Goal: Task Accomplishment & Management: Manage account settings

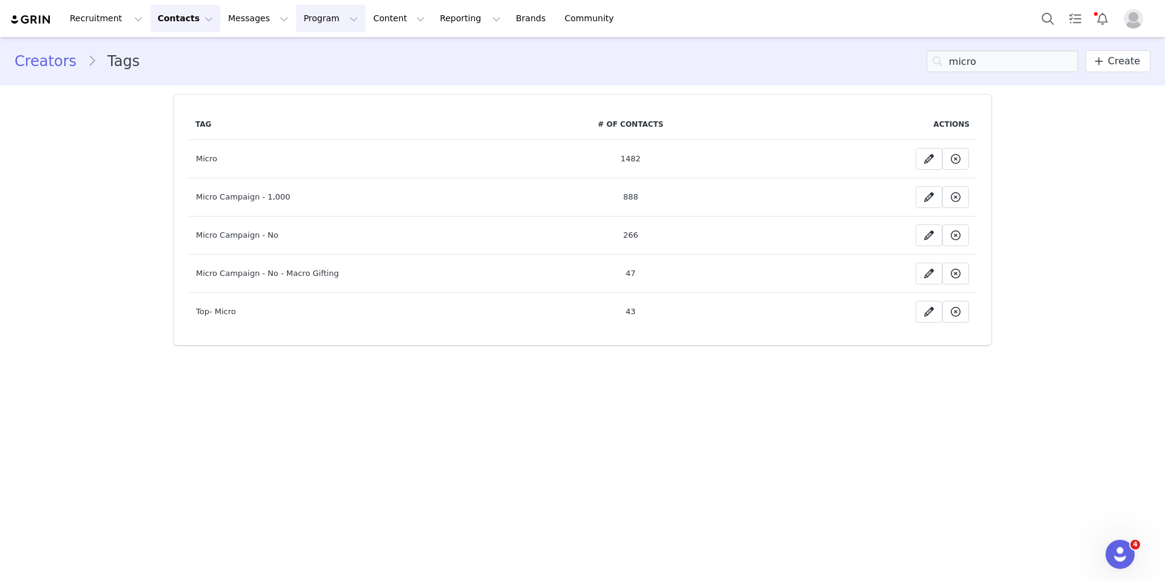
click at [301, 16] on button "Program Program" at bounding box center [330, 18] width 69 height 27
click at [319, 56] on p "Activations" at bounding box center [310, 53] width 47 height 13
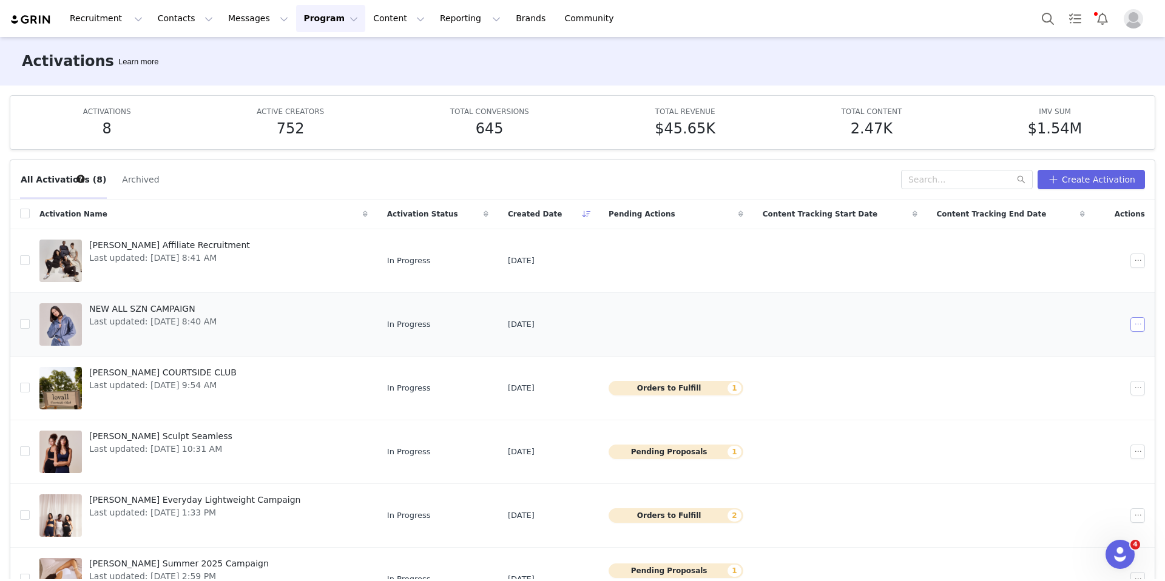
click at [1140, 330] on button "button" at bounding box center [1138, 324] width 15 height 15
click at [1095, 364] on div "Duplicate" at bounding box center [1091, 365] width 105 height 13
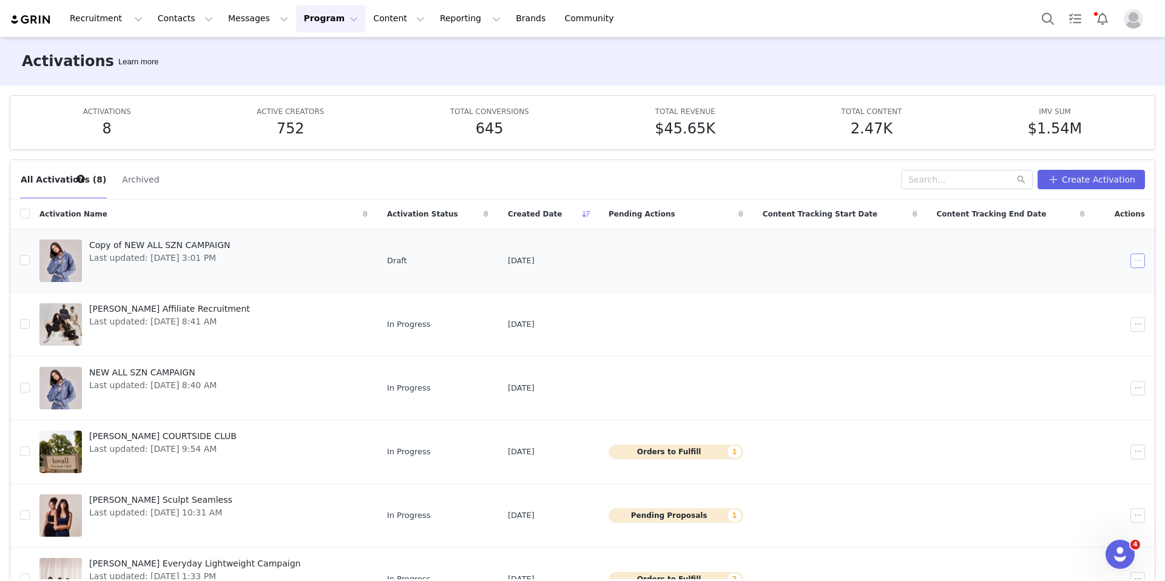
click at [1138, 259] on button "button" at bounding box center [1138, 261] width 15 height 15
click at [1075, 278] on div "Edit" at bounding box center [1091, 282] width 105 height 13
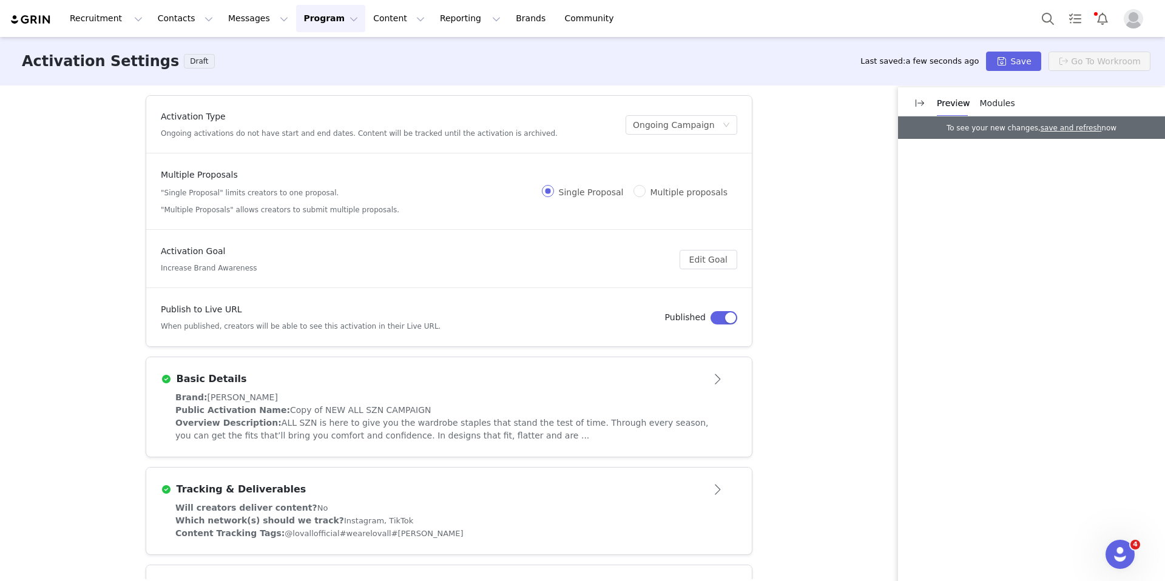
click at [85, 196] on div "Activation Type Ongoing activations do not have start and end dates. Content wi…" at bounding box center [582, 333] width 1165 height 494
click at [719, 377] on button "Open module" at bounding box center [719, 379] width 38 height 19
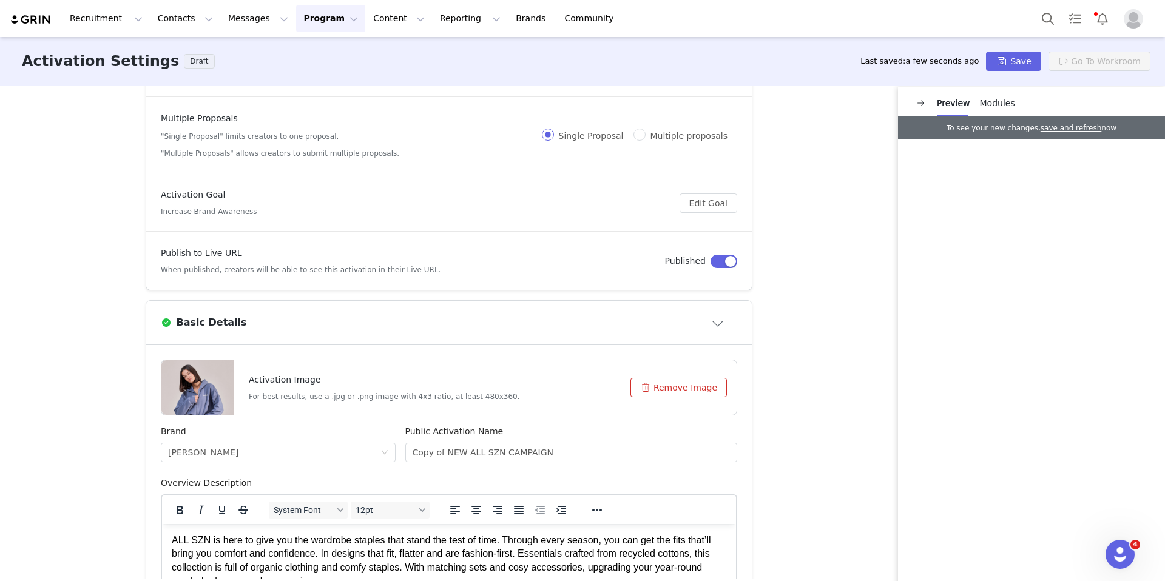
scroll to position [73, 0]
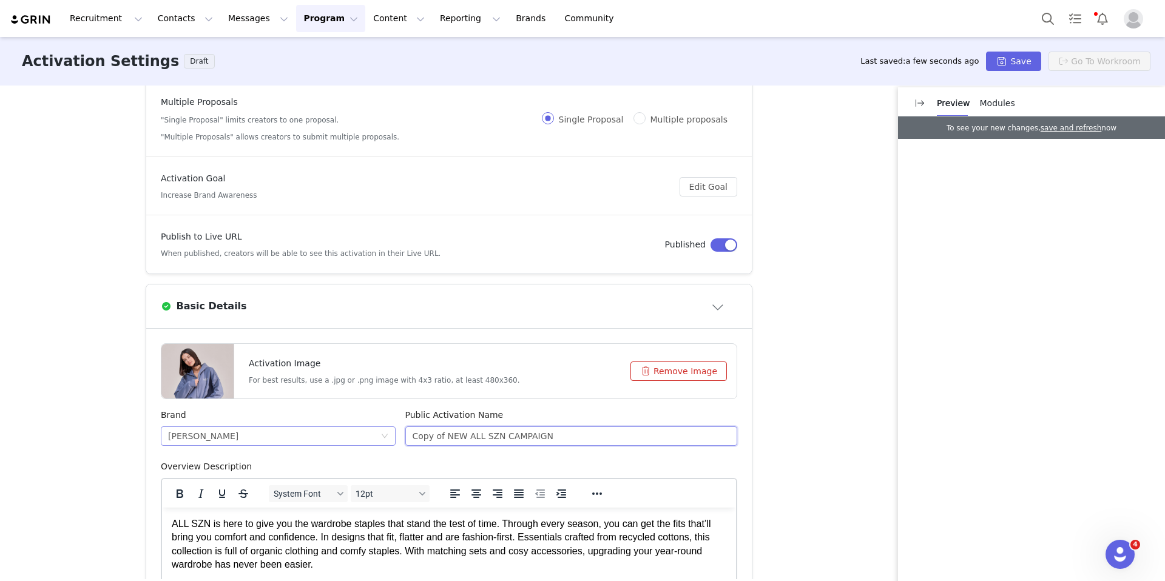
drag, startPoint x: 569, startPoint y: 440, endPoint x: 384, endPoint y: 436, distance: 185.1
click at [384, 436] on div "Brand [PERSON_NAME] Public Activation Name Copy of NEW ALL SZN CAMPAIGN" at bounding box center [449, 435] width 586 height 52
type input "LOAVLL AW"
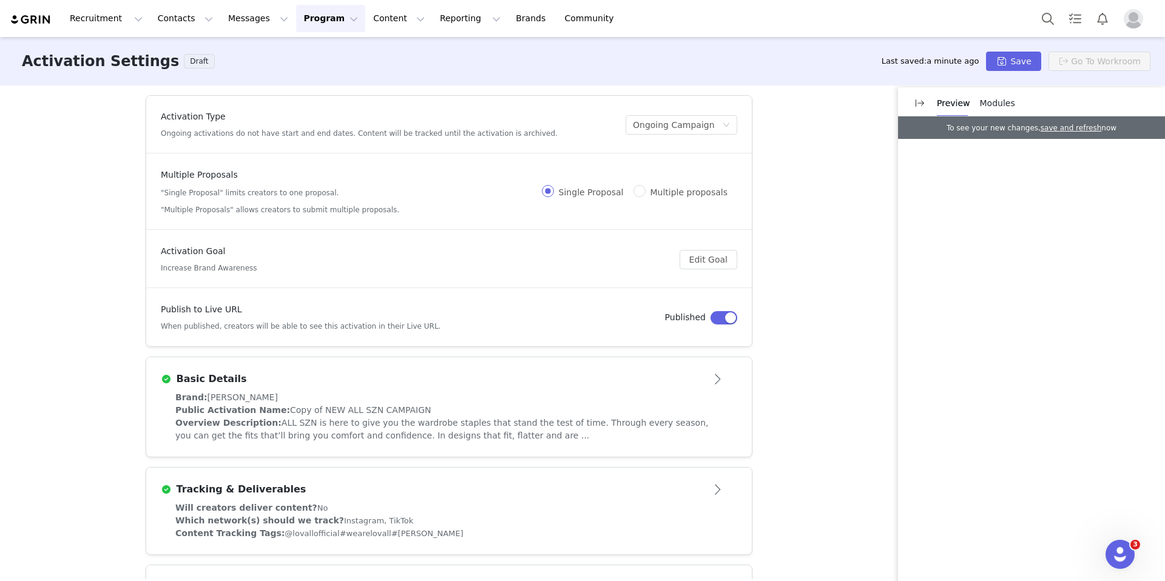
click at [711, 374] on button "Open module" at bounding box center [719, 379] width 38 height 19
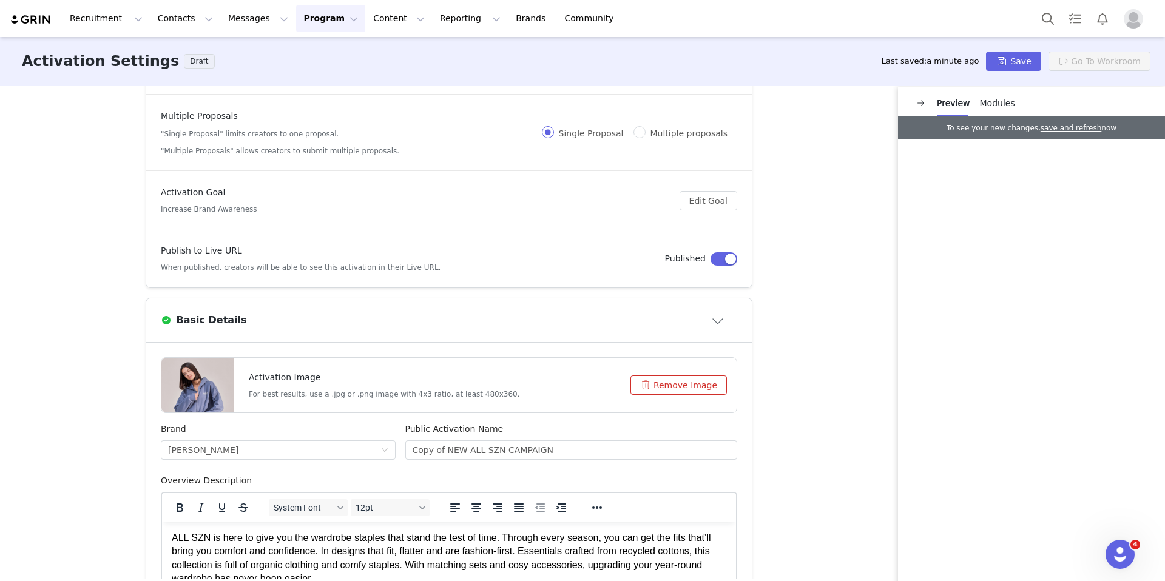
scroll to position [70, 0]
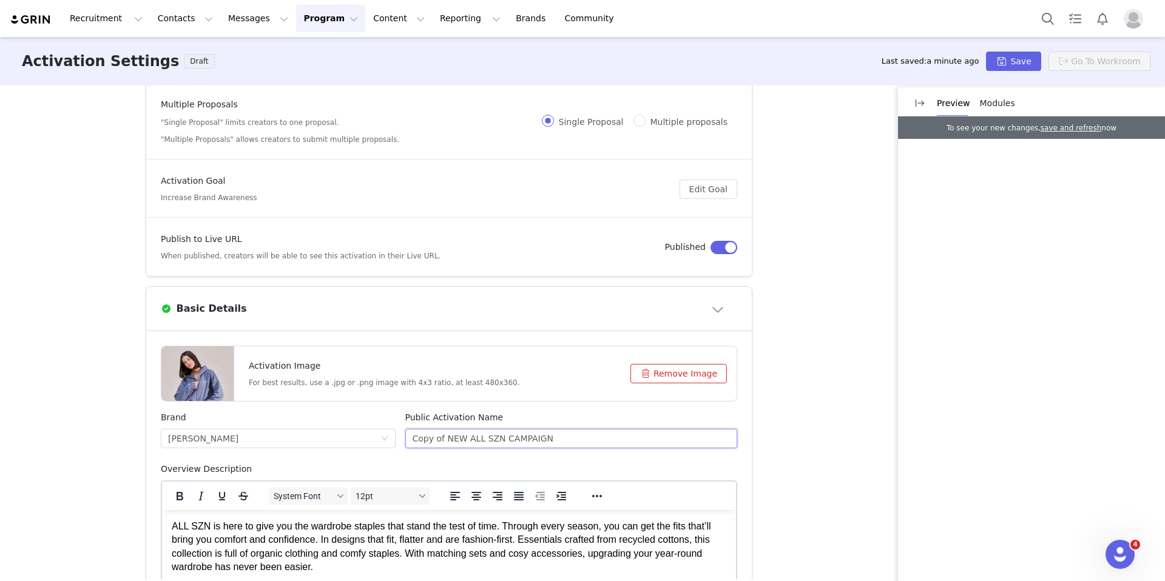
drag, startPoint x: 574, startPoint y: 442, endPoint x: 431, endPoint y: 435, distance: 142.8
click at [431, 435] on input "Copy of NEW ALL SZN CAMPAIGN" at bounding box center [571, 438] width 333 height 19
type input "C"
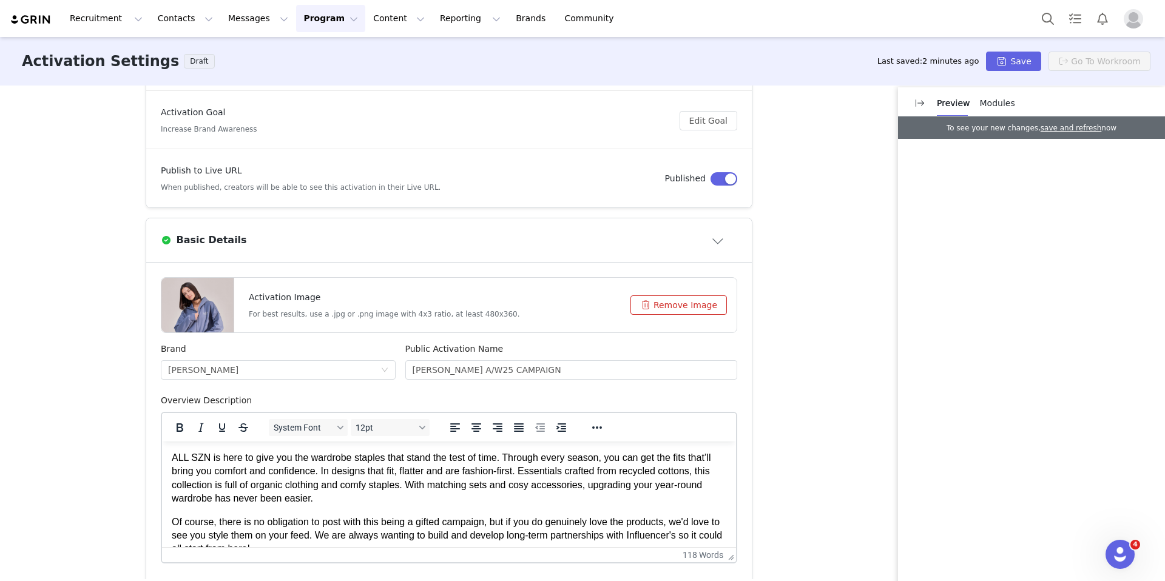
scroll to position [19, 0]
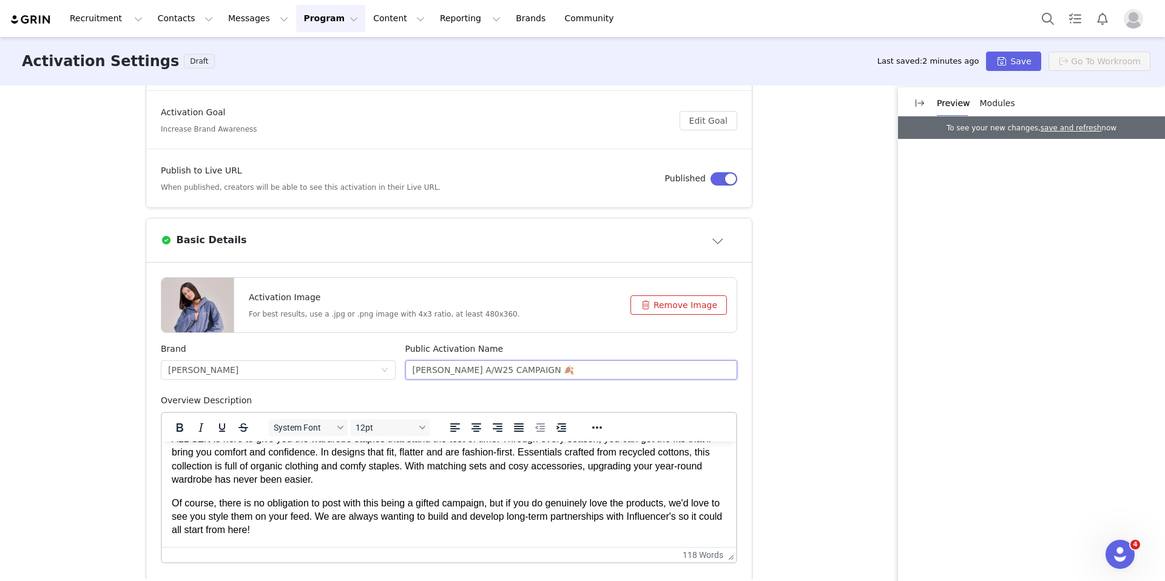
type input "LOVALL A/W25 CAMPAIGN 🍂"
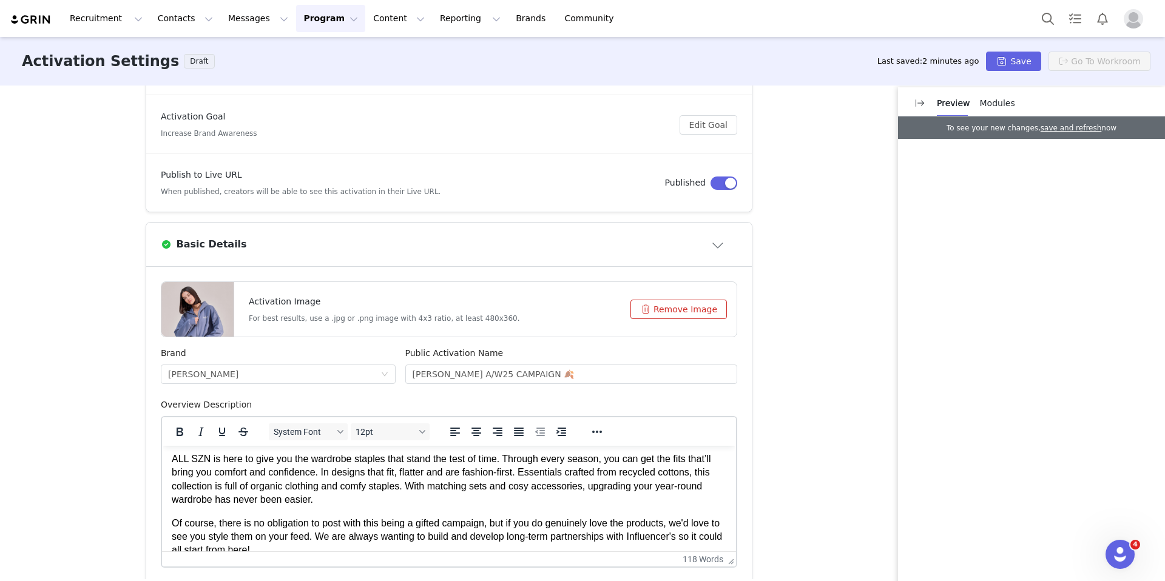
scroll to position [0, 0]
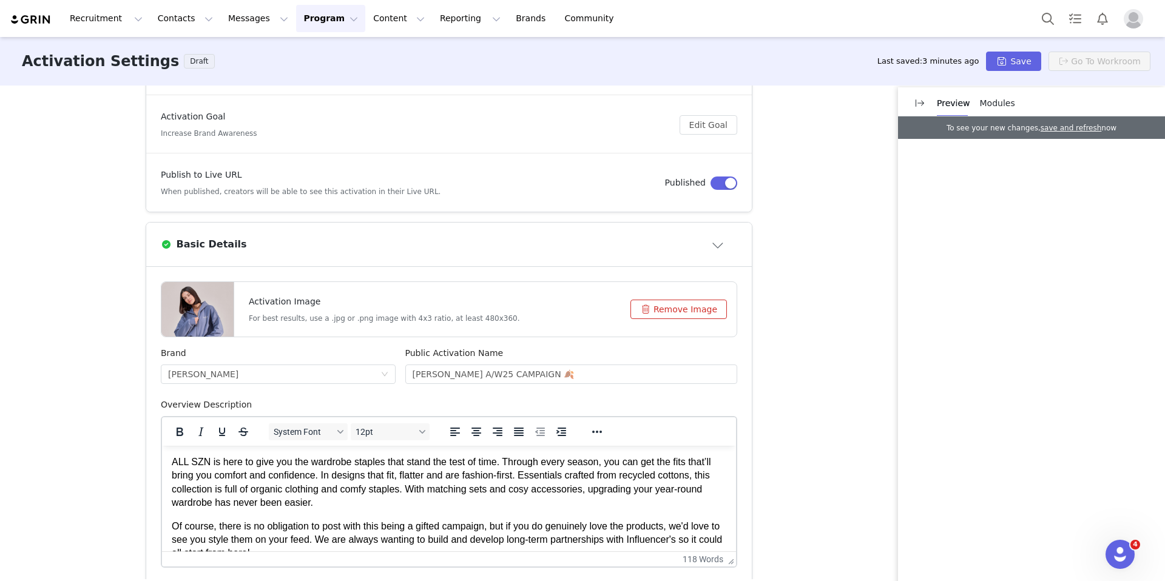
click at [347, 494] on span "ALL SZN is here to give you the wardrobe staples that stand the test of time. T…" at bounding box center [442, 482] width 540 height 51
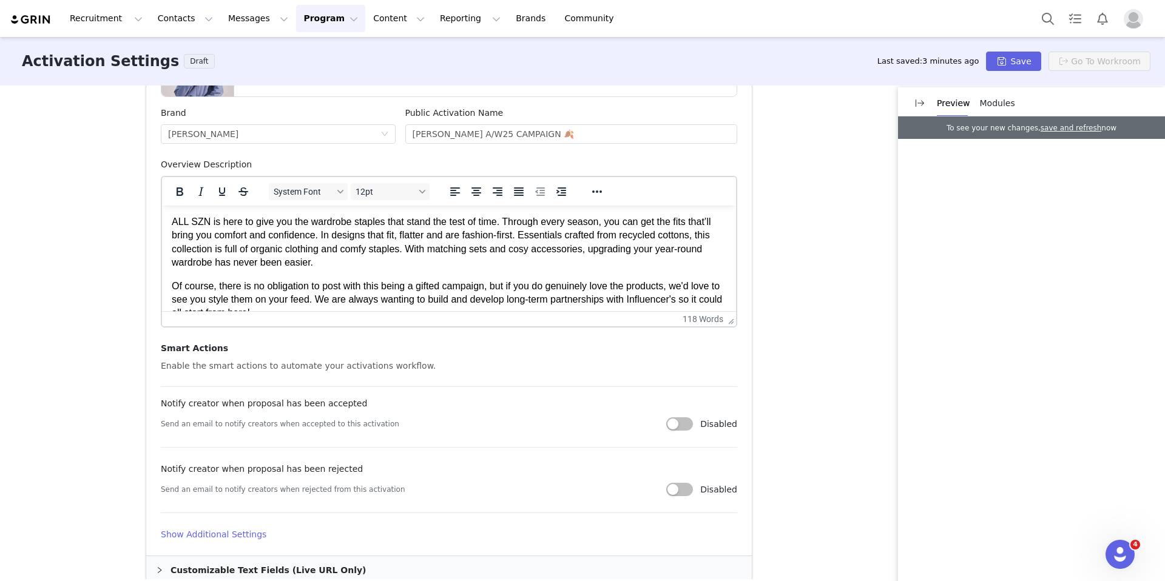
scroll to position [382, 0]
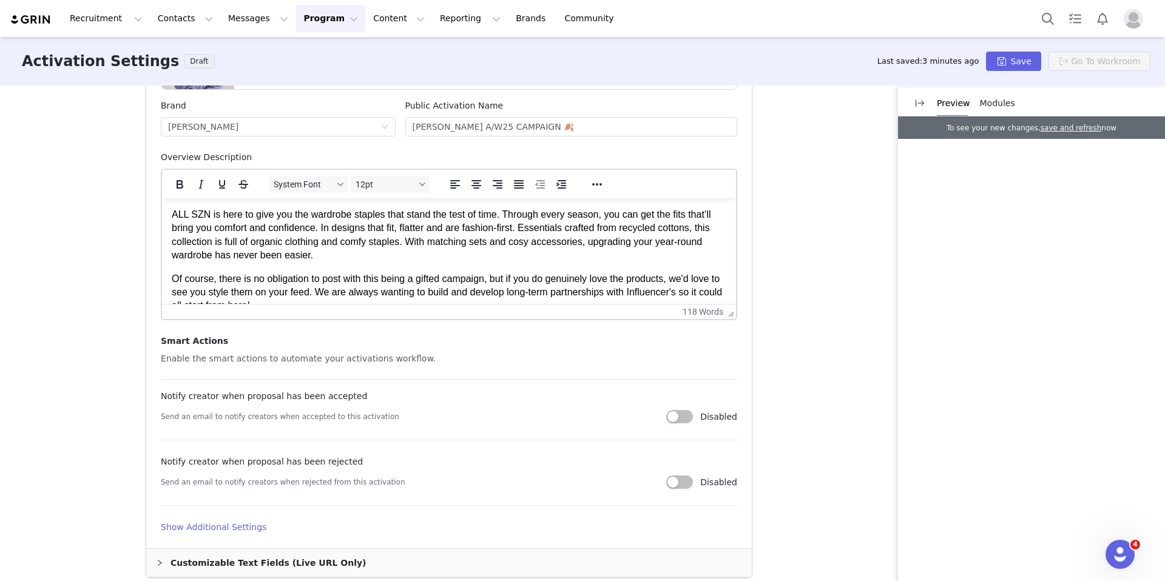
click at [170, 213] on html "ALL SZN is here to give you the wardrobe staples that stand the test of time. T…" at bounding box center [449, 260] width 574 height 124
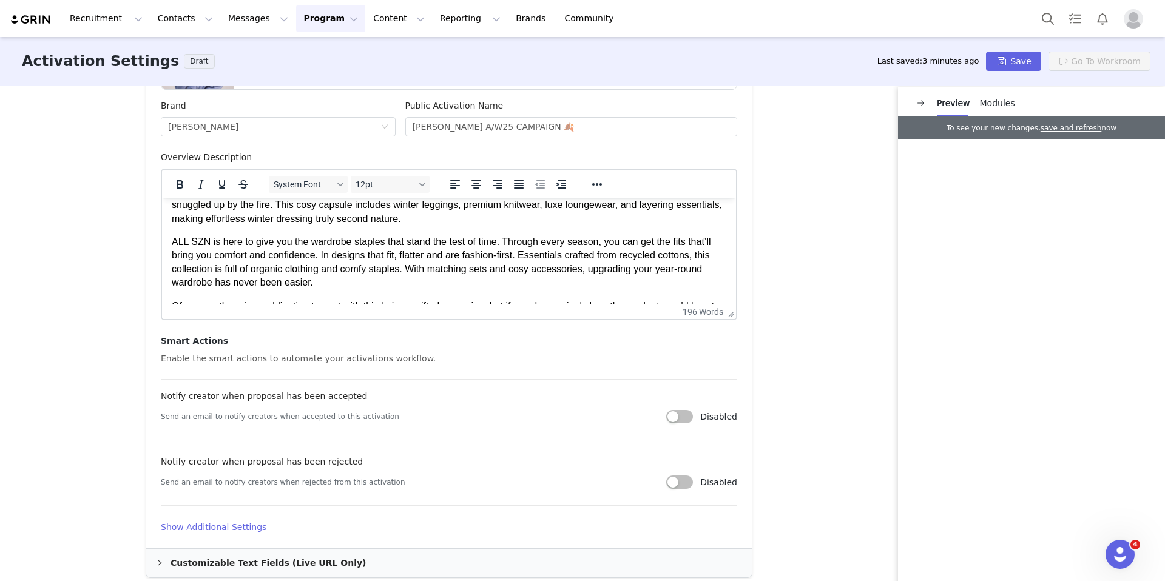
scroll to position [58, 0]
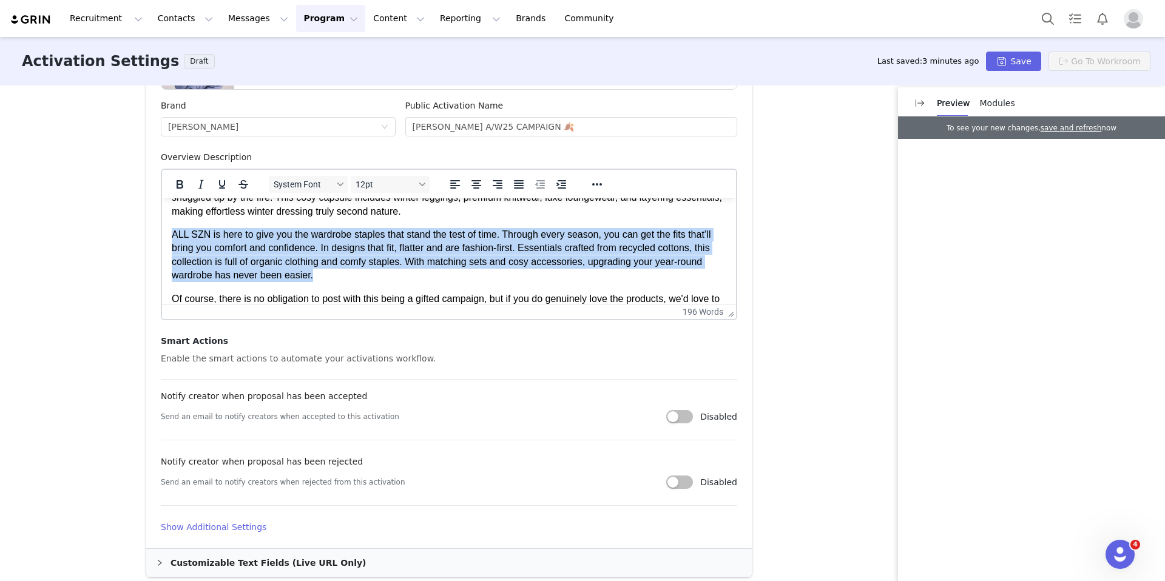
drag, startPoint x: 354, startPoint y: 280, endPoint x: 172, endPoint y: 237, distance: 187.1
click at [172, 237] on p "ALL SZN is here to give you the wardrobe staples that stand the test of time. T…" at bounding box center [449, 255] width 555 height 55
copy span "ALL SZN is here to give you the wardrobe staples that stand the test of time. T…"
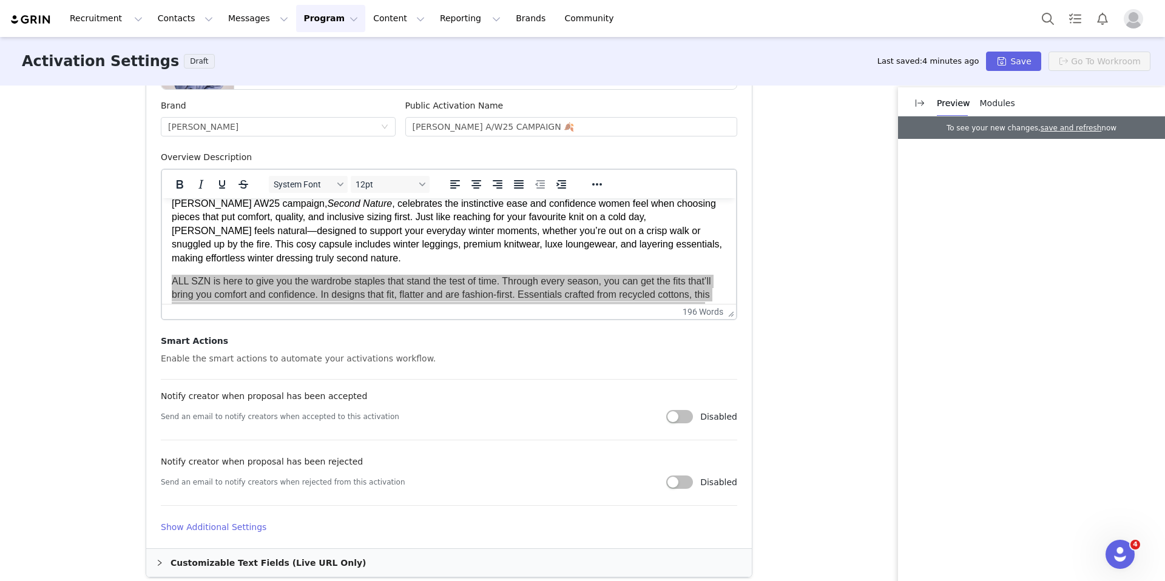
scroll to position [0, 0]
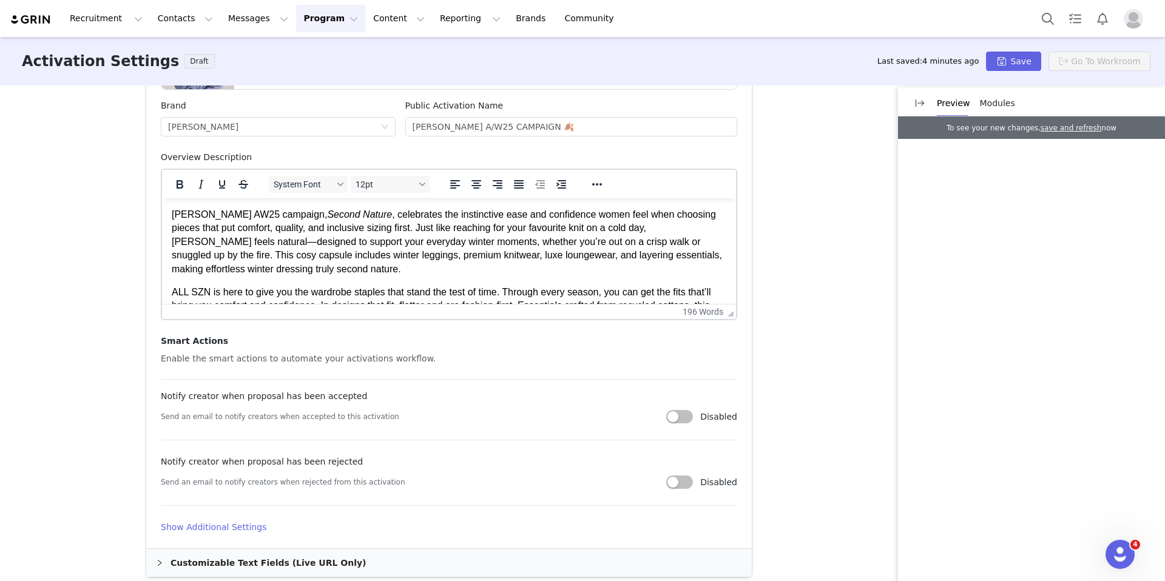
click at [308, 269] on p "Lovall’s AW25 campaign, Second Nature , celebrates the instinctive ease and con…" at bounding box center [449, 242] width 555 height 68
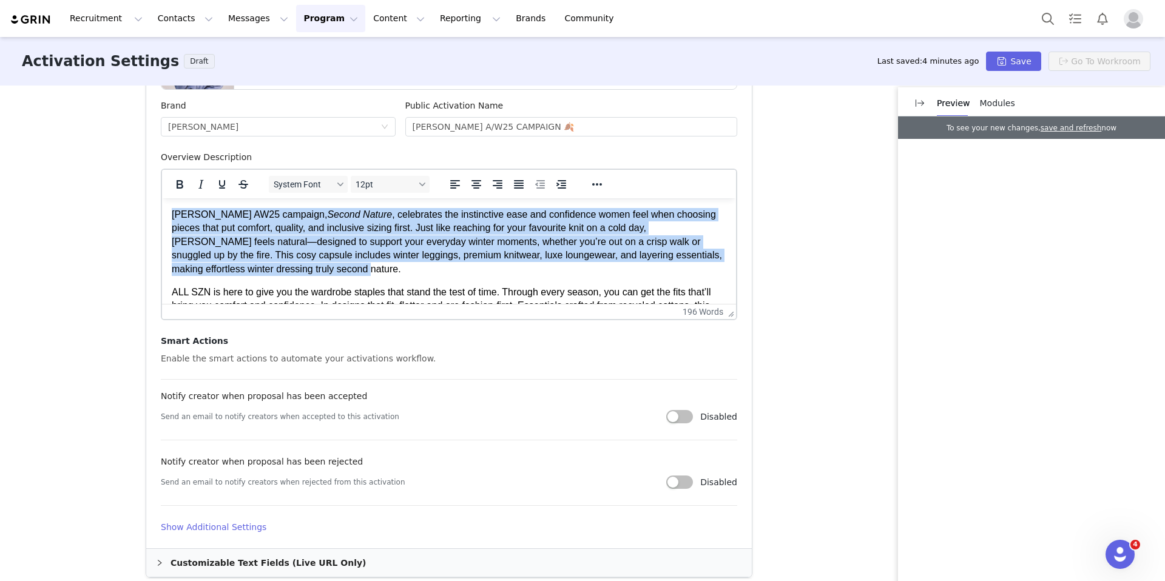
drag, startPoint x: 319, startPoint y: 269, endPoint x: 170, endPoint y: 211, distance: 159.7
click at [170, 211] on html "Lovall’s AW25 campaign, Second Nature , celebrates the instinctive ease and con…" at bounding box center [449, 299] width 574 height 202
paste body "Rich Text Area. Press ALT-0 for help."
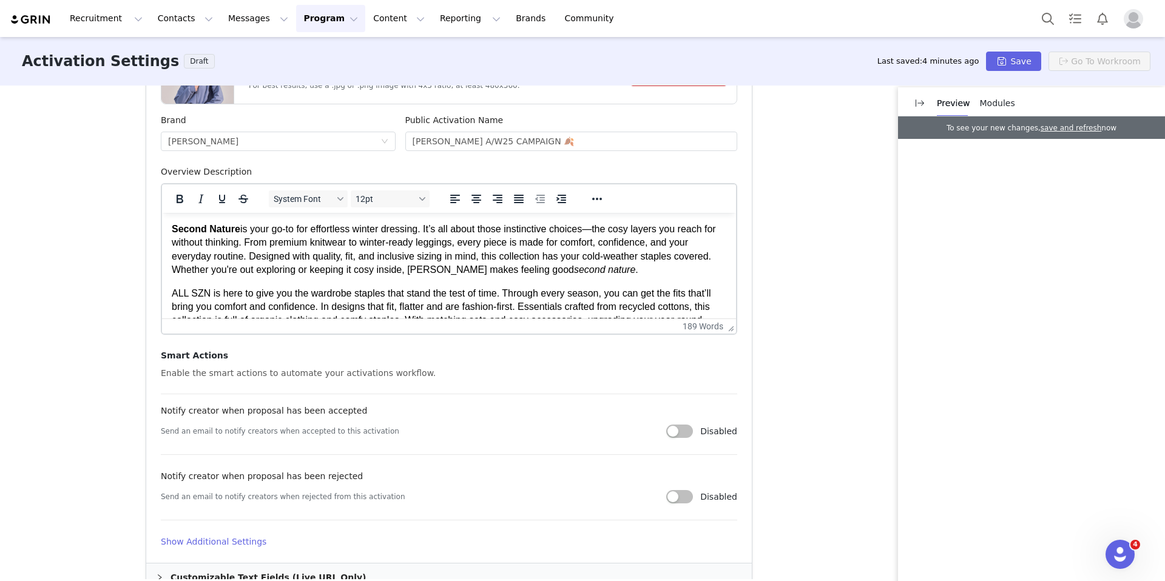
scroll to position [365, 0]
click at [606, 232] on p "Second Nature is your go-to for effortless winter dressing. It’s all about thos…" at bounding box center [449, 252] width 555 height 55
click at [626, 277] on p "Second Nature is your go-to for effortless winter dressing. It’s all about thos…" at bounding box center [449, 252] width 555 height 55
drag, startPoint x: 364, startPoint y: 246, endPoint x: 289, endPoint y: 246, distance: 75.3
click at [289, 246] on p "Second Nature is your go-to for effortless winter dressing. It’s all about thos…" at bounding box center [449, 252] width 555 height 55
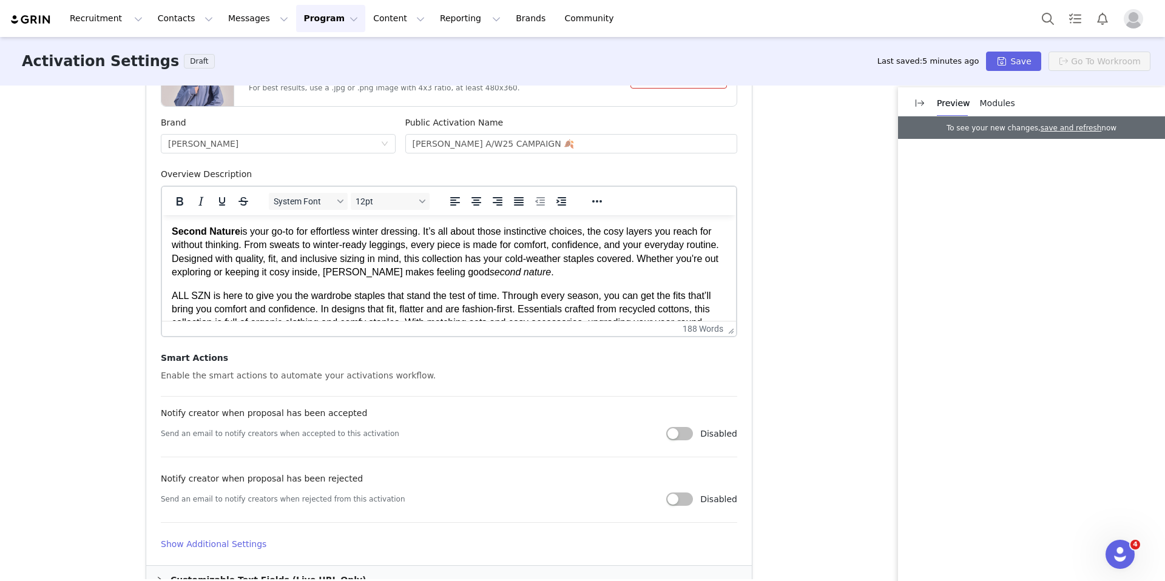
click at [289, 245] on p "Second Nature is your go-to for effortless winter dressing. It’s all about thos…" at bounding box center [449, 252] width 555 height 55
click at [286, 246] on p "Second Nature is your go-to for effortless winter dressing. It’s all about thos…" at bounding box center [449, 252] width 555 height 55
click at [468, 245] on p "Second Nature is your go-to for effortless winter dressing. It’s all about thos…" at bounding box center [449, 252] width 555 height 55
drag, startPoint x: 432, startPoint y: 246, endPoint x: 374, endPoint y: 246, distance: 58.3
click at [374, 246] on p "Second Nature is your go-to for effortless winter dressing. It’s all about thos…" at bounding box center [449, 252] width 555 height 55
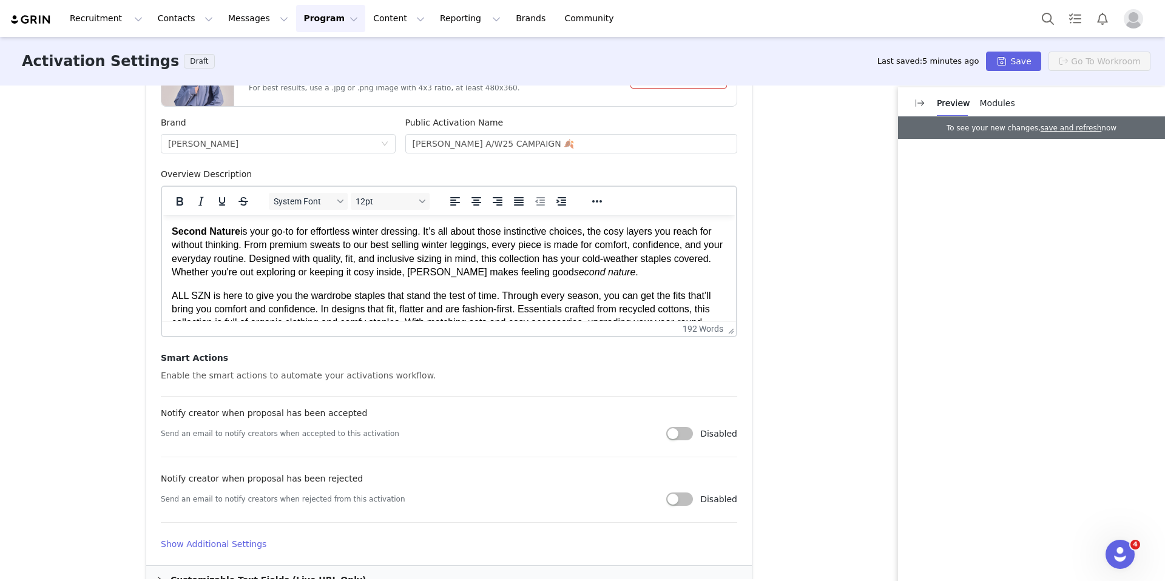
click at [320, 280] on body "Second Nature is your go-to for effortless winter dressing. It’s all about thos…" at bounding box center [449, 309] width 555 height 169
click at [461, 262] on p "Second Nature is your go-to for effortless winter dressing. It’s all about thos…" at bounding box center [449, 252] width 555 height 55
click at [489, 260] on p "Second Nature is your go-to for effortless winter dressing. It’s all about thos…" at bounding box center [449, 252] width 555 height 55
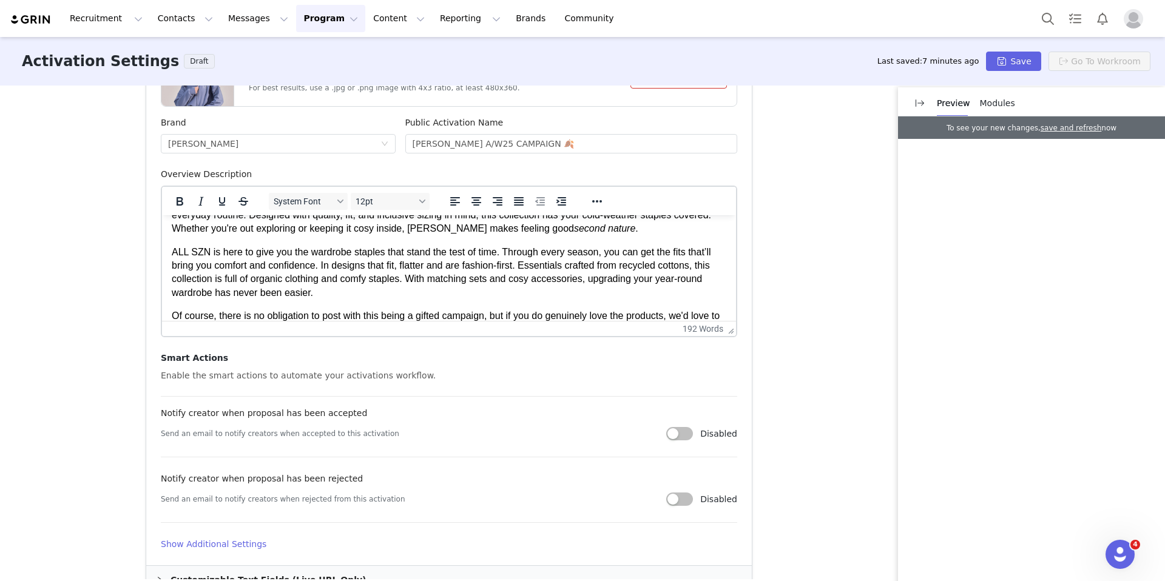
scroll to position [49, 0]
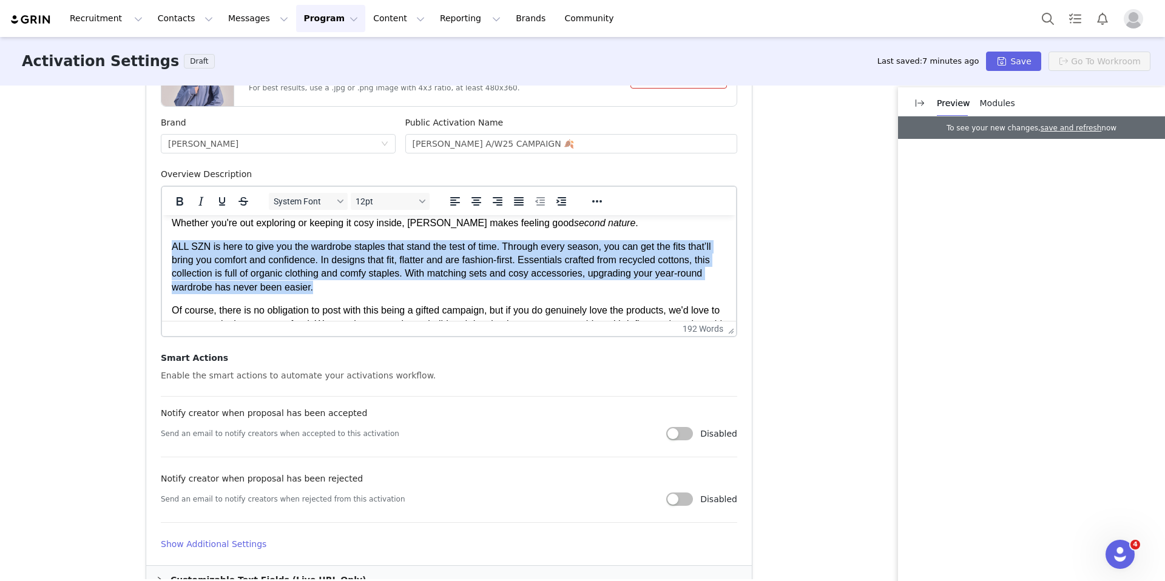
drag, startPoint x: 388, startPoint y: 286, endPoint x: 169, endPoint y: 243, distance: 223.3
click at [169, 243] on html "Second Nature is your go-to for effortless winter dressing. It’s all about thos…" at bounding box center [449, 260] width 574 height 188
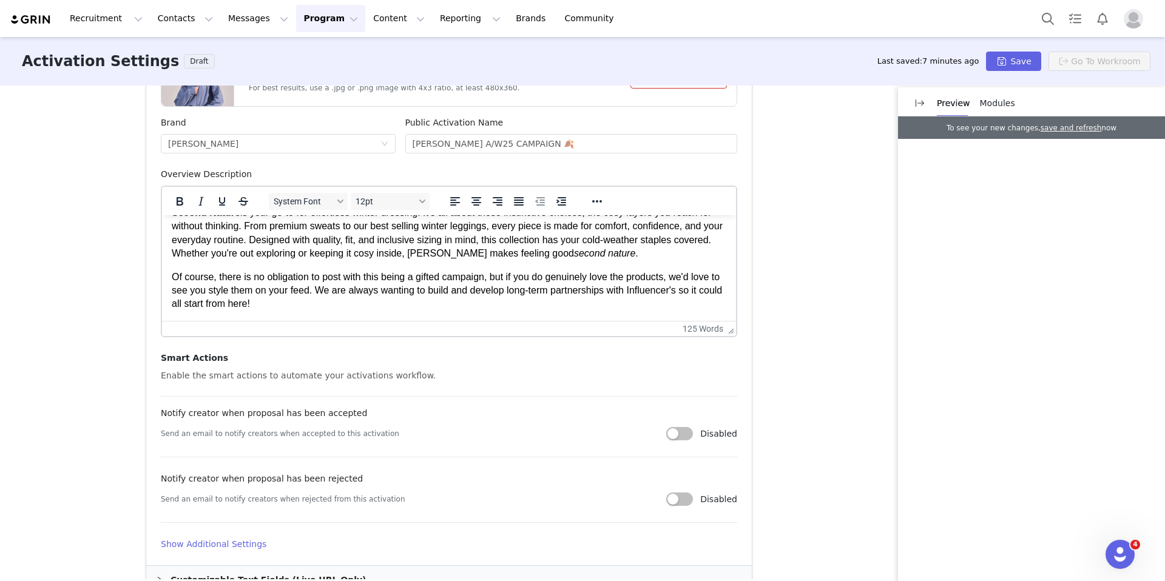
scroll to position [387, 0]
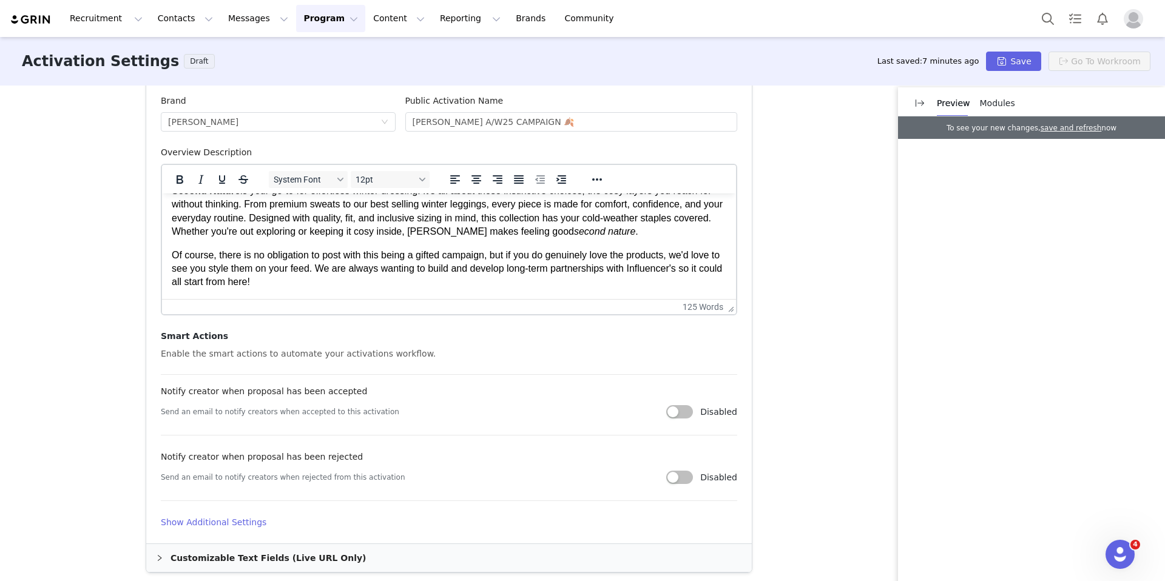
click at [487, 286] on p "Of course, there is no obligation to post with this being a gifted campaign, bu…" at bounding box center [449, 269] width 555 height 41
click at [649, 269] on p "Of course, there is no obligation to post with this being a gifted campaign, bu…" at bounding box center [449, 269] width 555 height 41
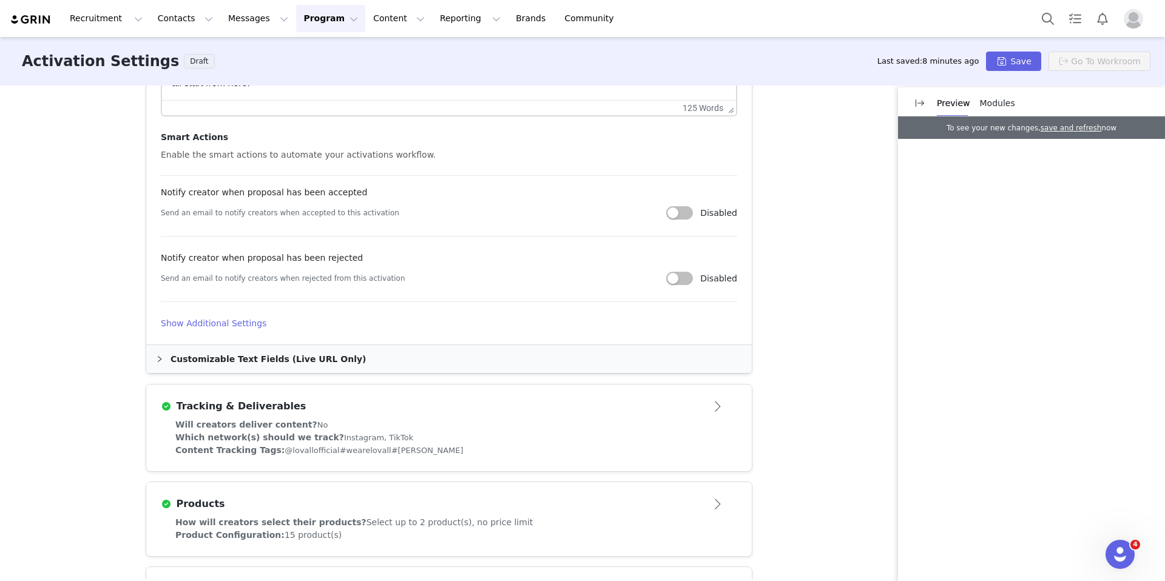
scroll to position [589, 0]
click at [227, 362] on div "Customizable Text Fields (Live URL Only)" at bounding box center [449, 356] width 606 height 28
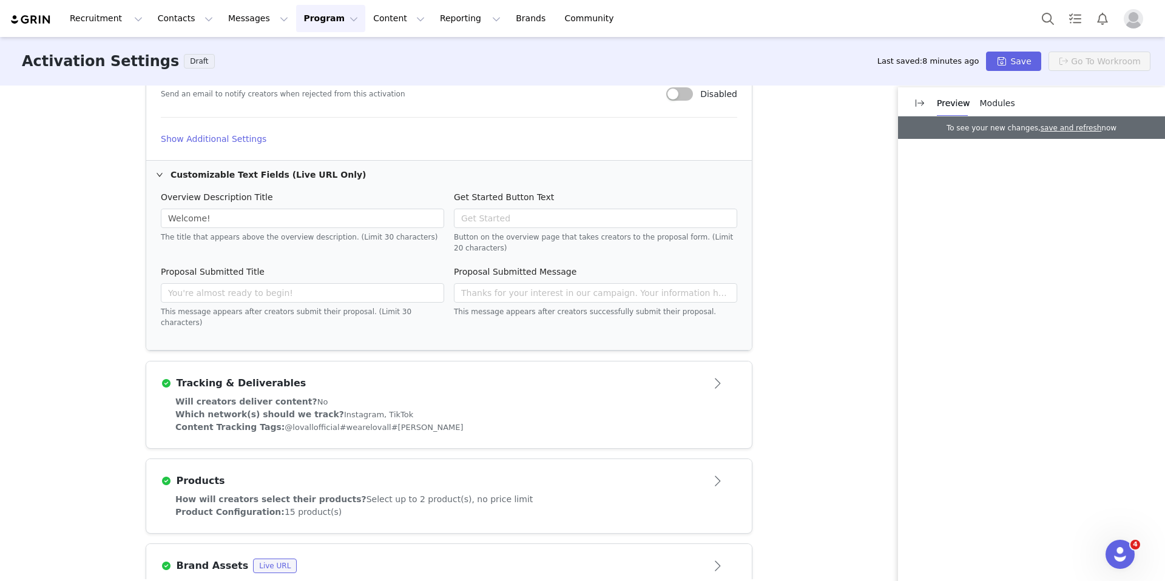
scroll to position [765, 0]
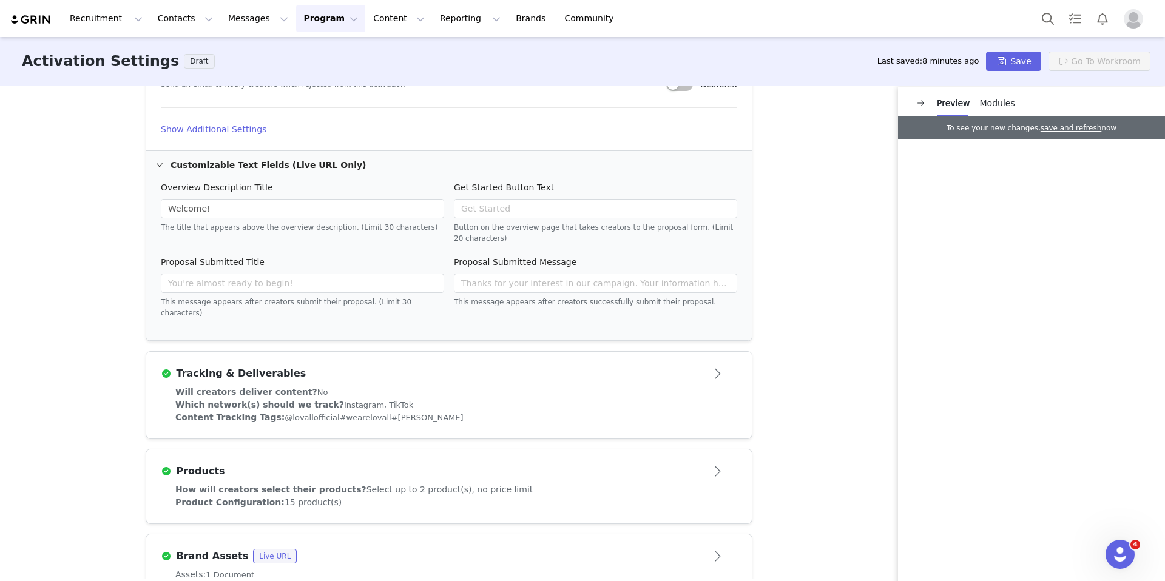
click at [584, 411] on div "Content Tracking Tags: @lovallofficial #wearelovall #lovall" at bounding box center [448, 417] width 547 height 13
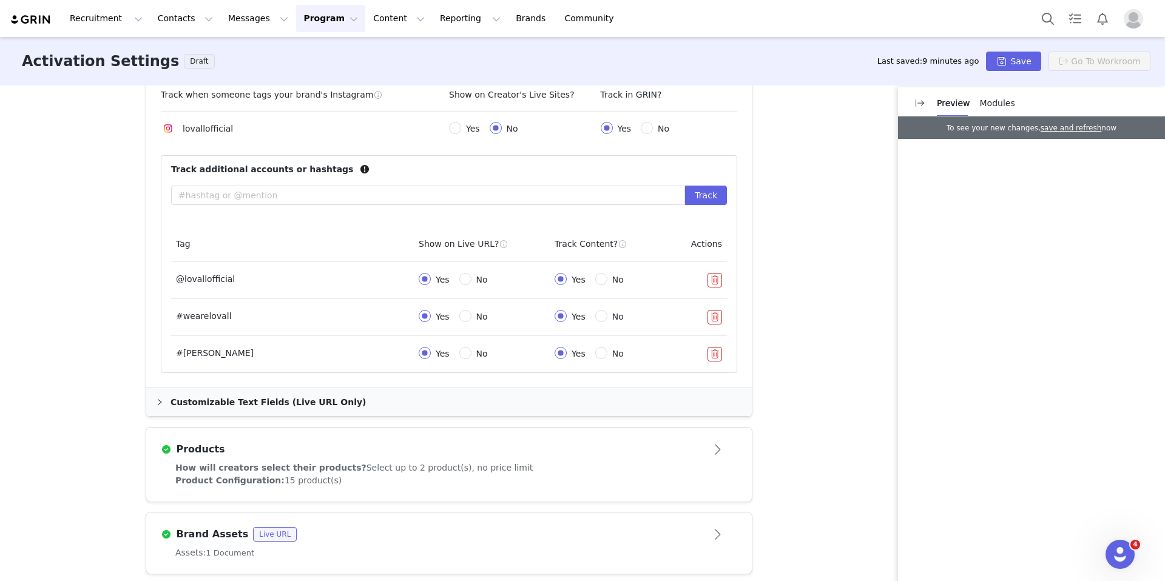
scroll to position [526, 0]
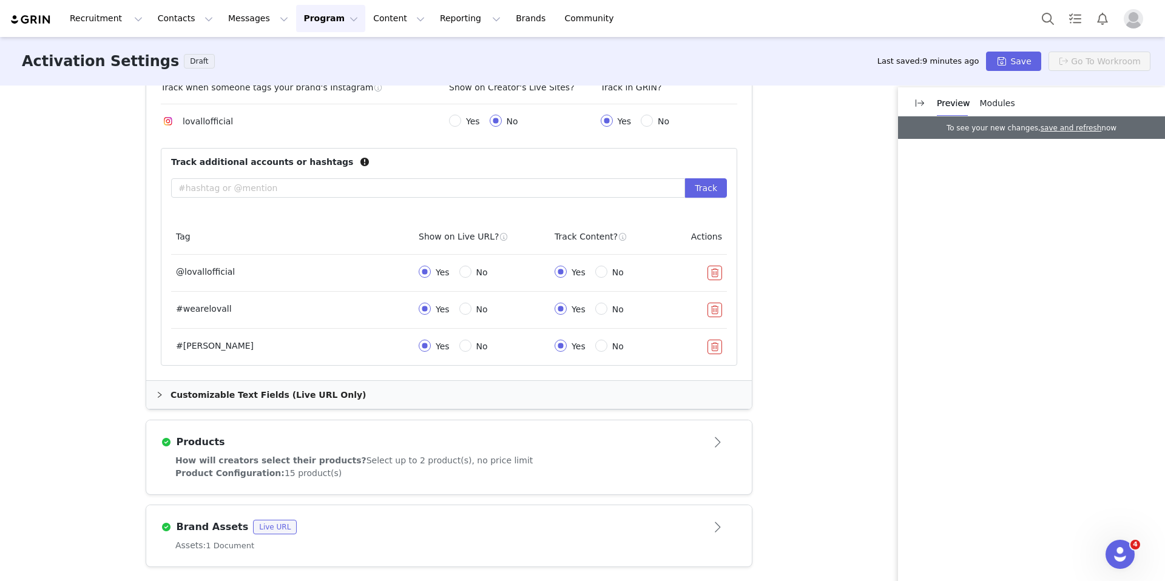
click at [336, 395] on div "Customizable Text Fields (Live URL Only)" at bounding box center [449, 395] width 606 height 28
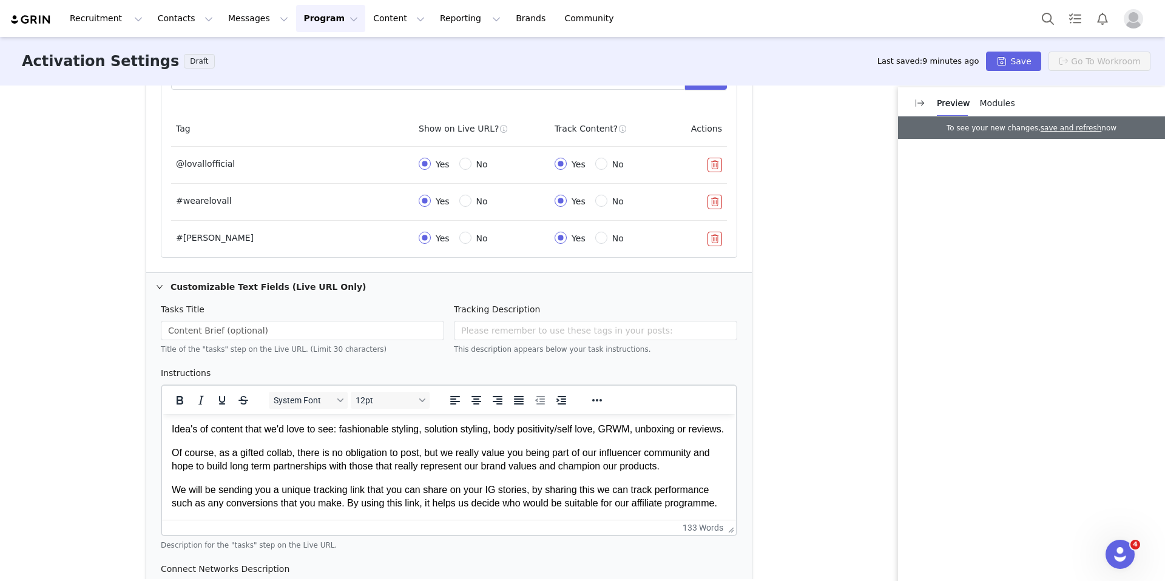
scroll to position [52, 0]
click at [284, 497] on p "We will be sending you a unique tracking link that you can share on your IG sto…" at bounding box center [449, 497] width 555 height 27
drag, startPoint x: 367, startPoint y: 476, endPoint x: 315, endPoint y: 476, distance: 51.6
click at [315, 485] on span "We will be sending you a unique tracking link that you can share on your IG sto…" at bounding box center [445, 497] width 546 height 24
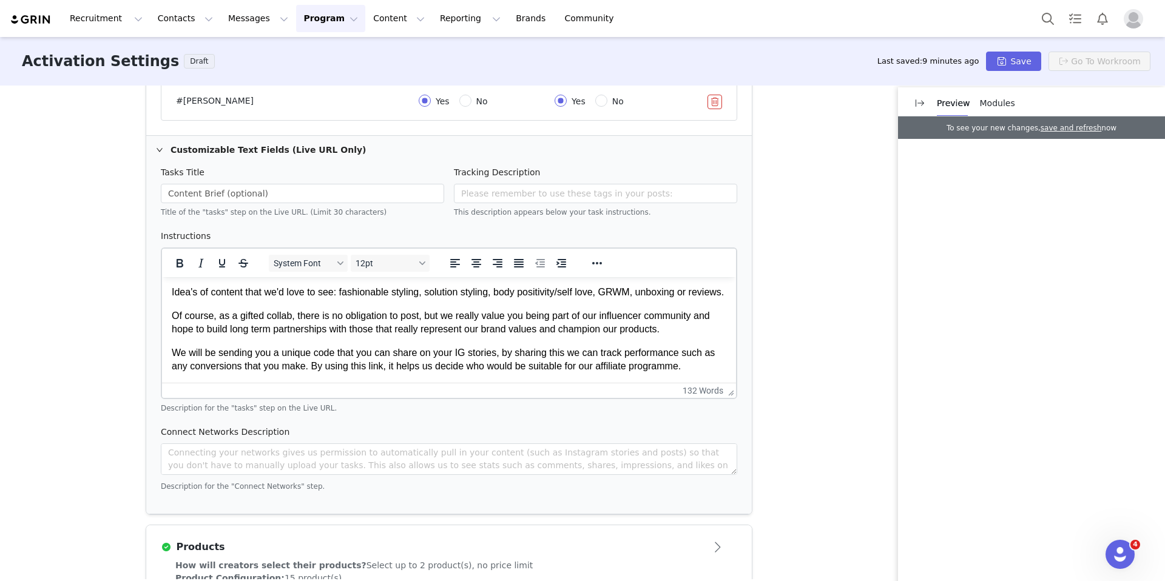
scroll to position [819, 0]
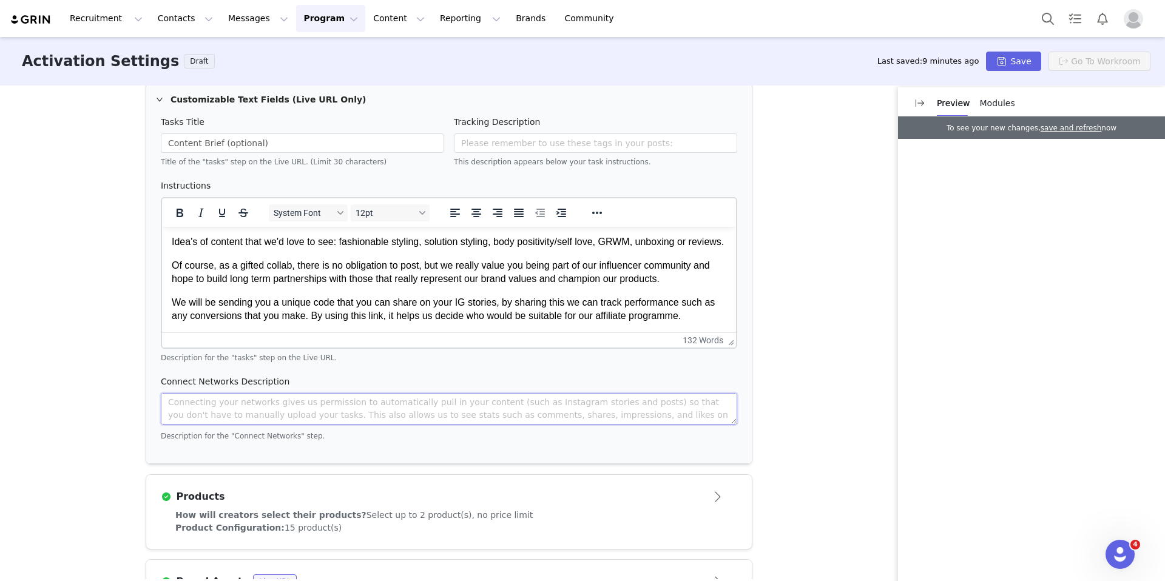
click at [646, 418] on textarea at bounding box center [449, 409] width 577 height 32
click at [689, 417] on textarea at bounding box center [449, 409] width 577 height 32
click at [700, 418] on textarea at bounding box center [449, 409] width 577 height 32
click at [796, 415] on div "Activation Type Ongoing activations do not have start and end dates. Content wi…" at bounding box center [582, 333] width 1165 height 494
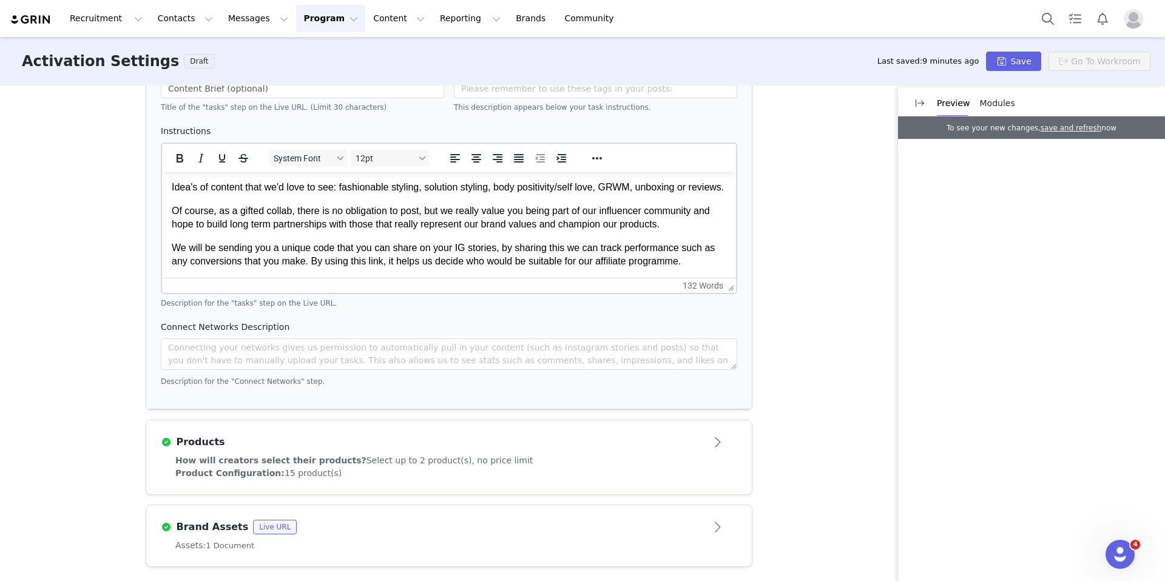
click at [706, 461] on div "How will creators select their products? Select up to 2 product(s), no price li…" at bounding box center [448, 461] width 547 height 13
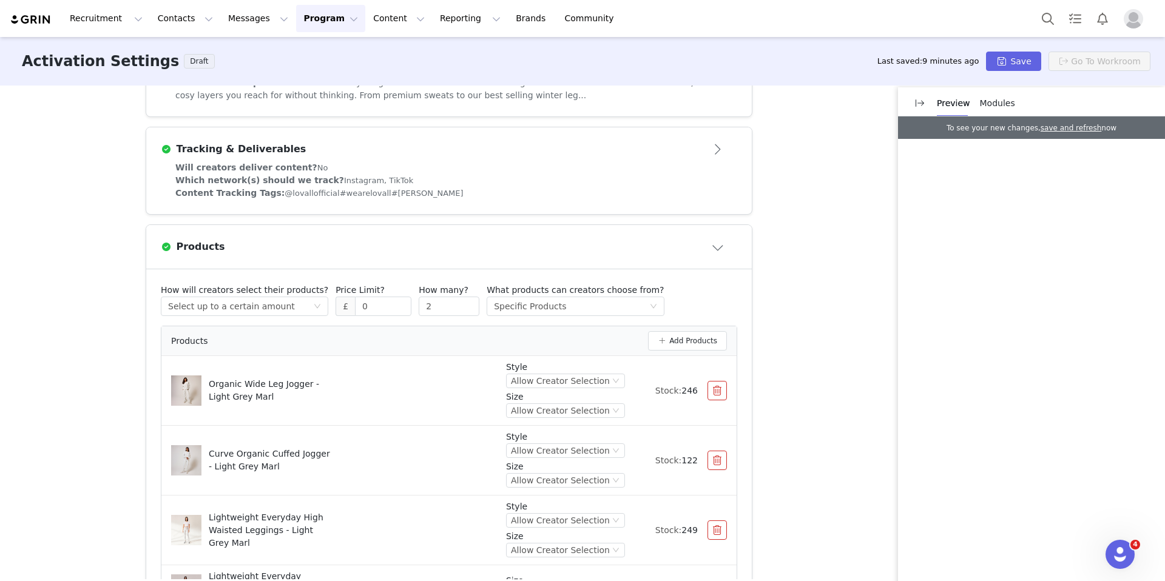
scroll to position [328, 0]
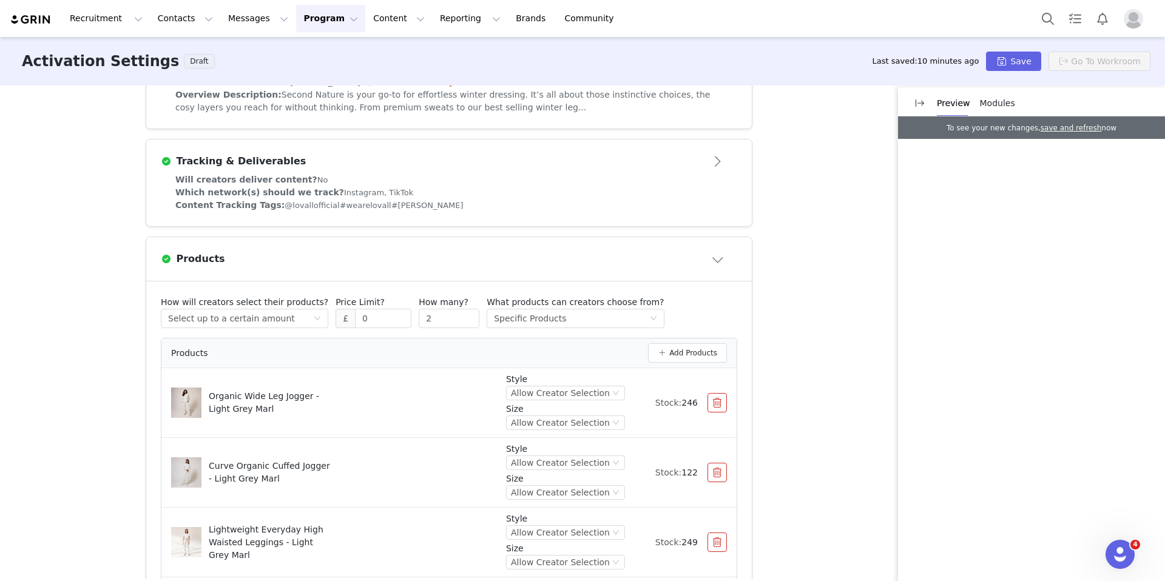
click at [718, 408] on button "button" at bounding box center [717, 402] width 19 height 19
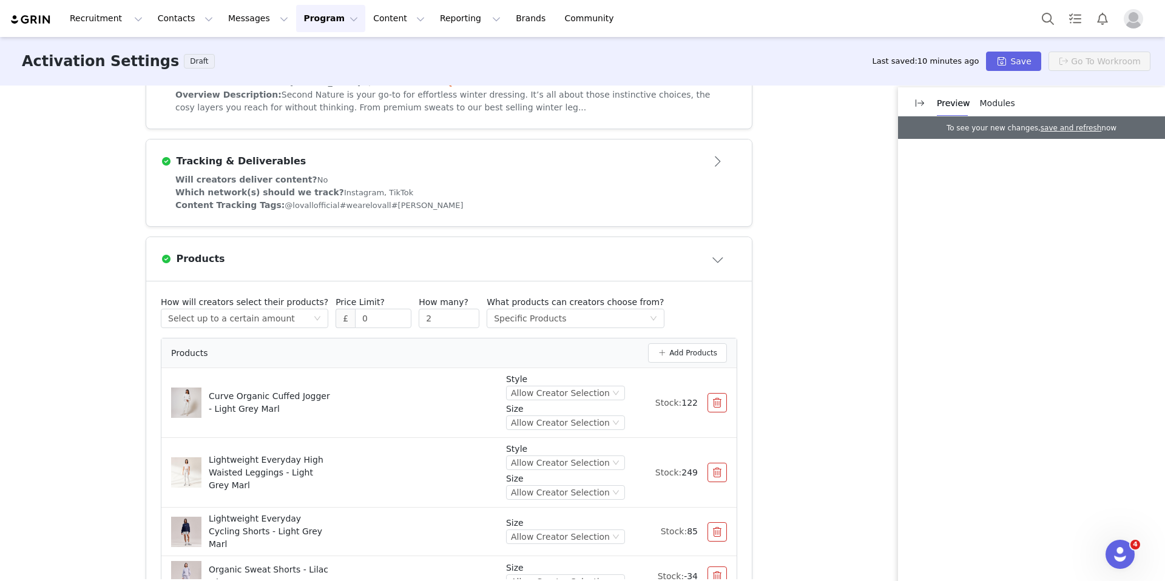
click at [718, 408] on button "button" at bounding box center [717, 402] width 19 height 19
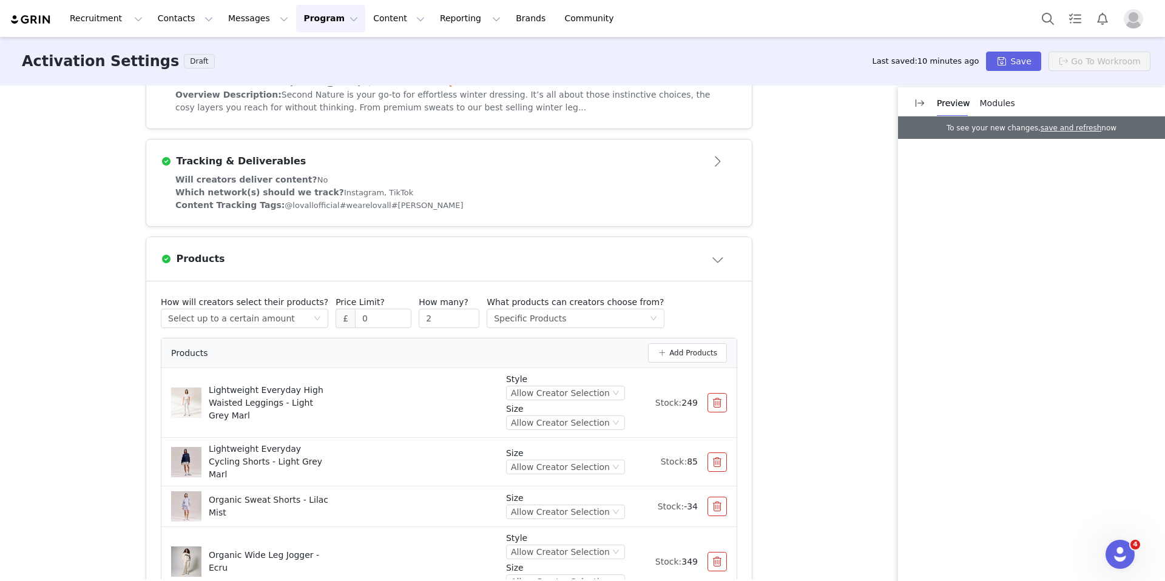
click at [718, 407] on button "button" at bounding box center [717, 402] width 19 height 19
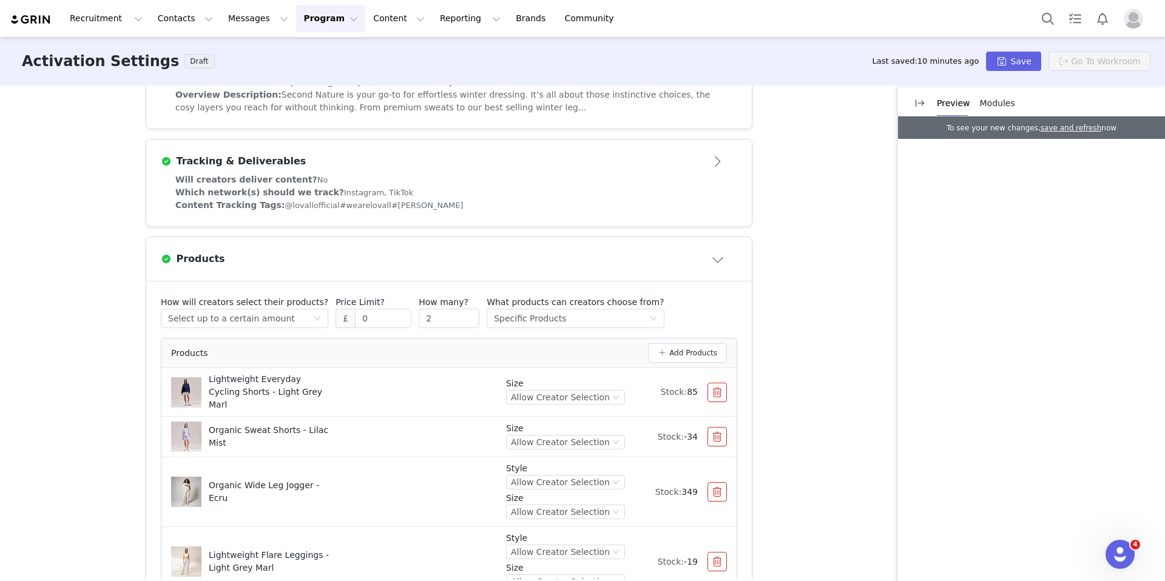
click at [718, 407] on li "Lightweight Everyday Cycling Shorts - Light Grey Marl Size Allow Creator Select…" at bounding box center [448, 392] width 575 height 49
click at [717, 396] on button "button" at bounding box center [717, 392] width 19 height 19
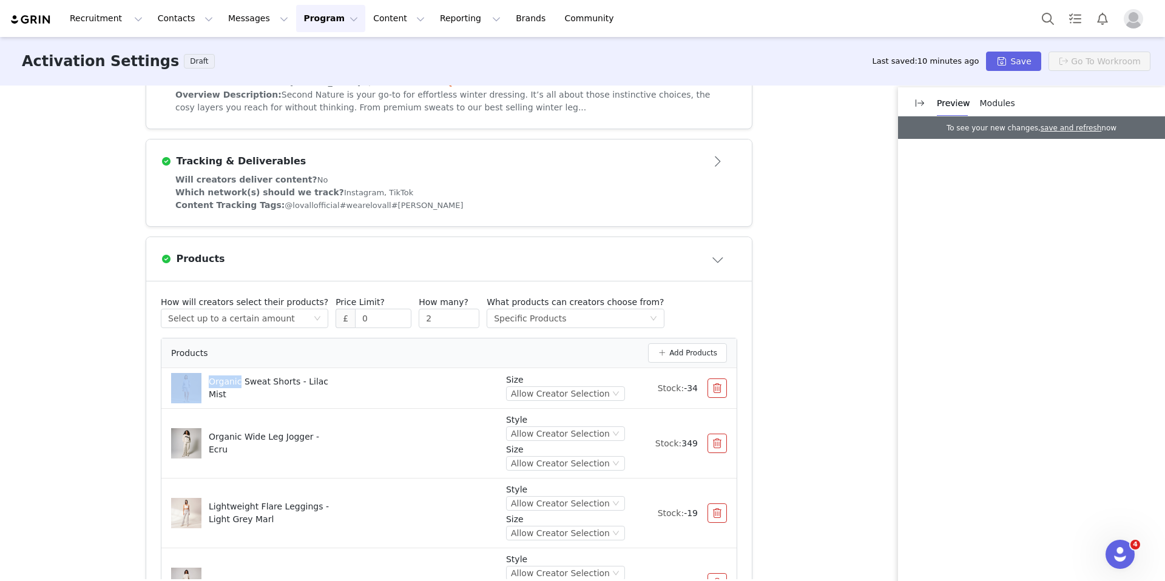
click at [716, 394] on button "button" at bounding box center [717, 388] width 19 height 19
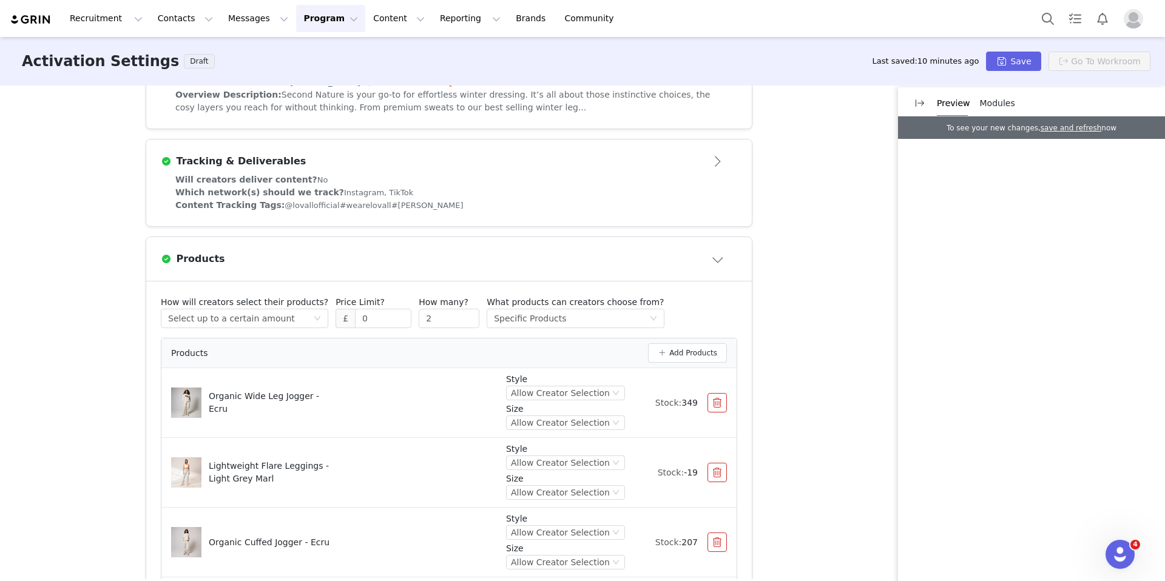
click at [715, 405] on button "button" at bounding box center [717, 402] width 19 height 19
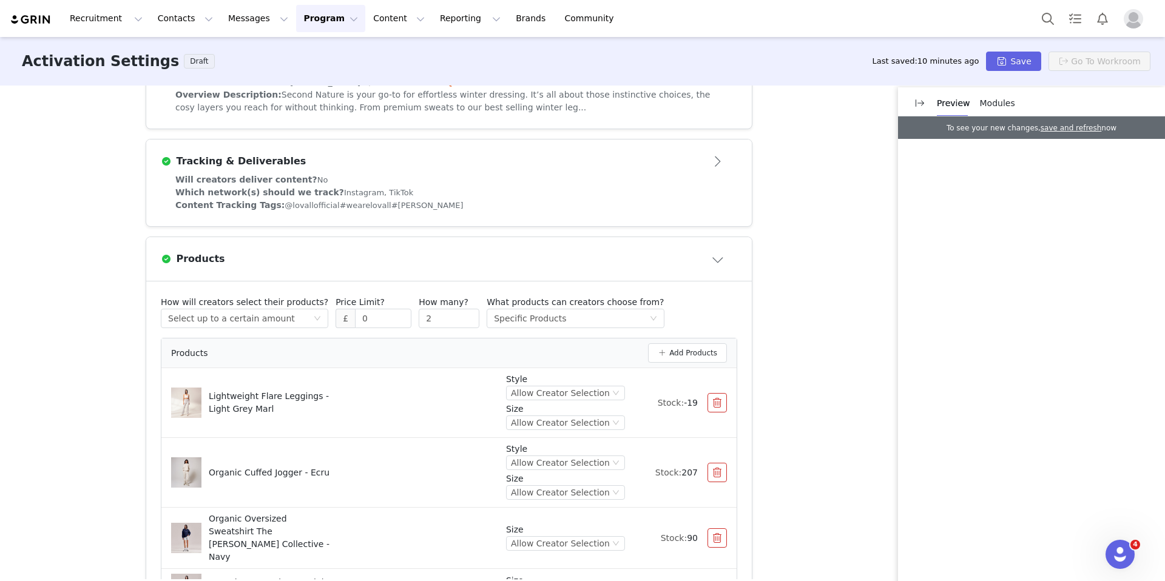
click at [716, 410] on button "button" at bounding box center [717, 402] width 19 height 19
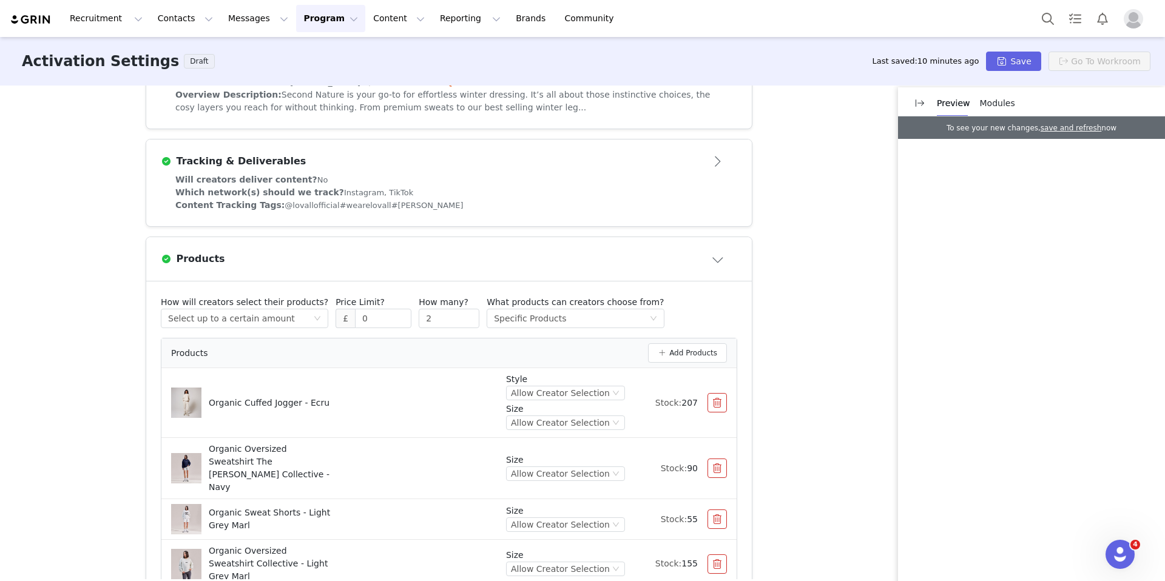
click at [716, 410] on button "button" at bounding box center [717, 402] width 19 height 19
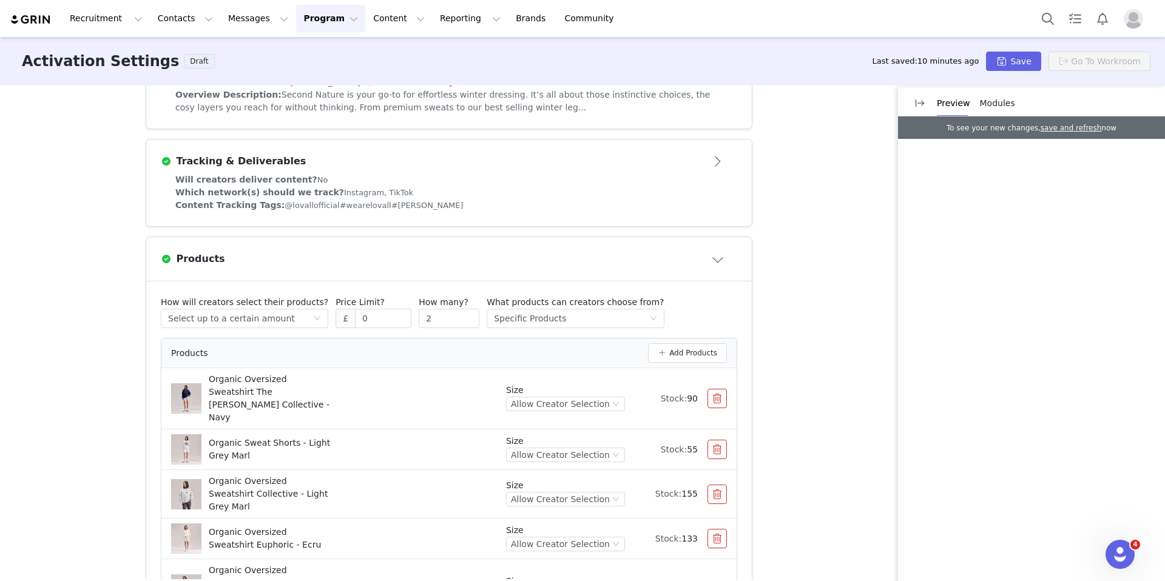
click at [714, 398] on button "button" at bounding box center [717, 398] width 19 height 19
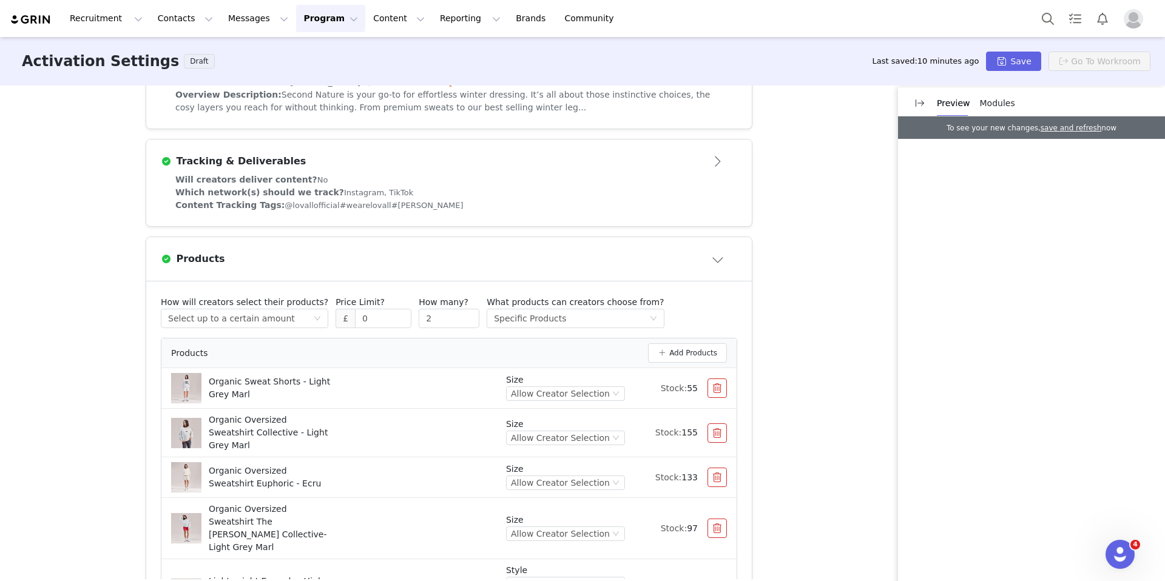
click at [715, 394] on button "button" at bounding box center [717, 388] width 19 height 19
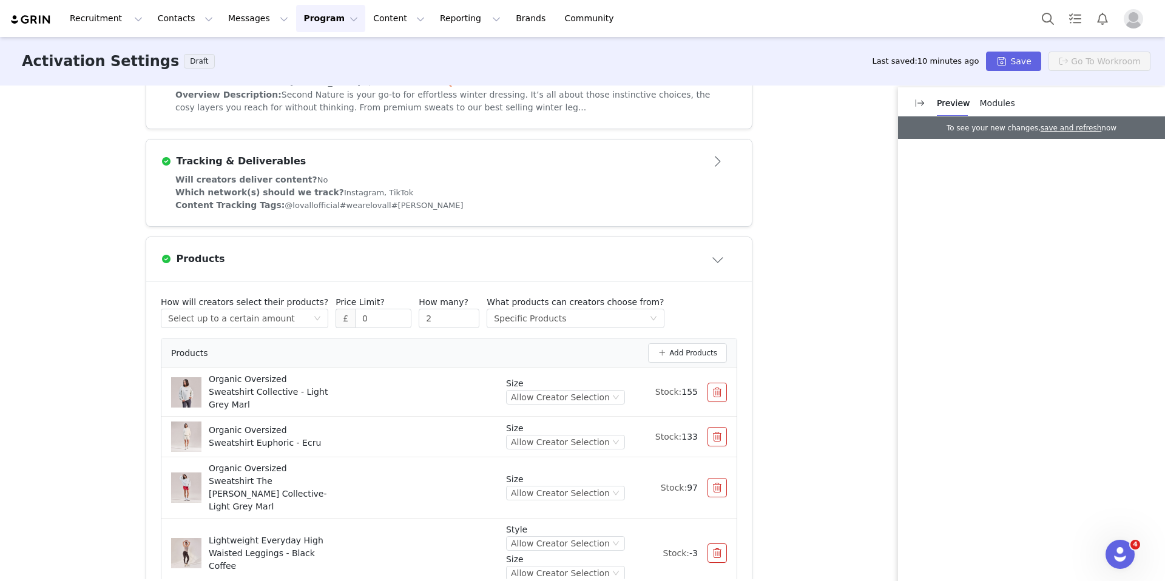
click at [714, 397] on button "button" at bounding box center [717, 392] width 19 height 19
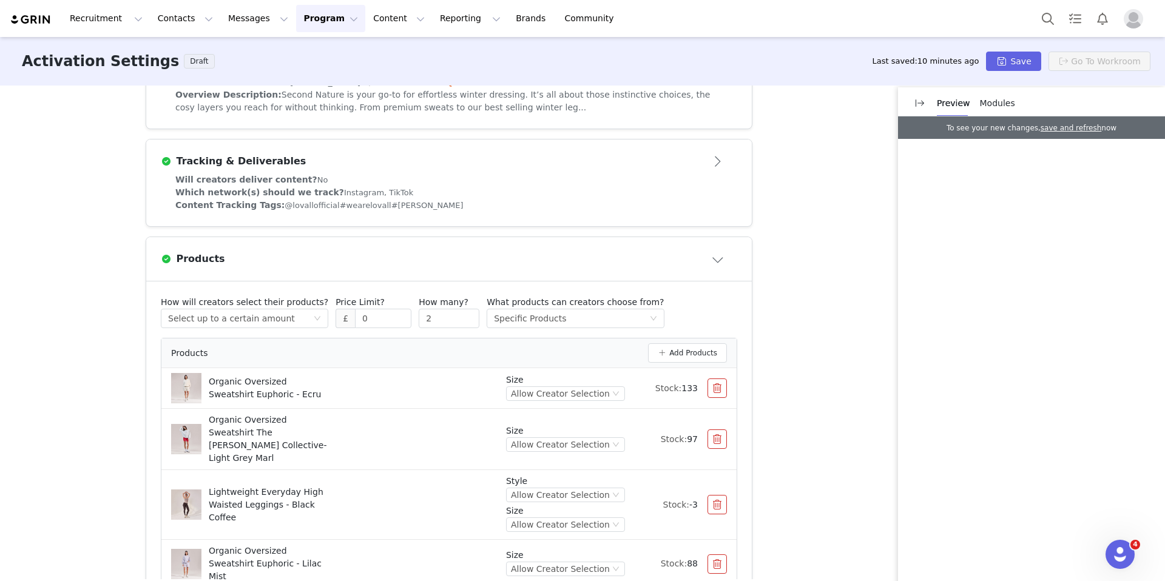
click at [714, 395] on button "button" at bounding box center [717, 388] width 19 height 19
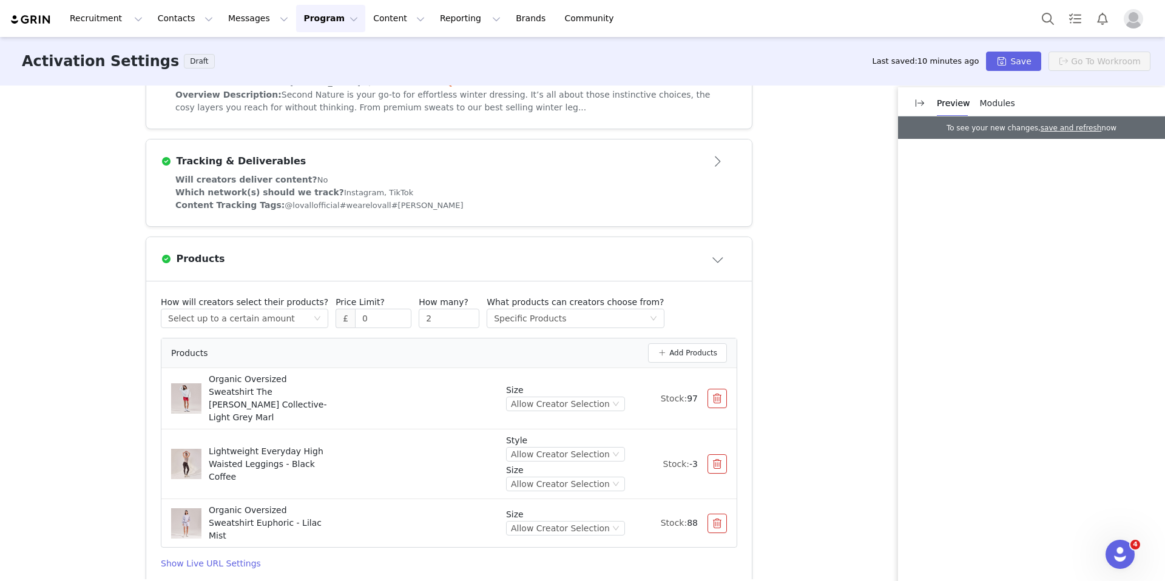
click at [714, 396] on button "button" at bounding box center [717, 398] width 19 height 19
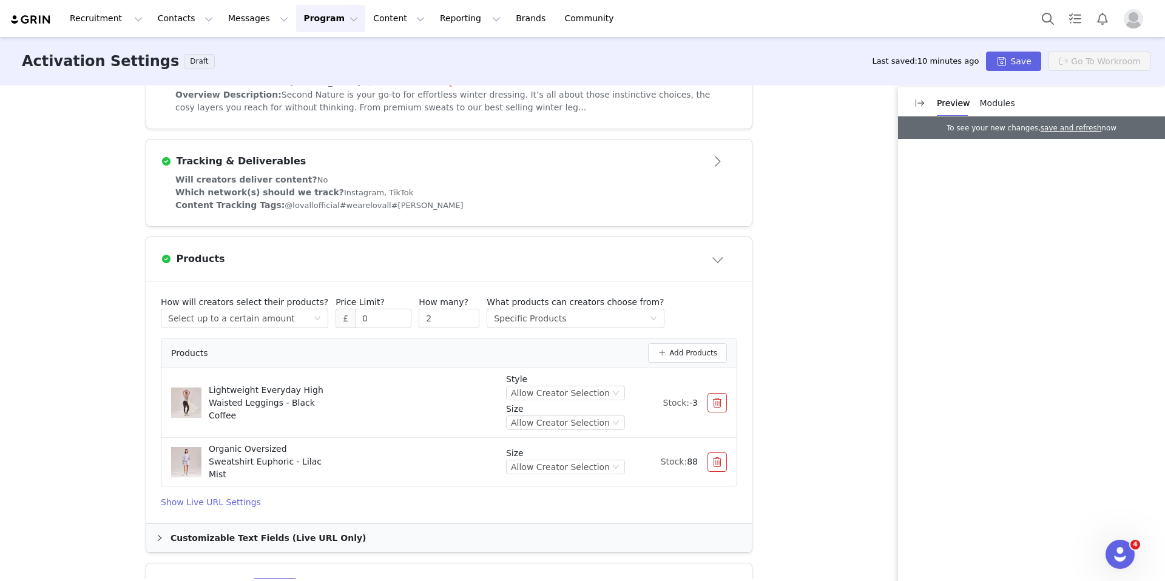
click at [714, 396] on button "button" at bounding box center [717, 402] width 19 height 19
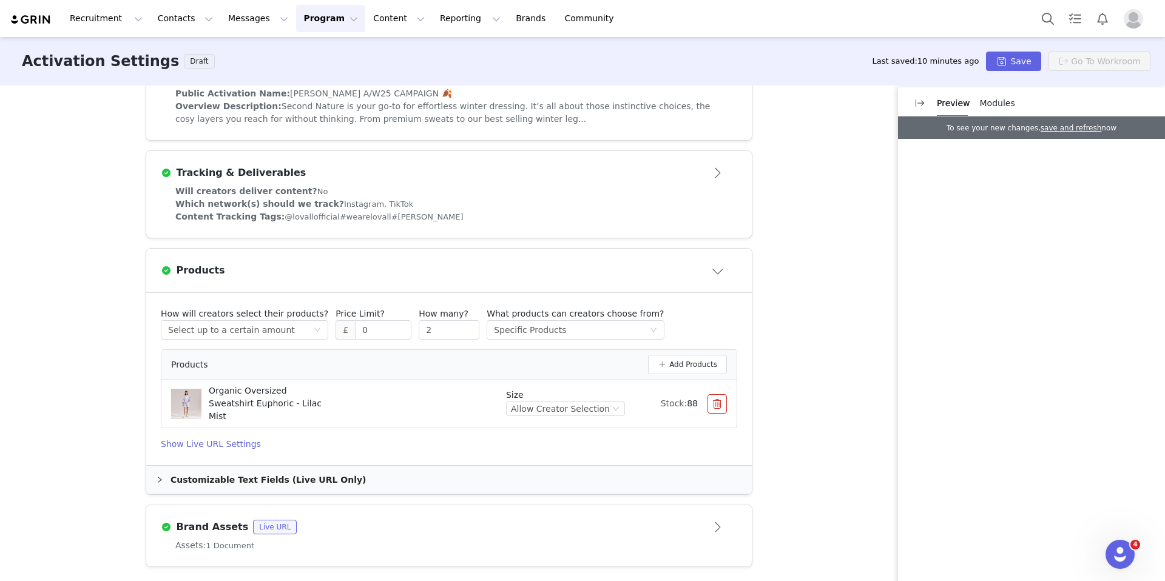
scroll to position [311, 0]
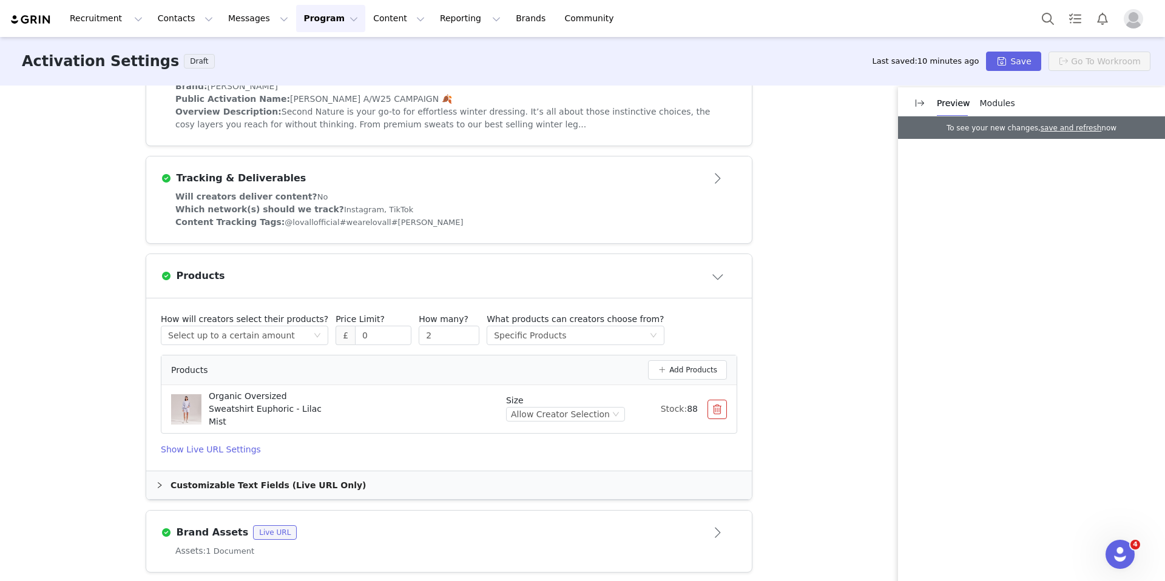
click at [716, 408] on button "button" at bounding box center [717, 409] width 19 height 19
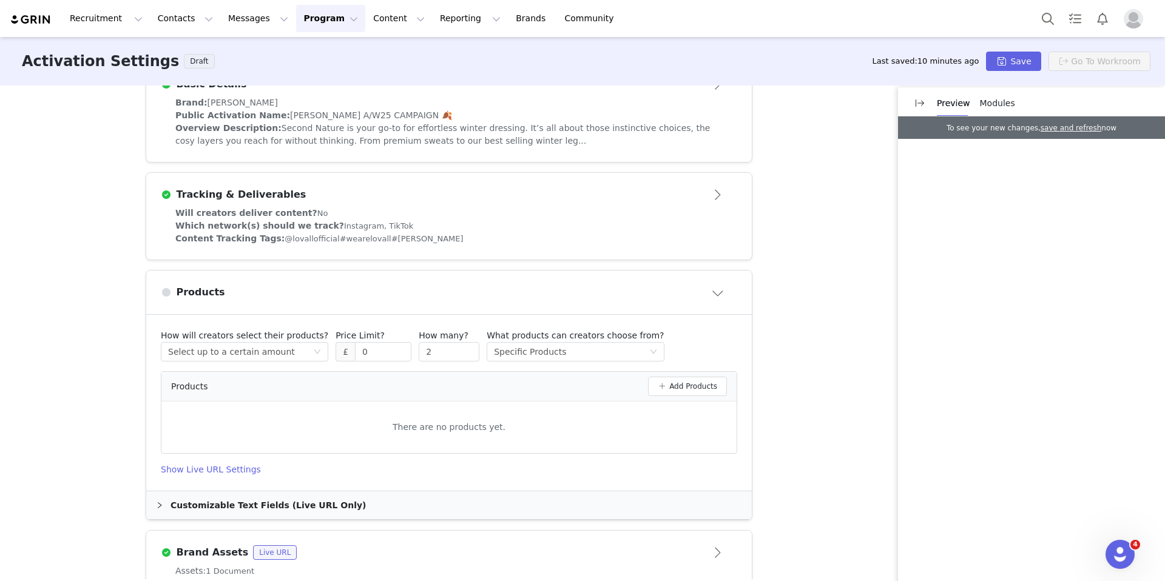
scroll to position [323, 0]
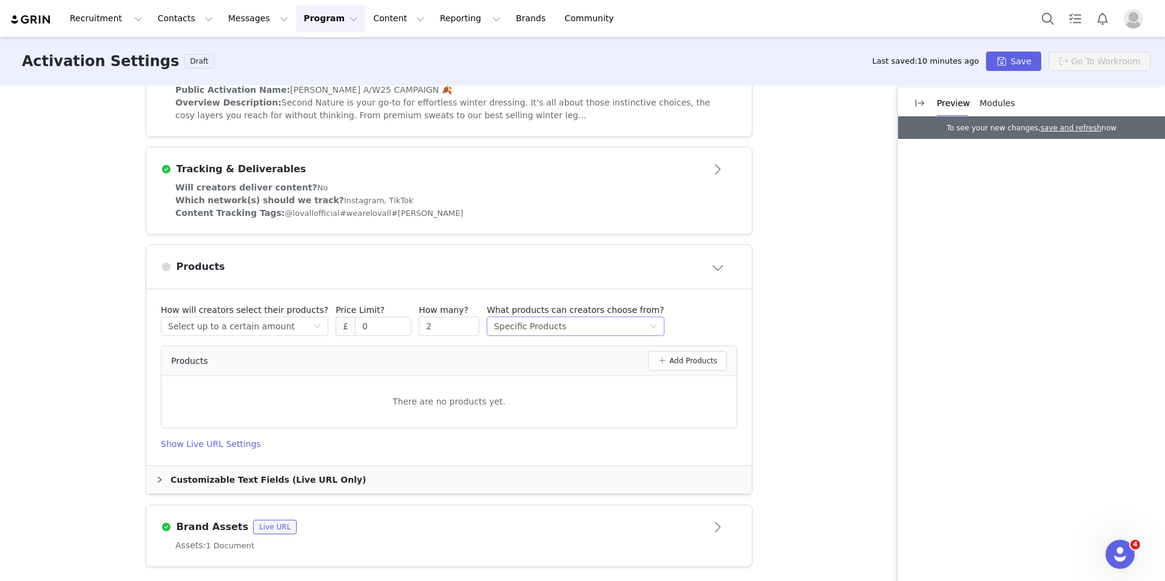
click at [625, 329] on div "Select method Specific Products" at bounding box center [571, 326] width 155 height 18
click at [773, 335] on div "Activation Type Ongoing activations do not have start and end dates. Content wi…" at bounding box center [582, 333] width 1165 height 494
click at [703, 533] on button "Open module" at bounding box center [719, 527] width 38 height 19
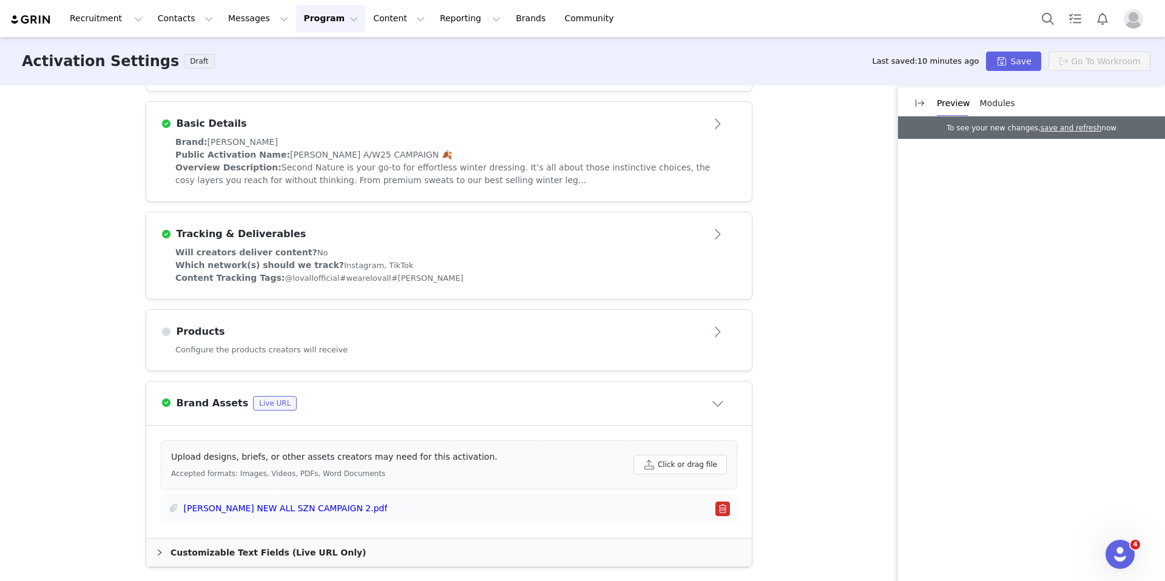
click at [724, 510] on button "button" at bounding box center [723, 509] width 15 height 15
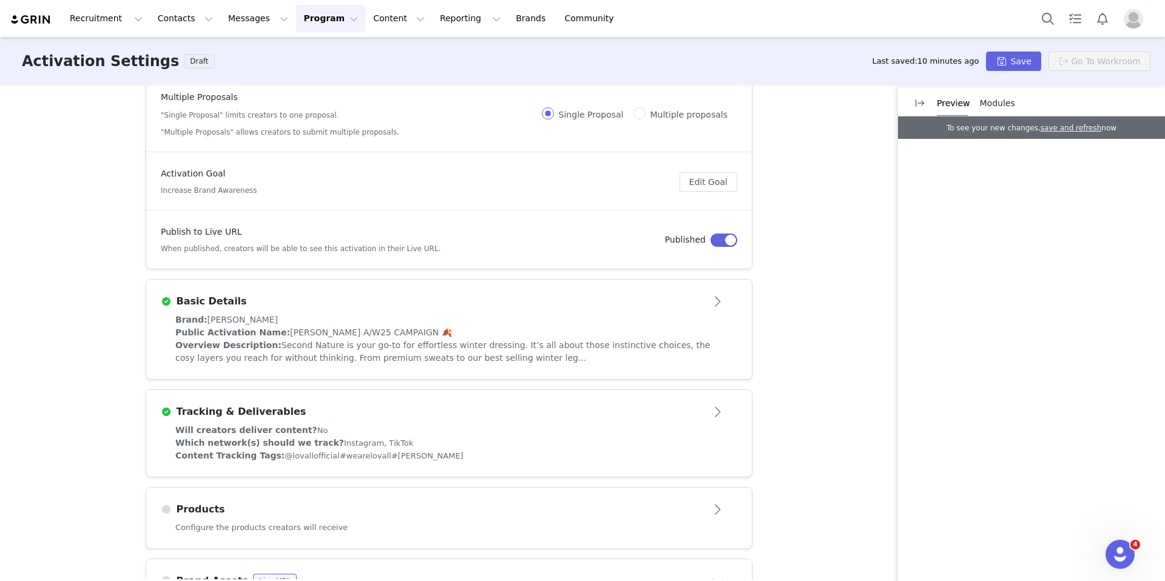
scroll to position [224, 0]
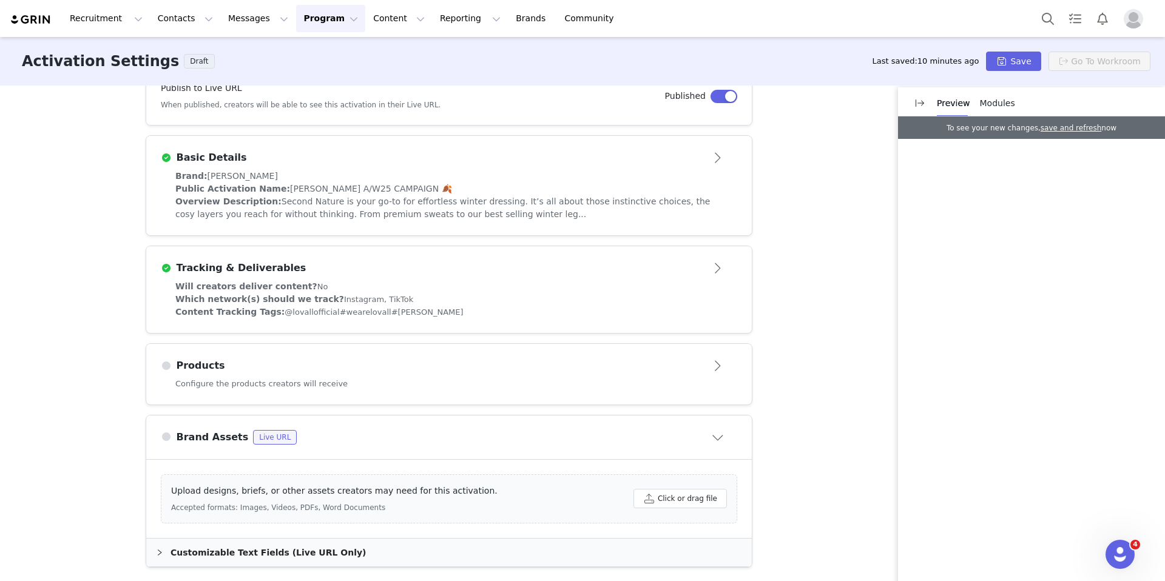
click at [694, 302] on div "Which network(s) should we track? Instagram, TikTok" at bounding box center [448, 299] width 547 height 13
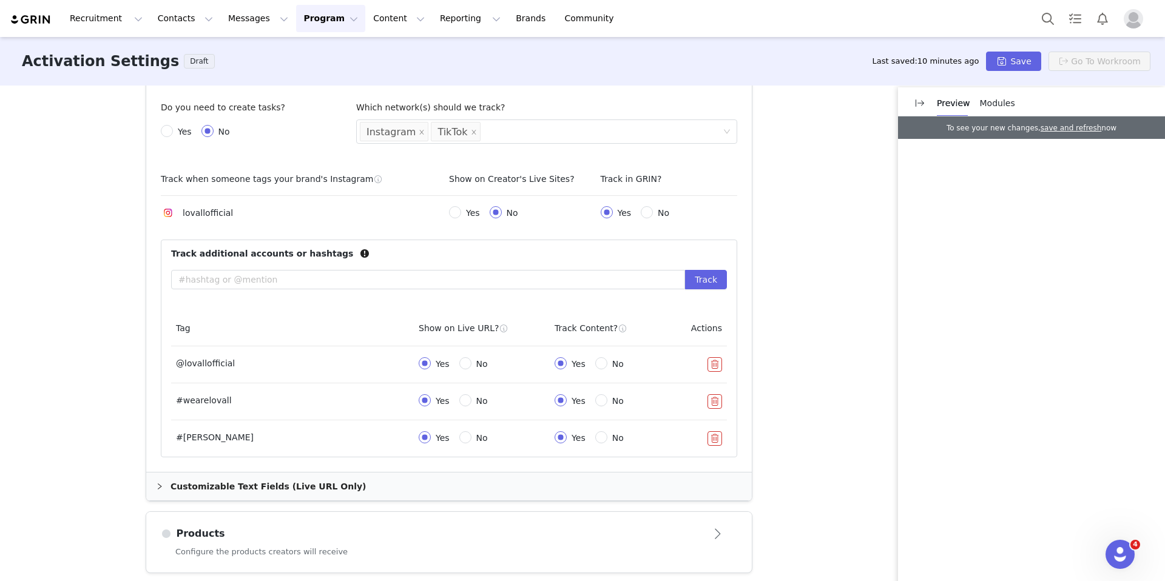
scroll to position [442, 0]
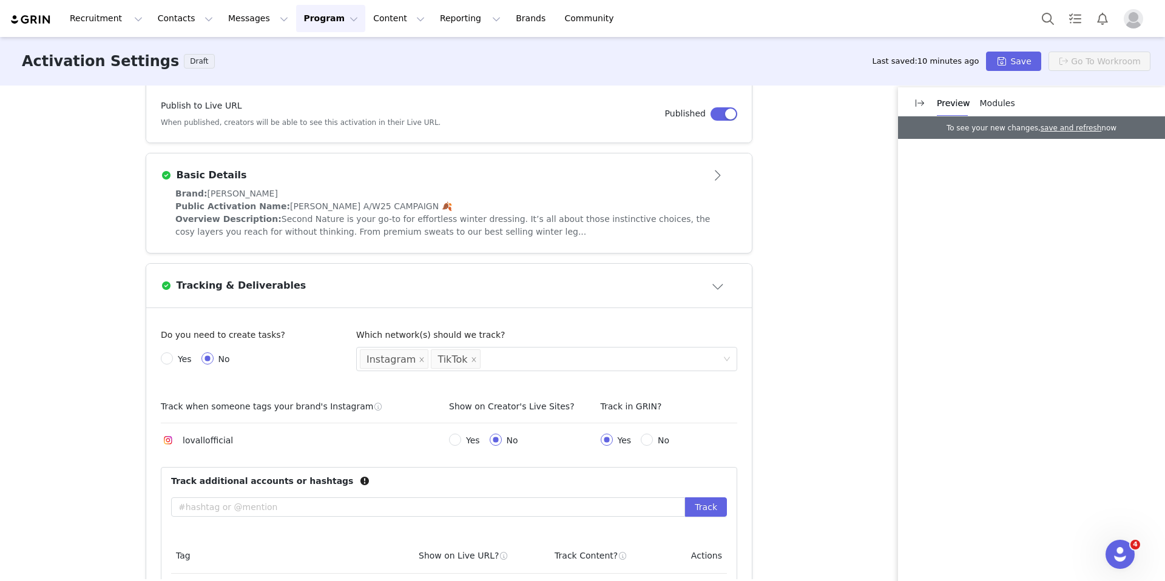
click at [714, 288] on button "Close module" at bounding box center [719, 285] width 38 height 19
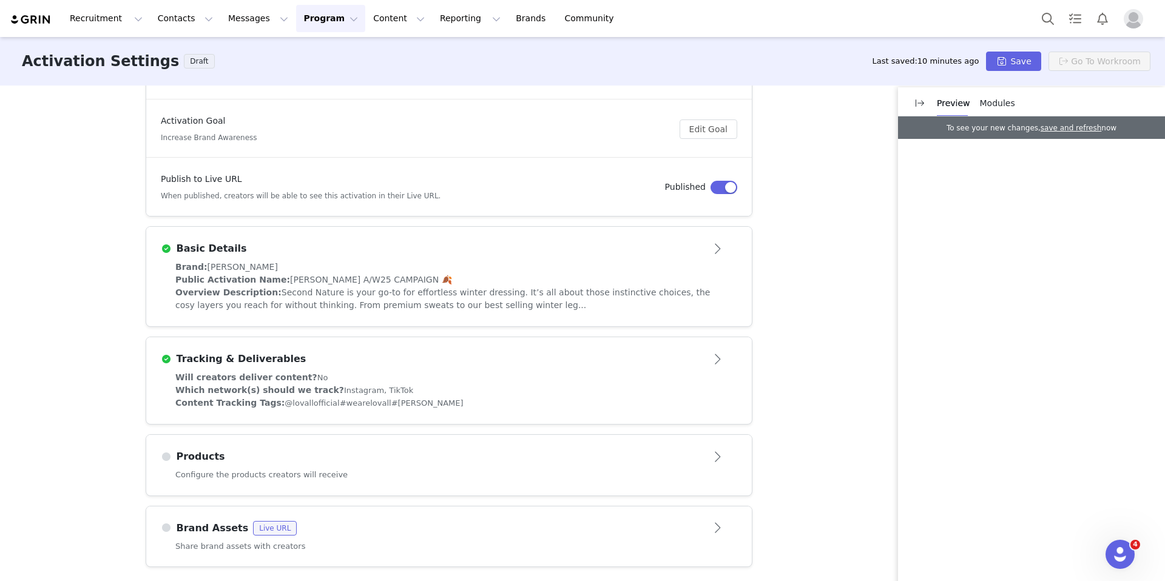
scroll to position [132, 0]
click at [996, 103] on span "Modules" at bounding box center [997, 103] width 35 height 10
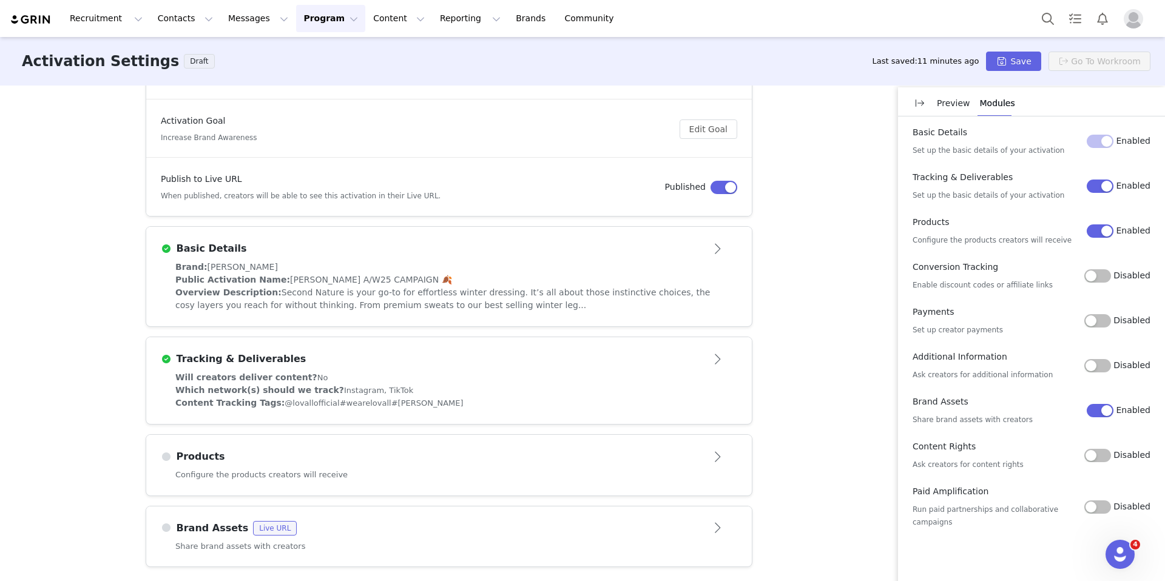
click at [1095, 272] on button "Disabled" at bounding box center [1097, 275] width 27 height 13
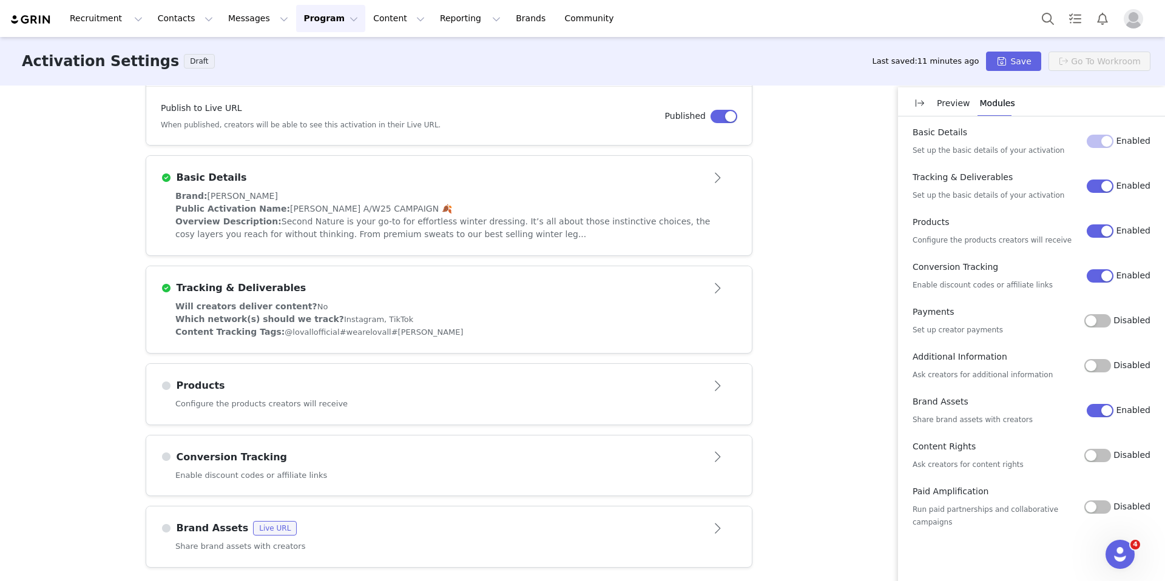
click at [568, 436] on article "Conversion Tracking" at bounding box center [449, 453] width 606 height 34
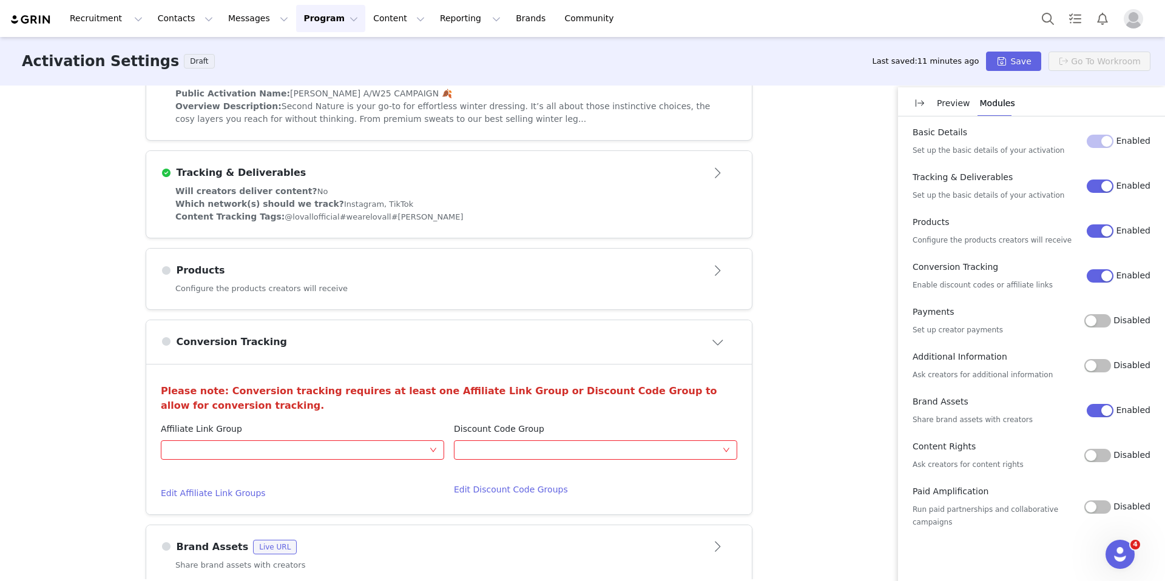
scroll to position [337, 0]
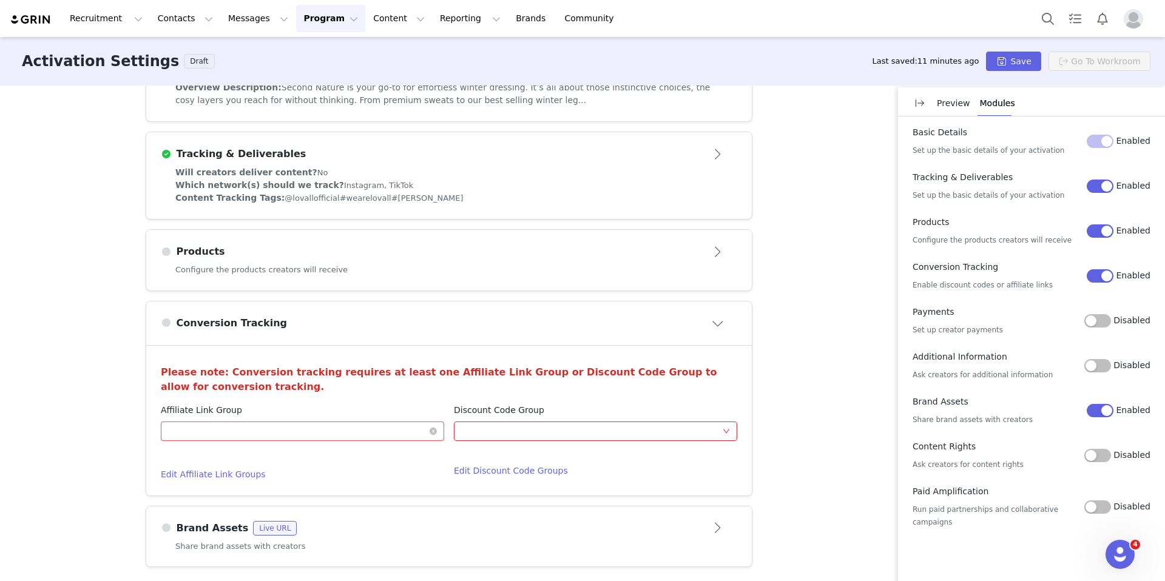
click at [439, 431] on div "Optional" at bounding box center [302, 431] width 283 height 19
click at [297, 478] on li "Gifting campaigns" at bounding box center [302, 475] width 283 height 19
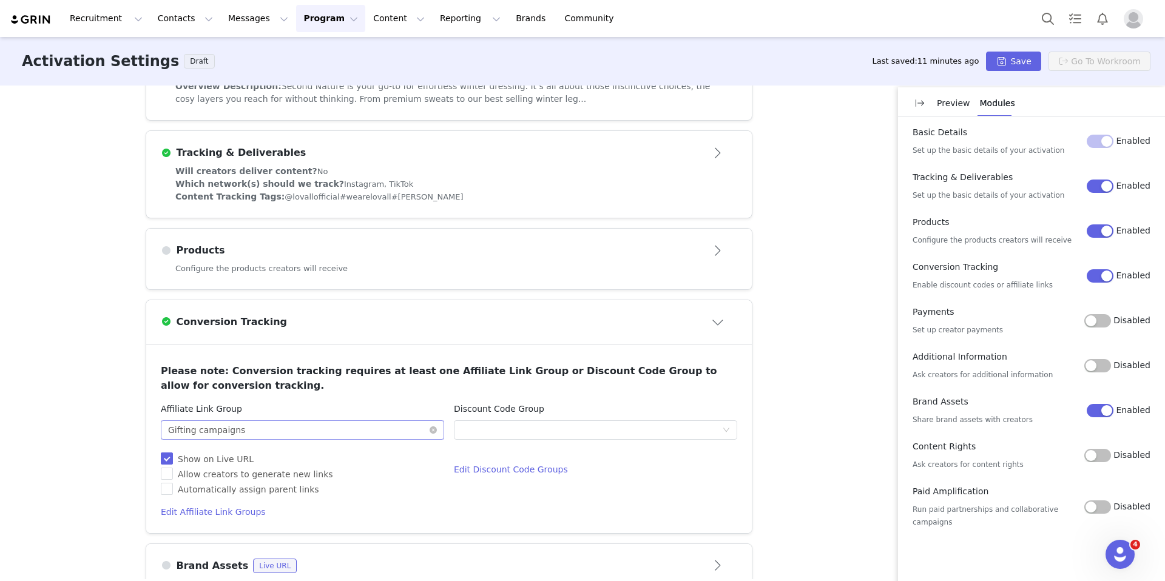
click at [405, 427] on div "Optional Gifting campaigns" at bounding box center [298, 430] width 261 height 18
click at [374, 473] on li "Gifting campaigns" at bounding box center [302, 475] width 283 height 19
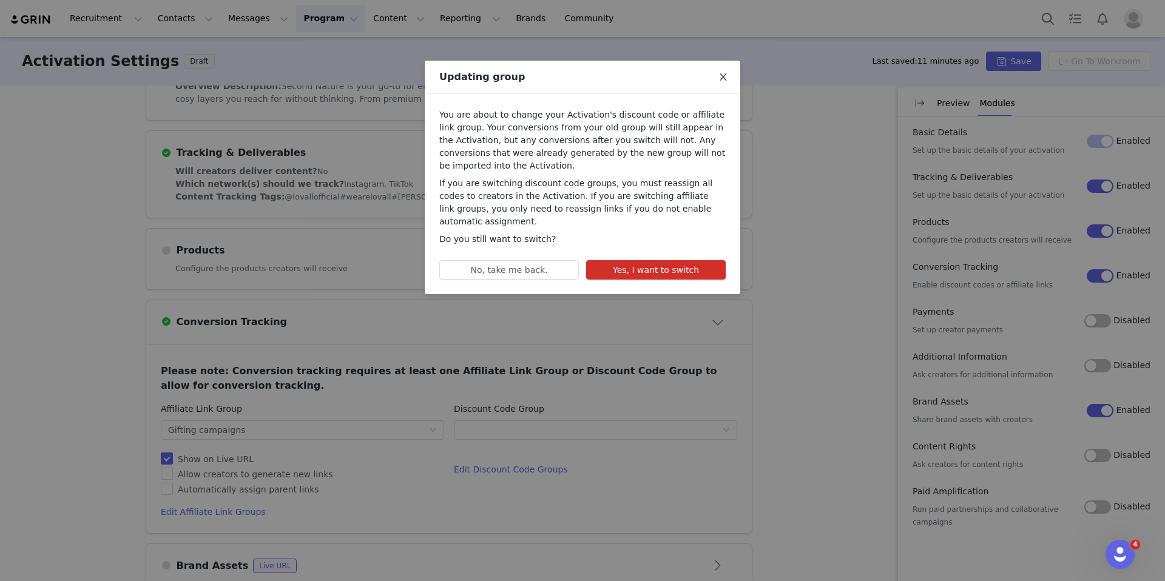
click at [720, 83] on span "Close" at bounding box center [723, 78] width 34 height 34
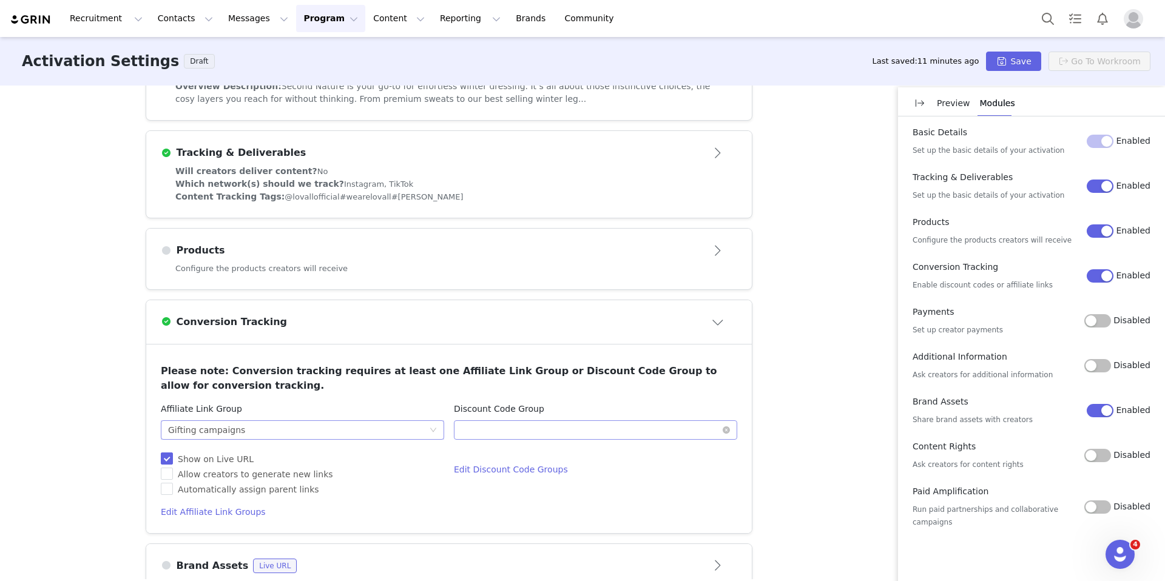
click at [590, 425] on div "Optional" at bounding box center [591, 430] width 261 height 18
click at [532, 490] on li "LOVALL COMMUNITY" at bounding box center [595, 494] width 283 height 19
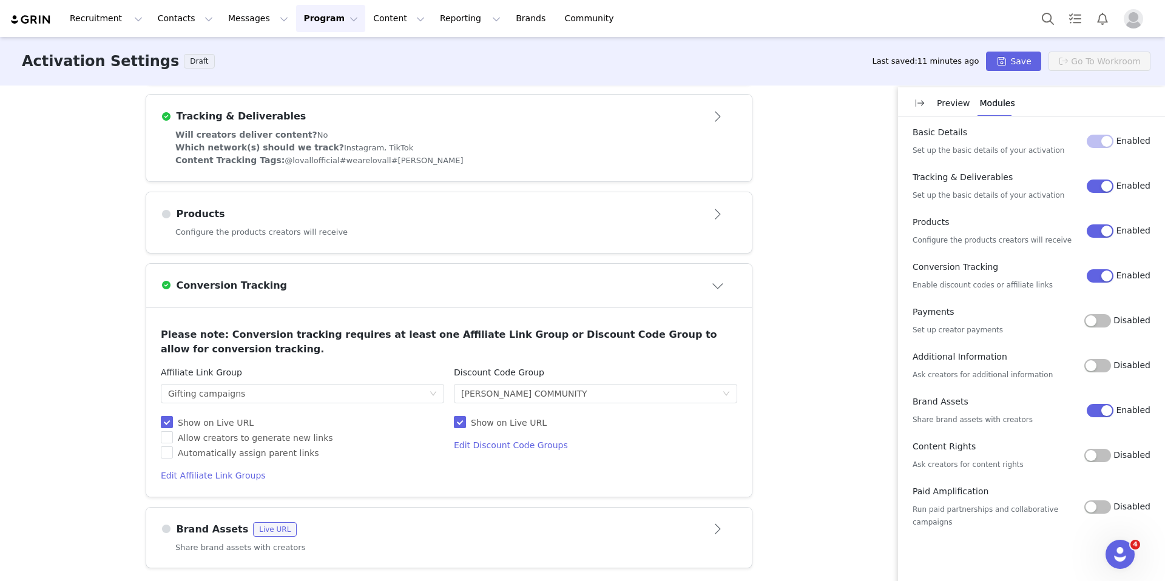
scroll to position [378, 0]
click at [1018, 58] on button "Save" at bounding box center [1013, 61] width 55 height 19
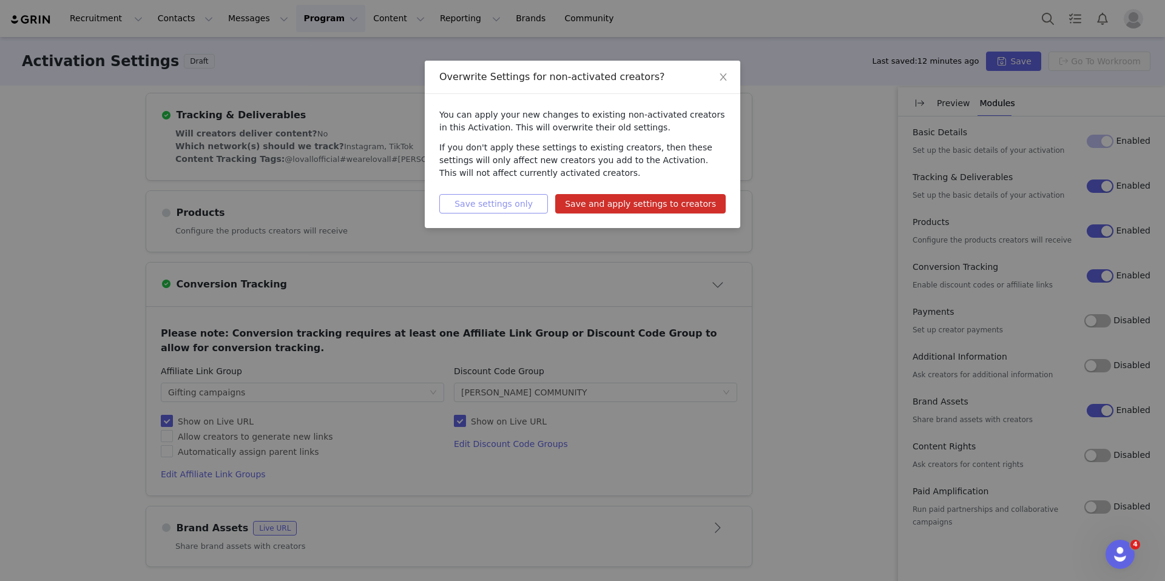
click at [521, 210] on button "Save settings only" at bounding box center [493, 203] width 109 height 19
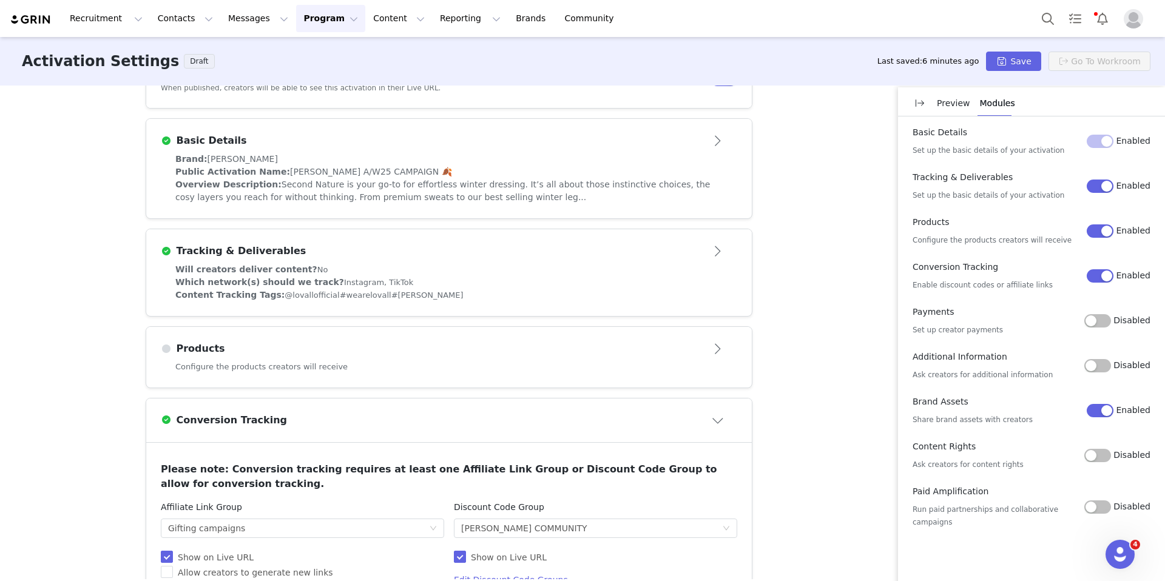
scroll to position [232, 0]
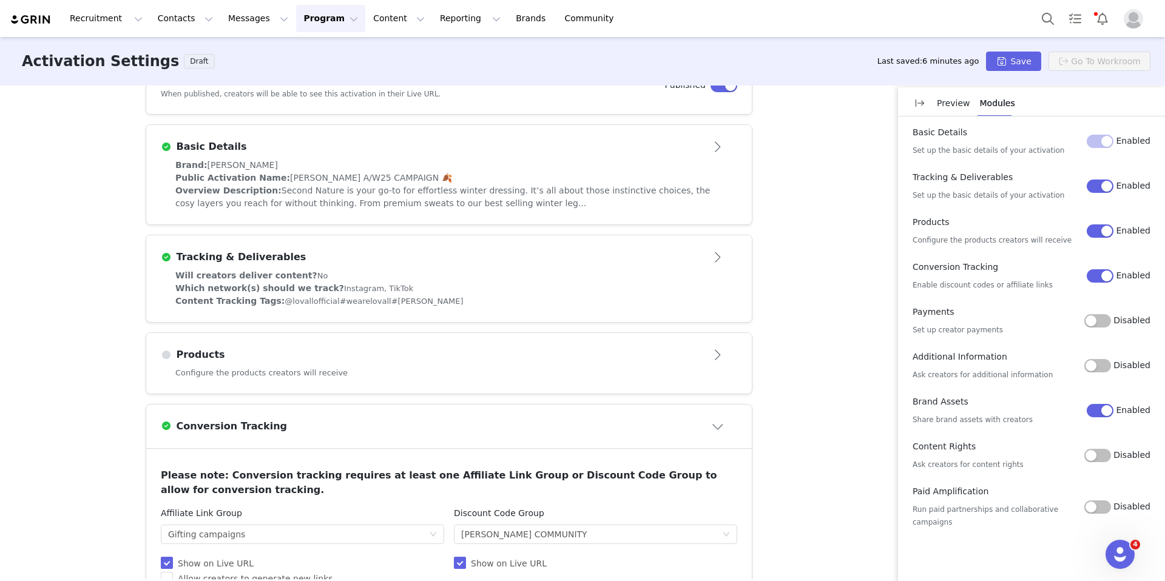
click at [639, 266] on div "Tracking & Deliverables" at bounding box center [449, 257] width 577 height 19
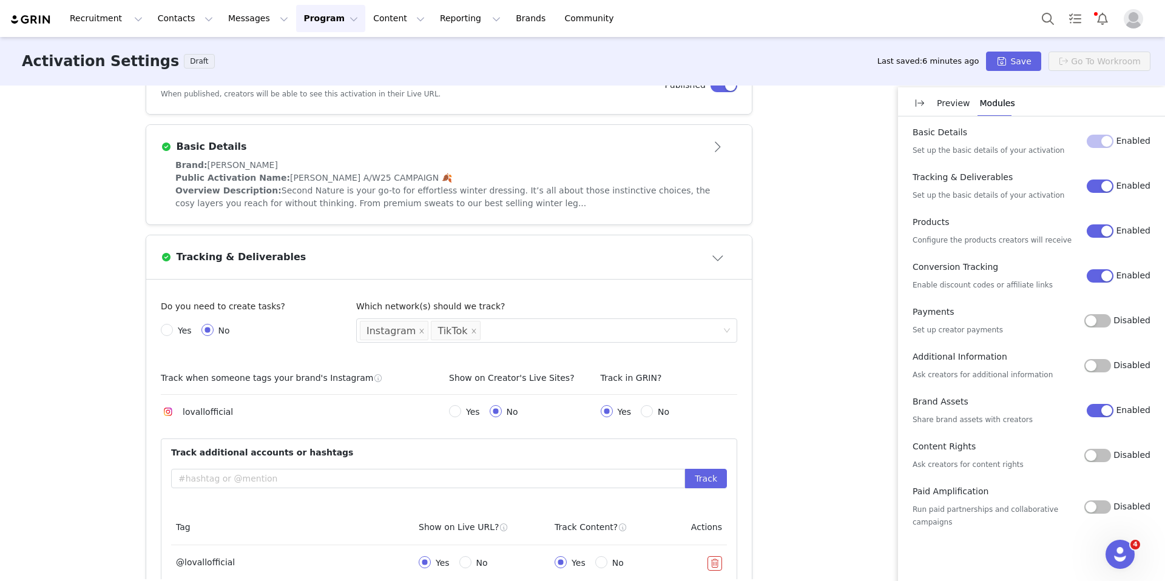
click at [639, 266] on div "Tracking & Deliverables" at bounding box center [449, 257] width 577 height 19
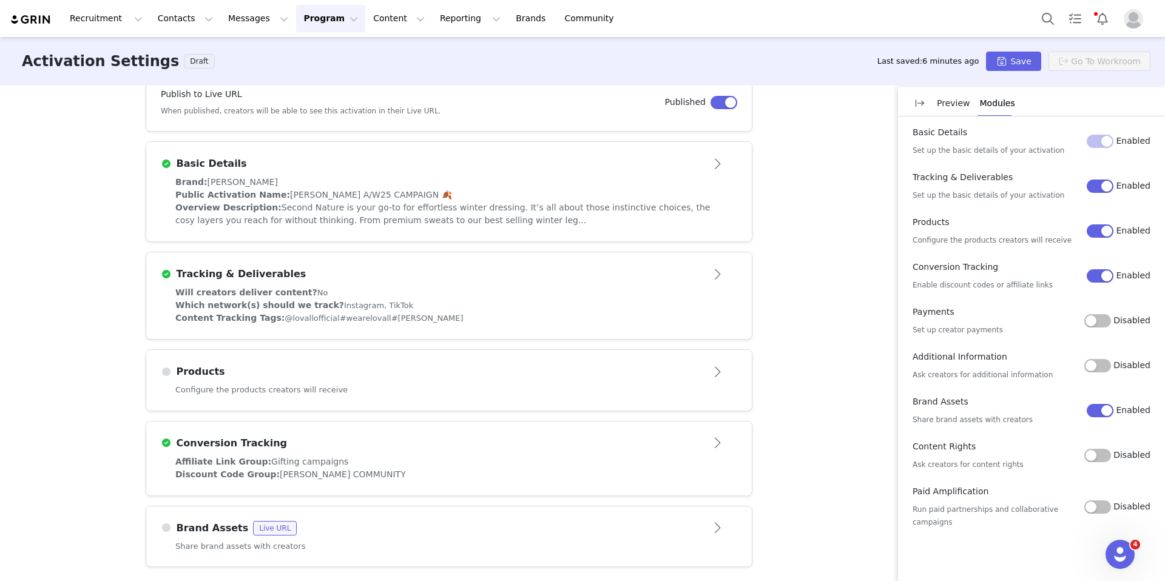
click at [679, 172] on article "Basic Details" at bounding box center [449, 159] width 606 height 34
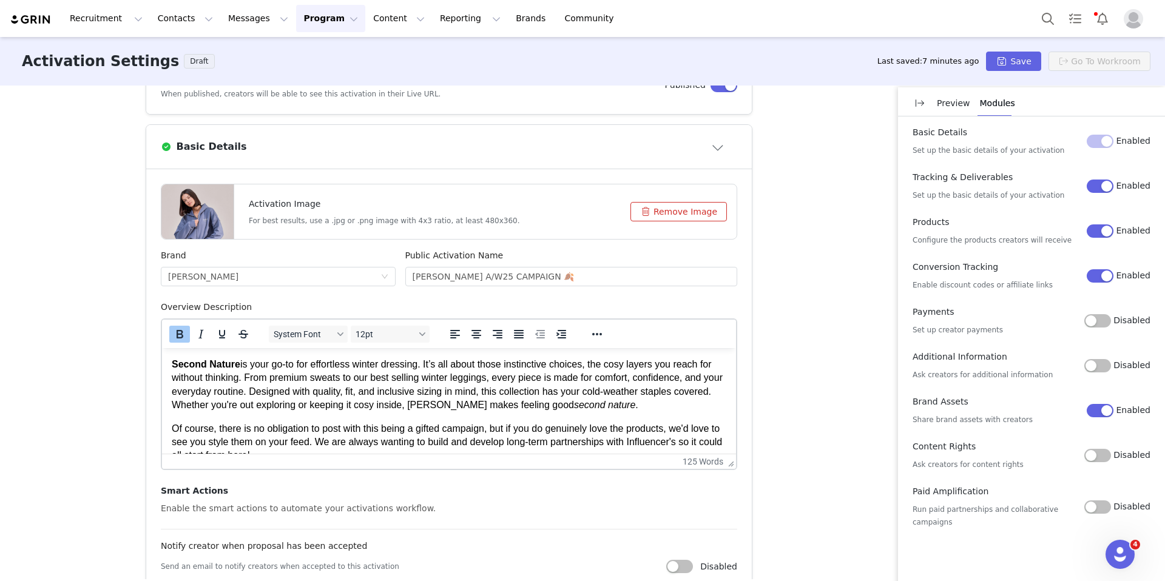
scroll to position [0, 0]
click at [705, 215] on button "Remove Image" at bounding box center [679, 211] width 96 height 19
click at [687, 209] on button "Click or drag file" at bounding box center [675, 211] width 103 height 19
click at [1029, 65] on button "Save" at bounding box center [1013, 61] width 55 height 19
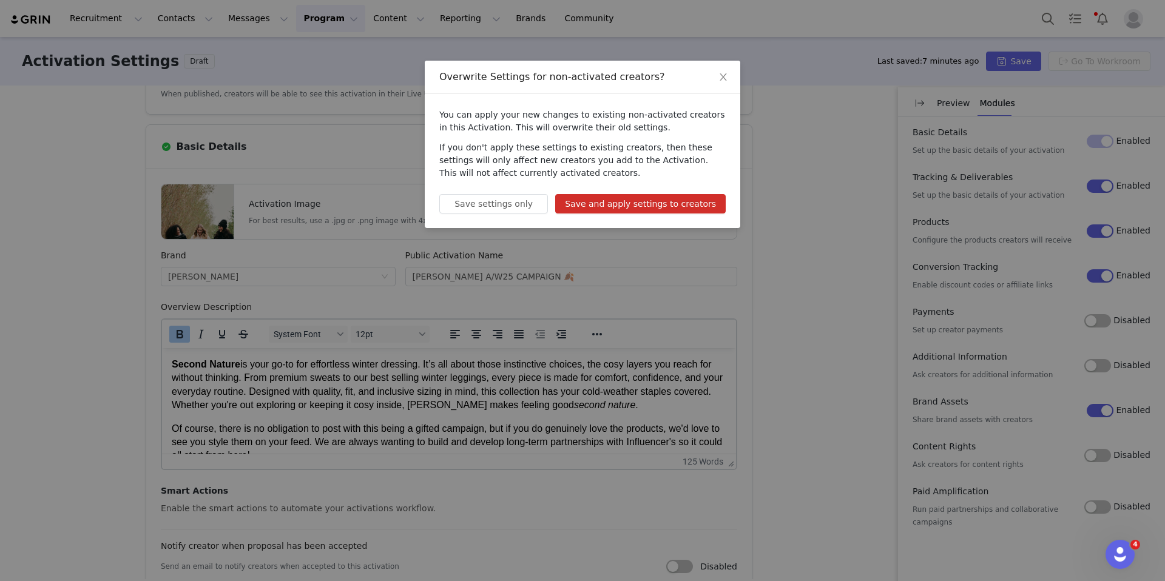
click at [498, 215] on div "You can apply your new changes to existing non-activated creators in this Activ…" at bounding box center [583, 161] width 316 height 134
click at [499, 208] on button "Save settings only" at bounding box center [493, 203] width 109 height 19
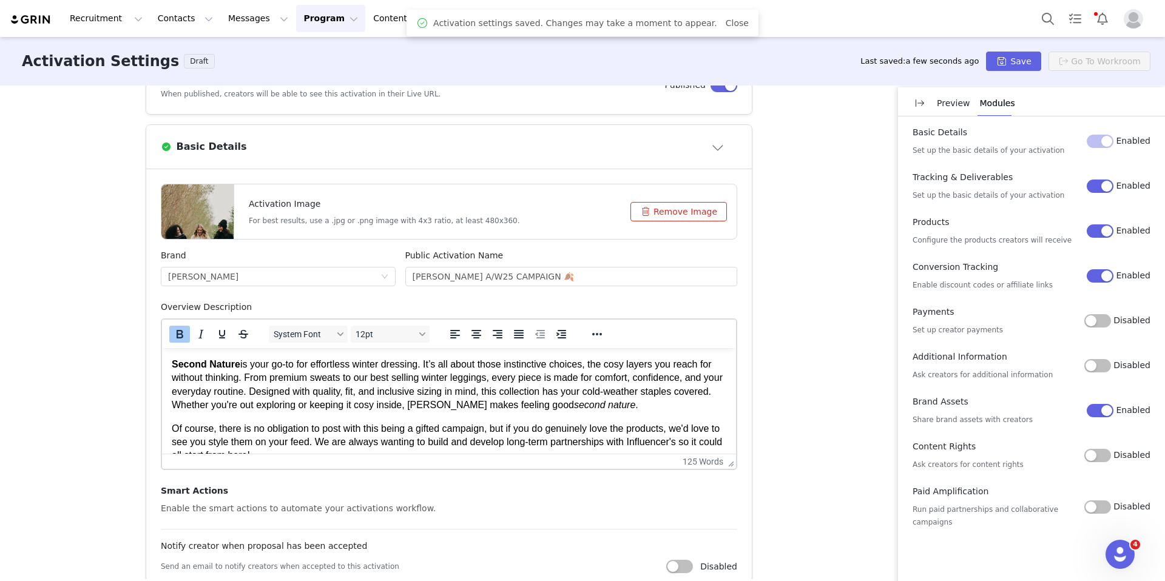
click at [956, 114] on div "Preview" at bounding box center [953, 103] width 33 height 27
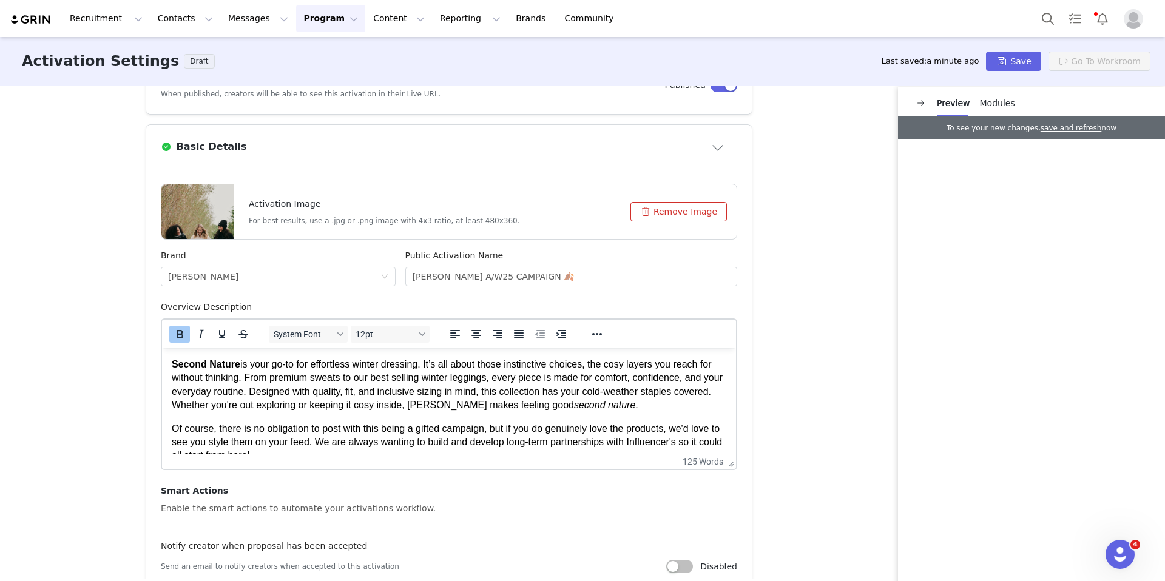
click at [685, 214] on button "Remove Image" at bounding box center [679, 211] width 96 height 19
click at [672, 214] on button "Click or drag file" at bounding box center [675, 211] width 103 height 19
click at [1017, 61] on button "Save" at bounding box center [1013, 61] width 55 height 19
click at [0, 0] on div "Overwrite Settings for non-activated creators? You can apply your new changes t…" at bounding box center [0, 0] width 0 height 0
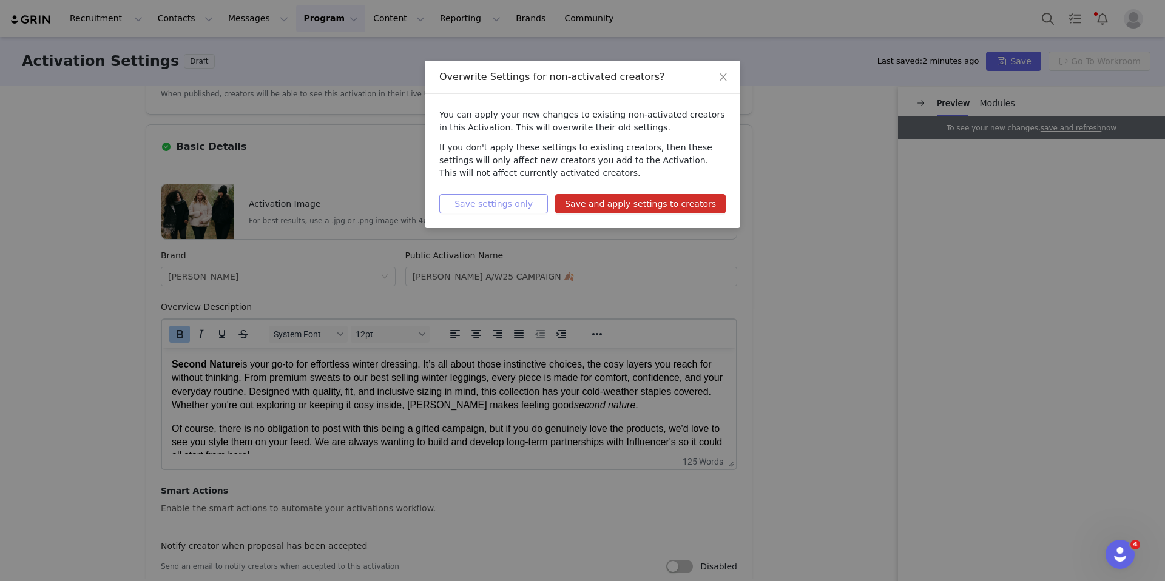
click at [540, 200] on button "Save settings only" at bounding box center [493, 203] width 109 height 19
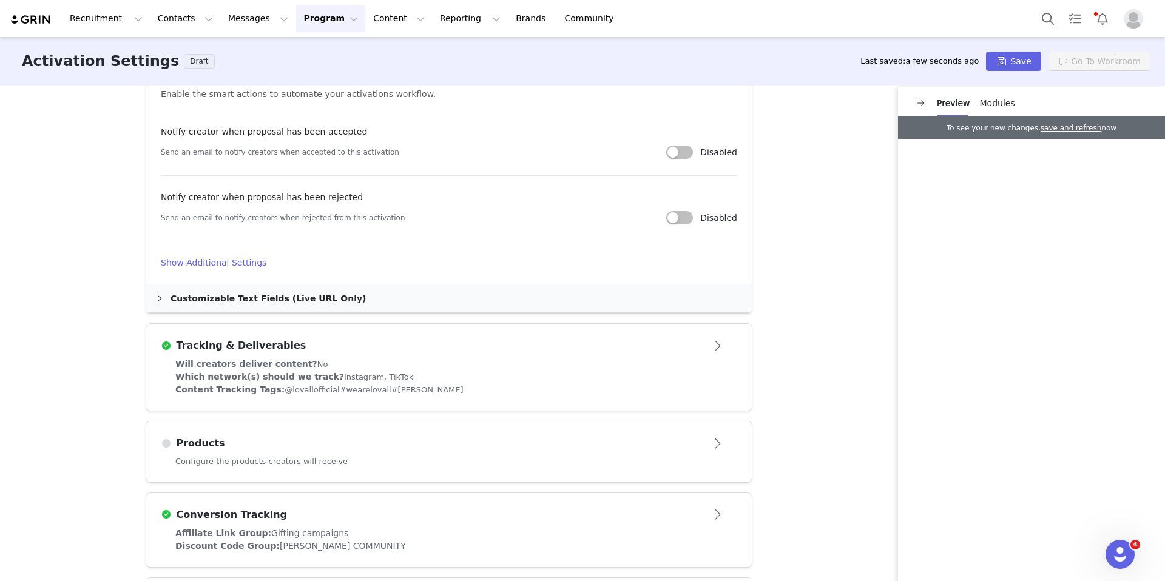
scroll to position [720, 0]
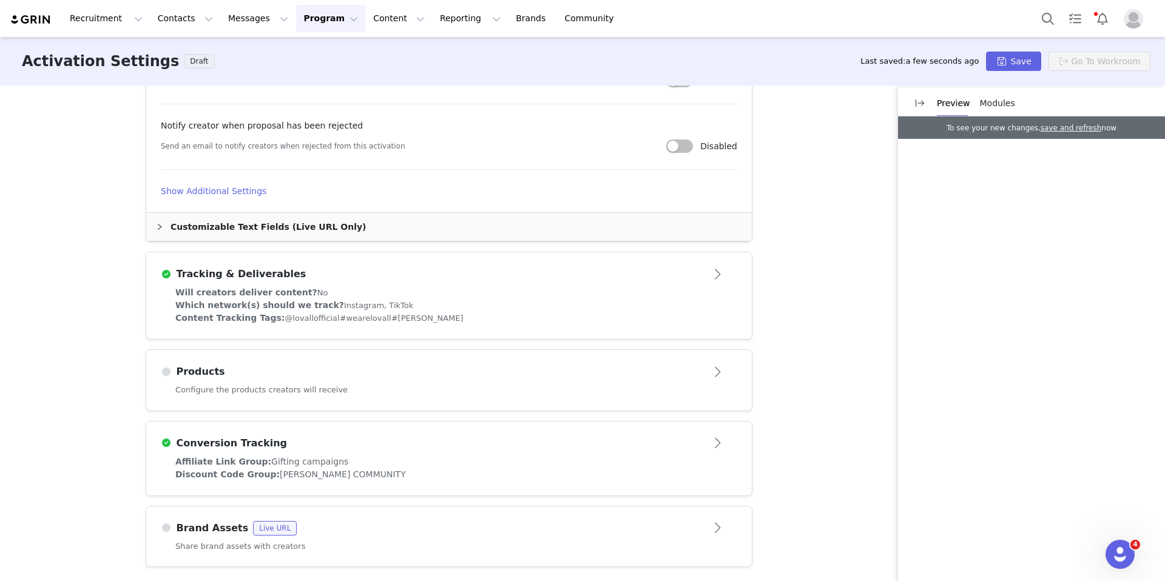
click at [1008, 107] on span "Modules" at bounding box center [997, 103] width 35 height 10
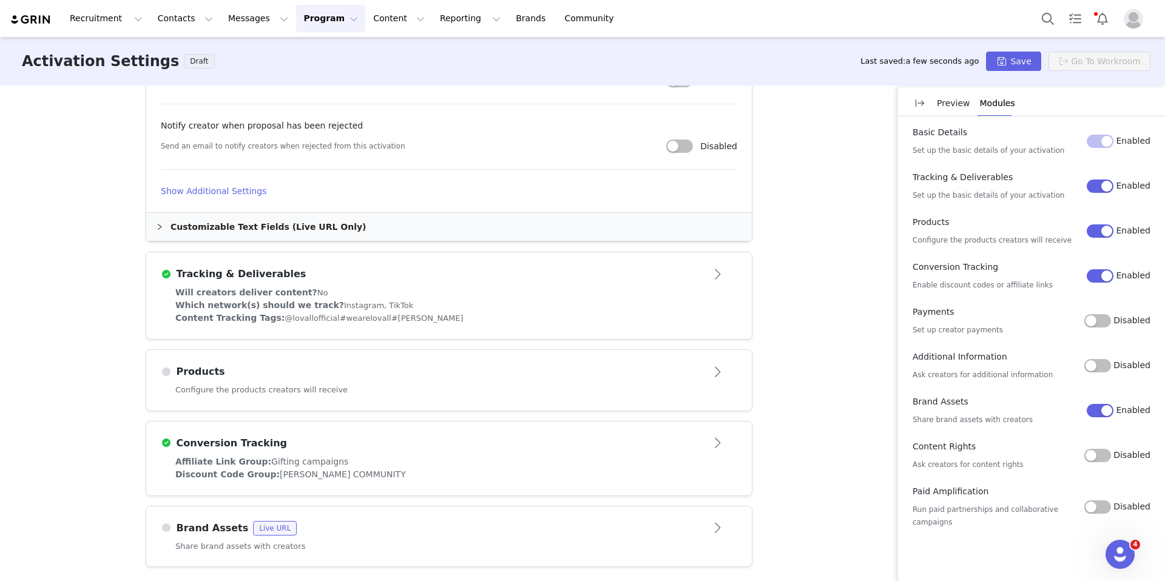
click at [1096, 459] on button "Disabled" at bounding box center [1097, 455] width 27 height 13
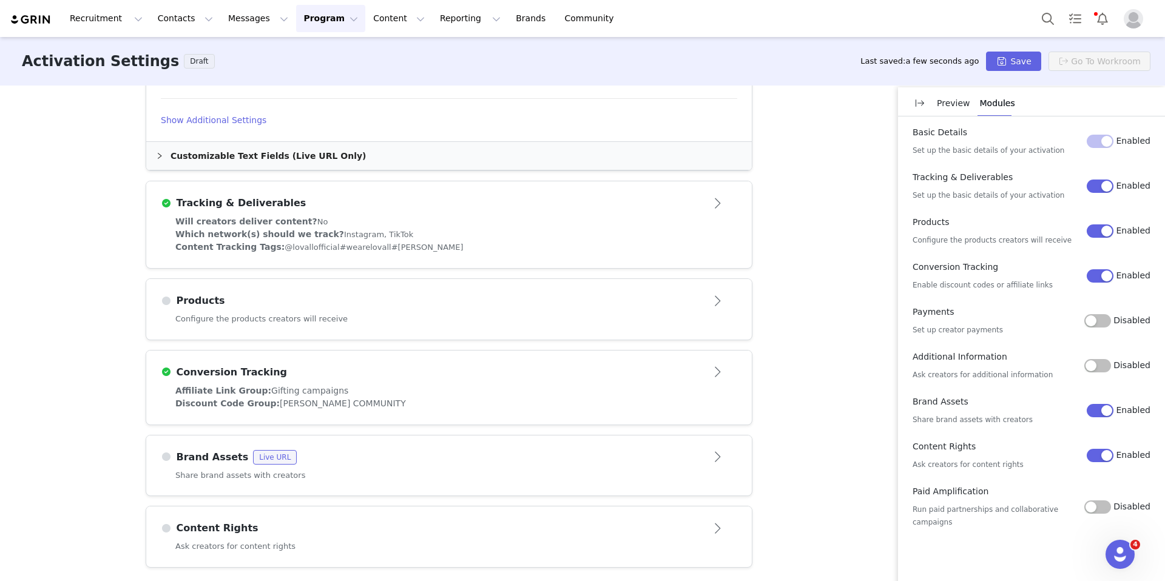
click at [480, 532] on div "Content Rights" at bounding box center [429, 528] width 536 height 15
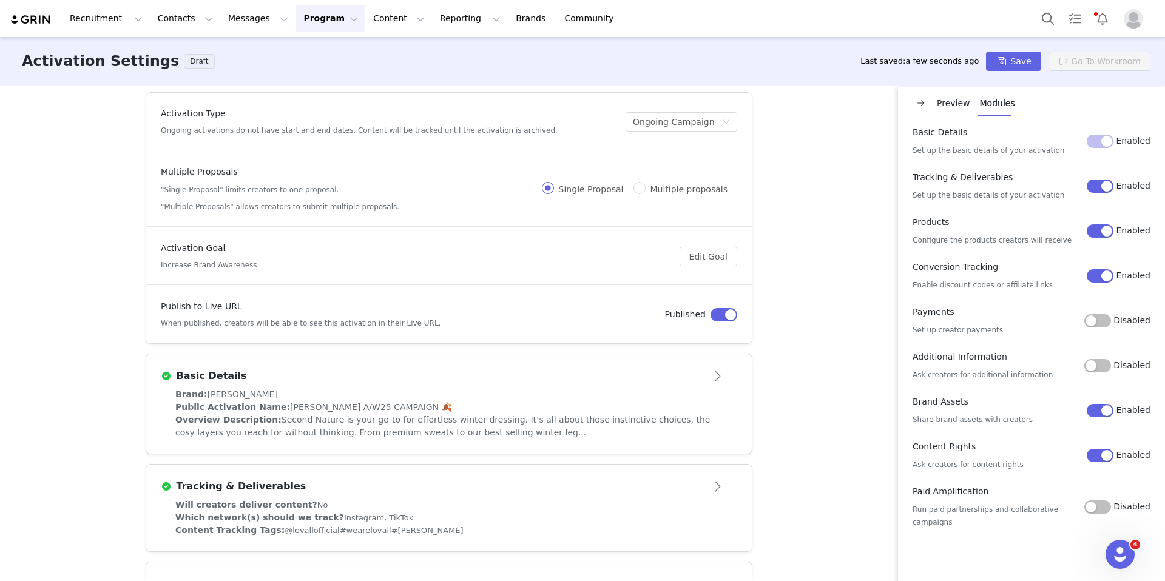
scroll to position [0, 0]
click at [1035, 59] on button "Save" at bounding box center [1013, 61] width 55 height 19
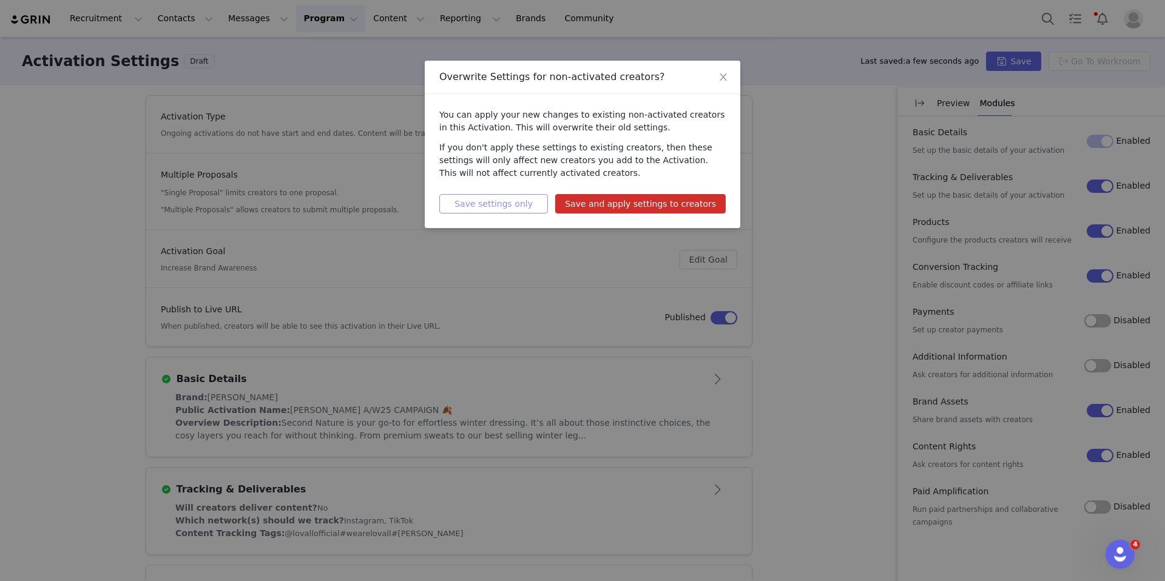
click at [529, 199] on button "Save settings only" at bounding box center [493, 203] width 109 height 19
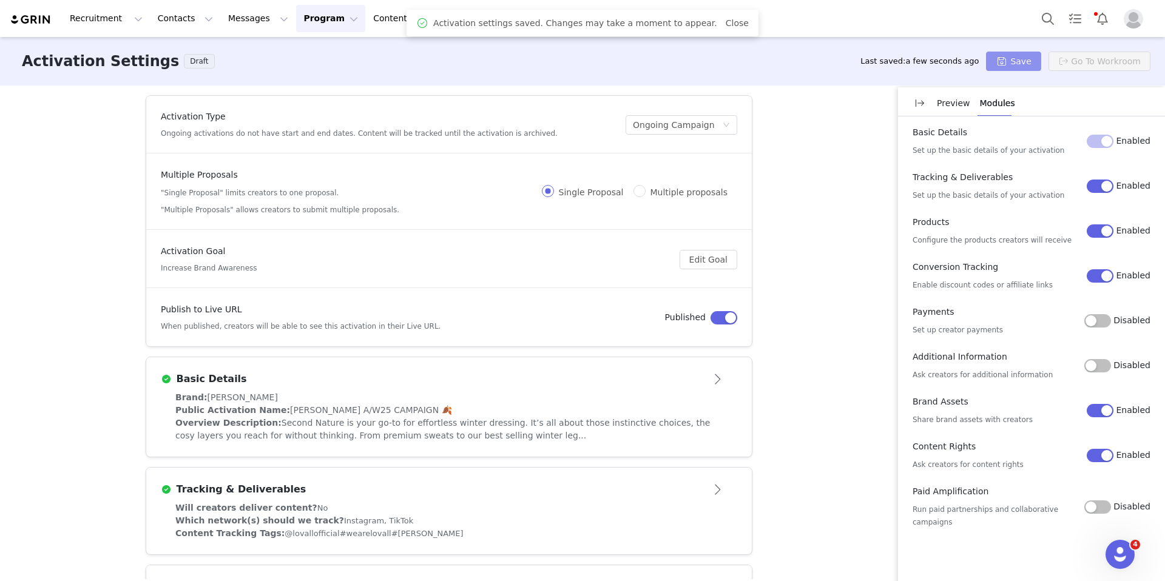
click at [1021, 62] on button "Save" at bounding box center [1013, 61] width 55 height 19
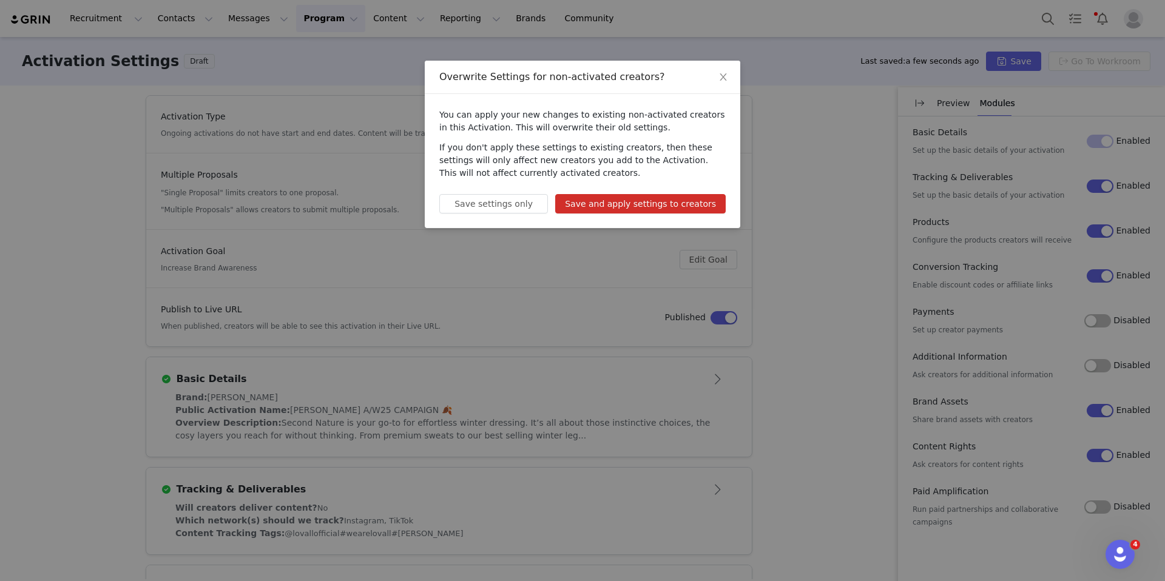
click at [673, 211] on button "Save and apply settings to creators" at bounding box center [640, 203] width 171 height 19
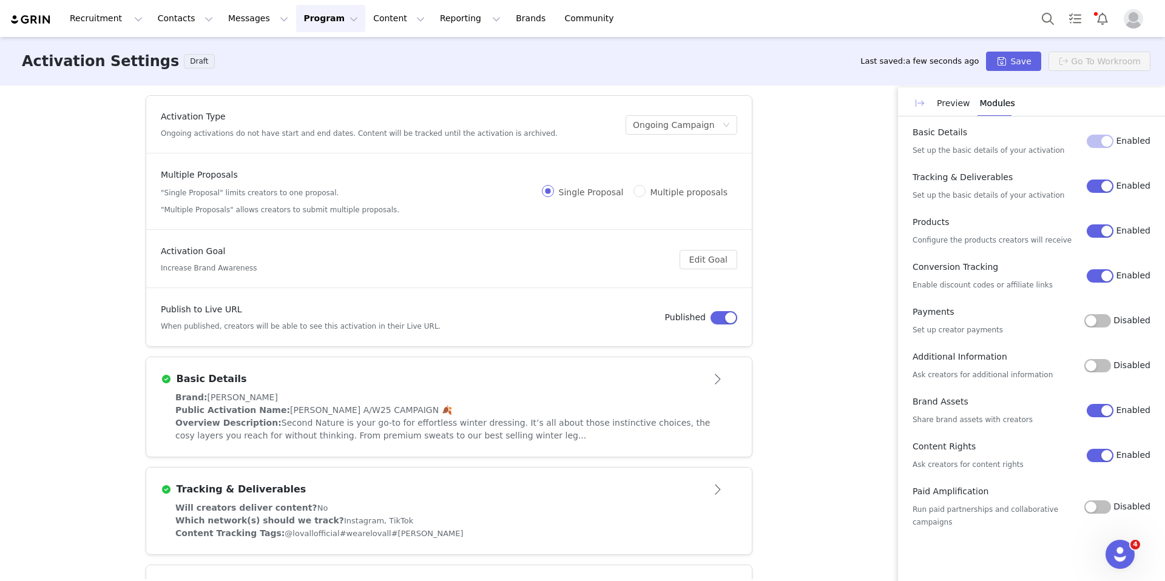
click at [916, 106] on button "button" at bounding box center [919, 102] width 19 height 19
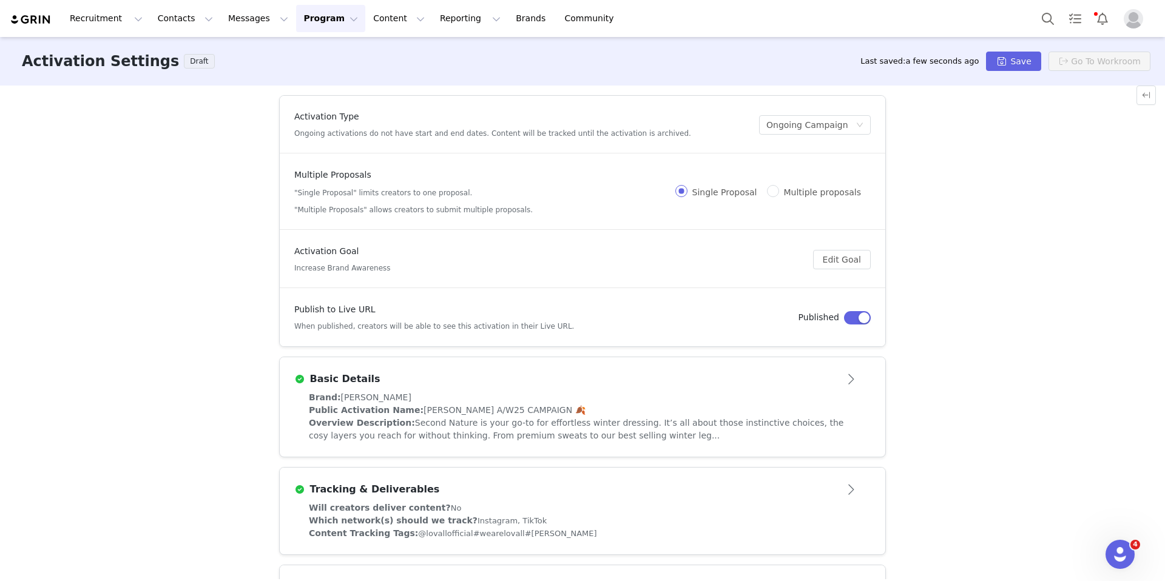
scroll to position [558, 0]
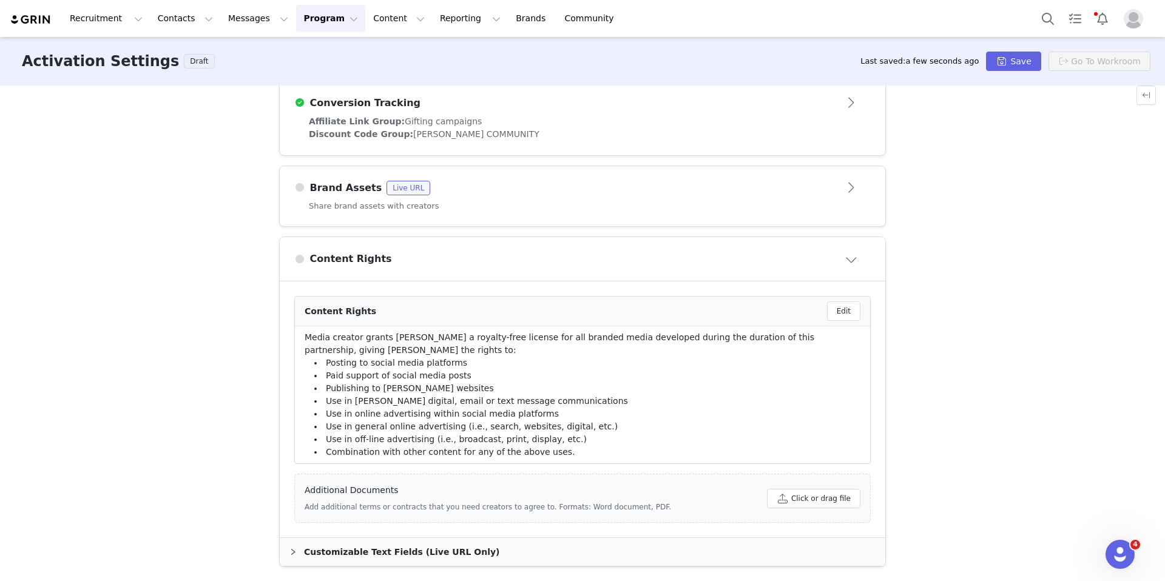
click at [428, 256] on div "Content Rights" at bounding box center [562, 259] width 536 height 15
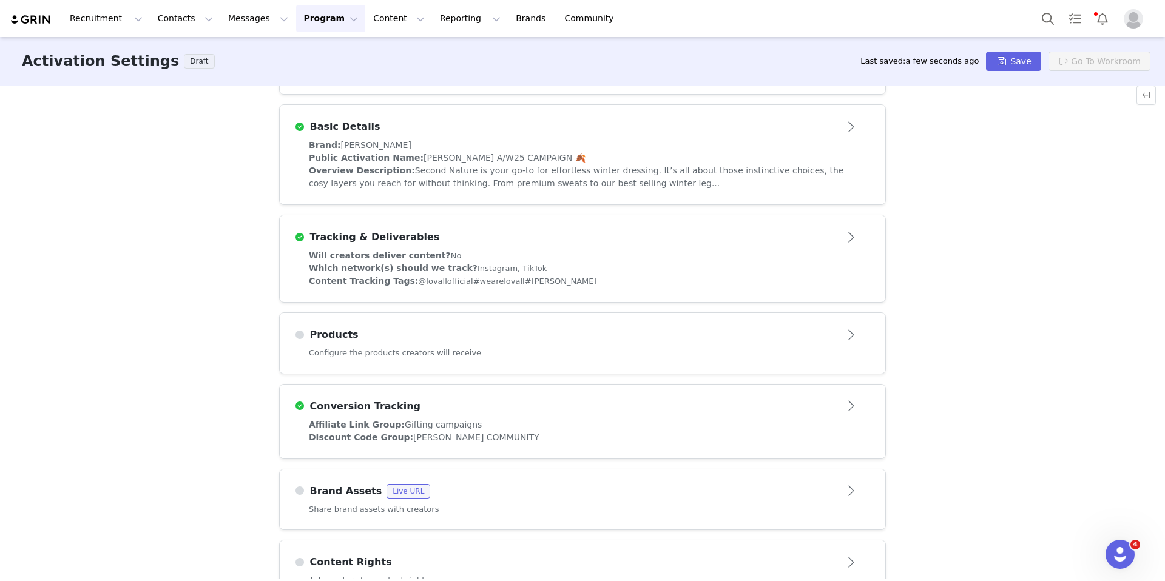
scroll to position [251, 0]
click at [478, 365] on div "Configure the products creators will receive" at bounding box center [583, 362] width 606 height 27
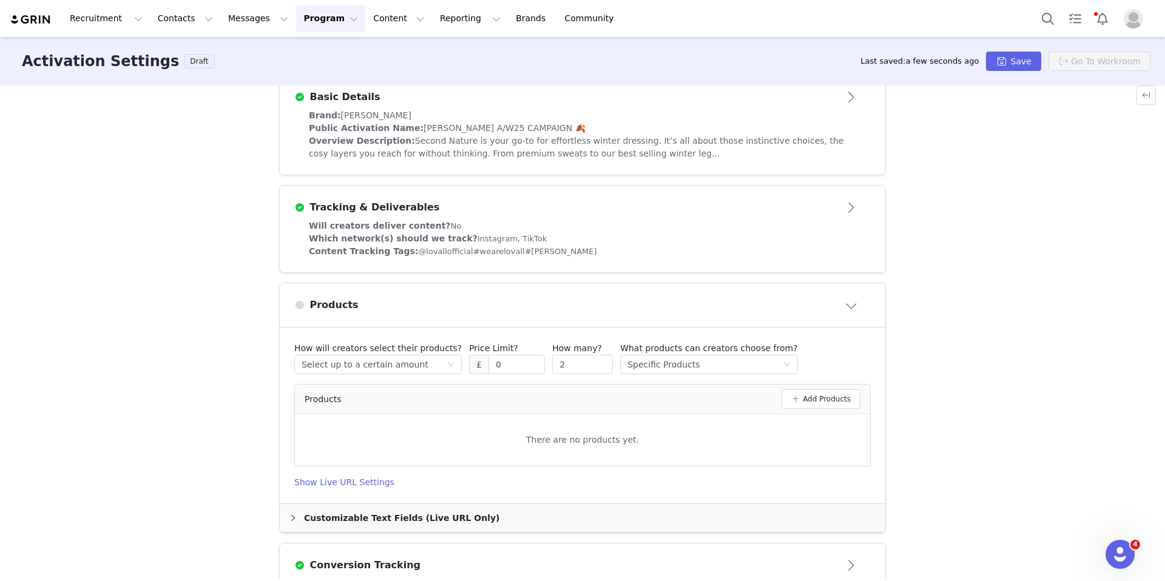
scroll to position [283, 0]
click at [823, 405] on button "Add Products" at bounding box center [821, 397] width 79 height 19
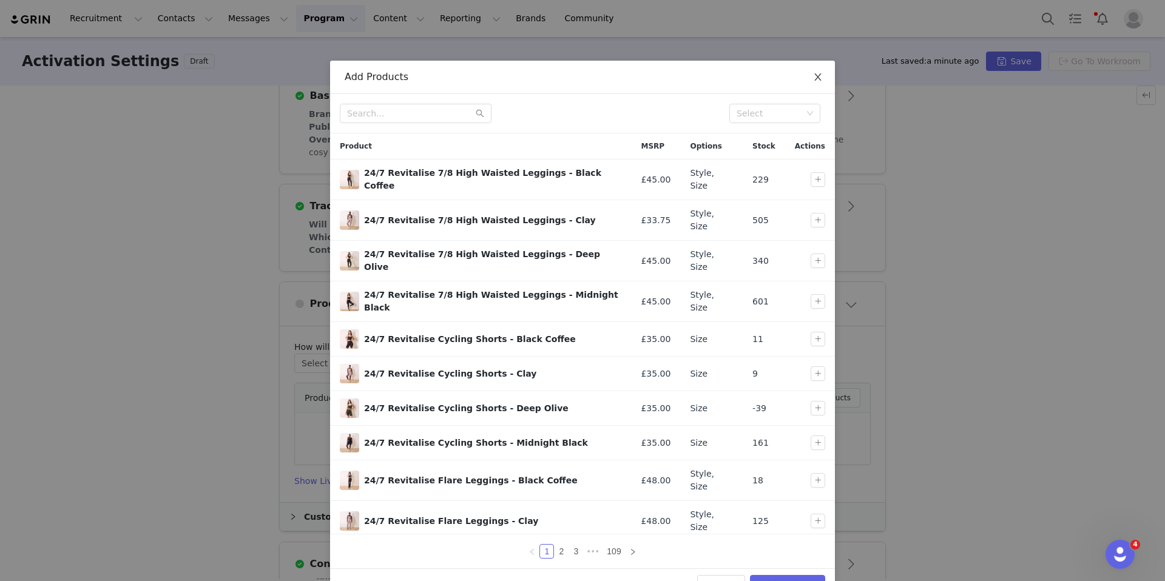
click at [817, 87] on span "Close" at bounding box center [818, 78] width 34 height 34
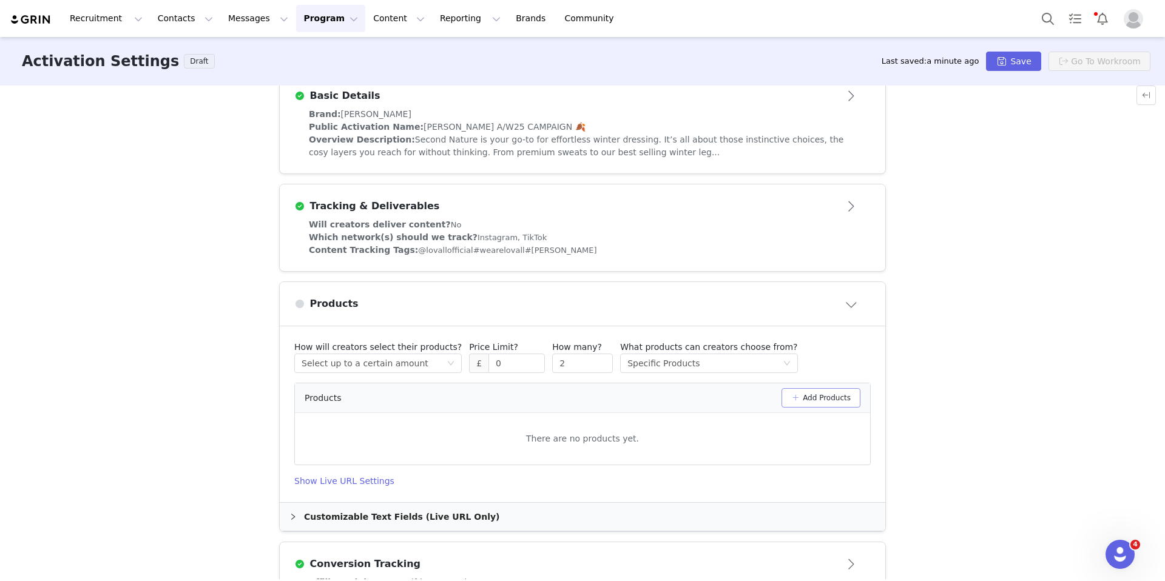
scroll to position [478, 0]
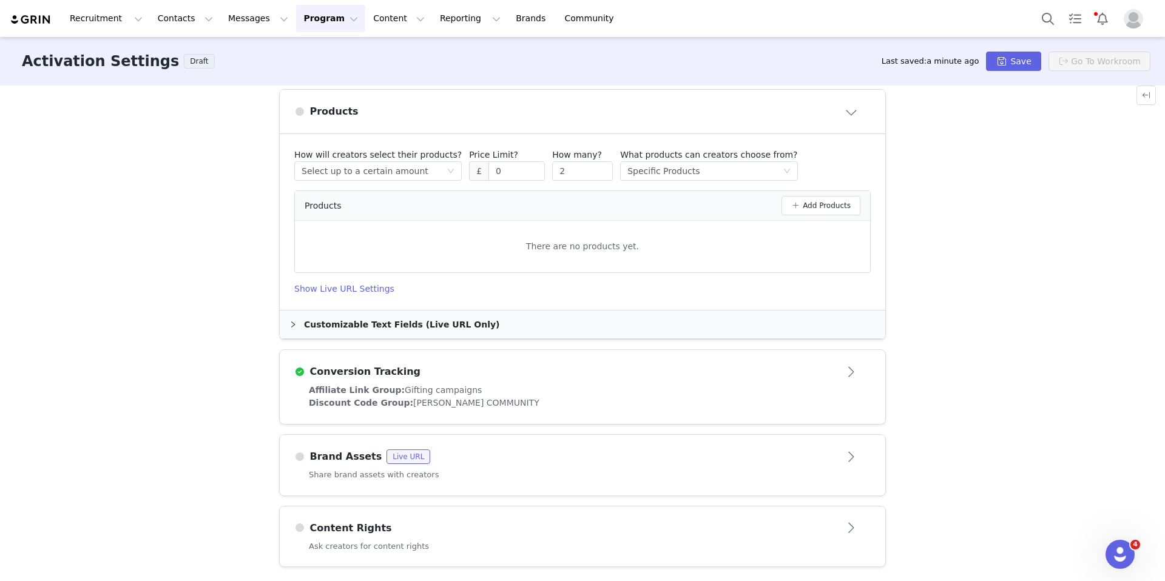
click at [855, 450] on button "Open module" at bounding box center [852, 456] width 38 height 19
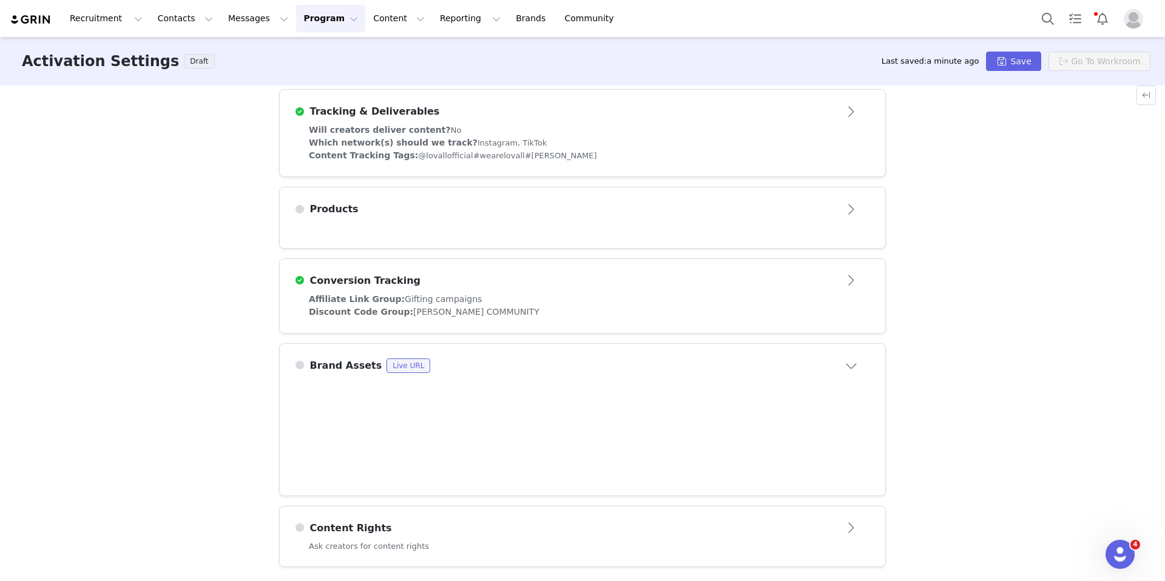
scroll to position [381, 0]
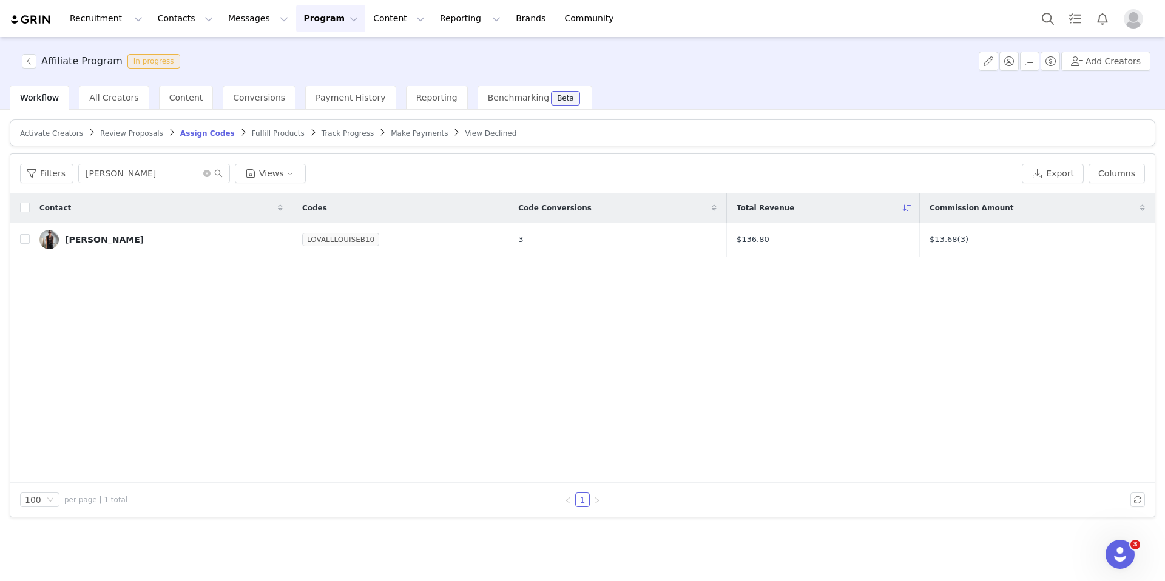
click at [305, 29] on button "Program Program" at bounding box center [330, 18] width 69 height 27
click at [314, 56] on p "Activations" at bounding box center [310, 53] width 47 height 13
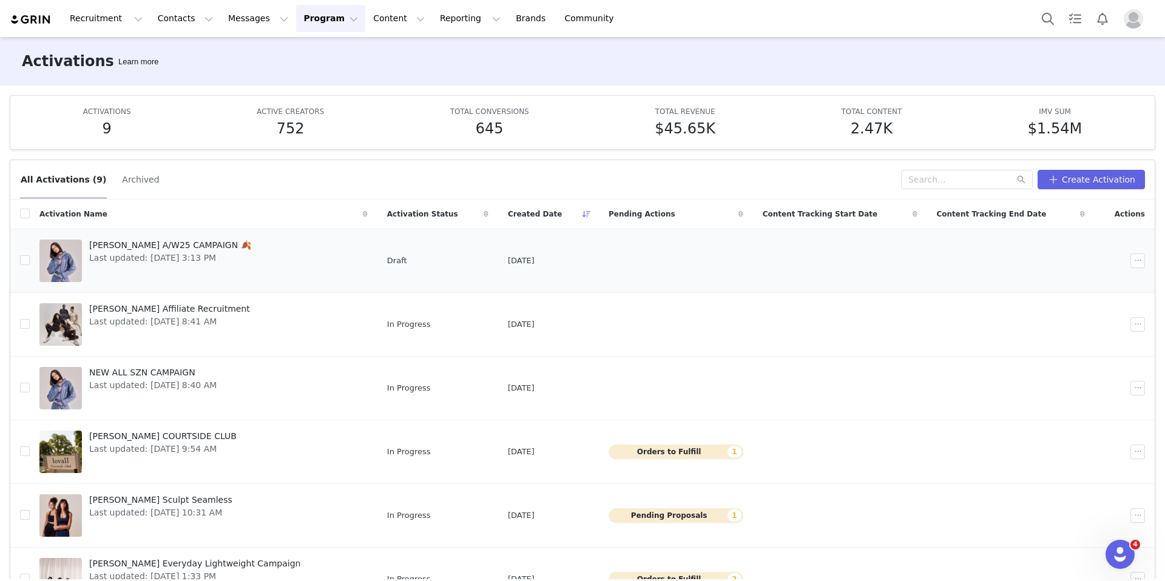
click at [243, 263] on link "LOVALL A/W25 CAMPAIGN 🍂 Last updated: Sep 30, 2025 3:13 PM" at bounding box center [203, 261] width 328 height 49
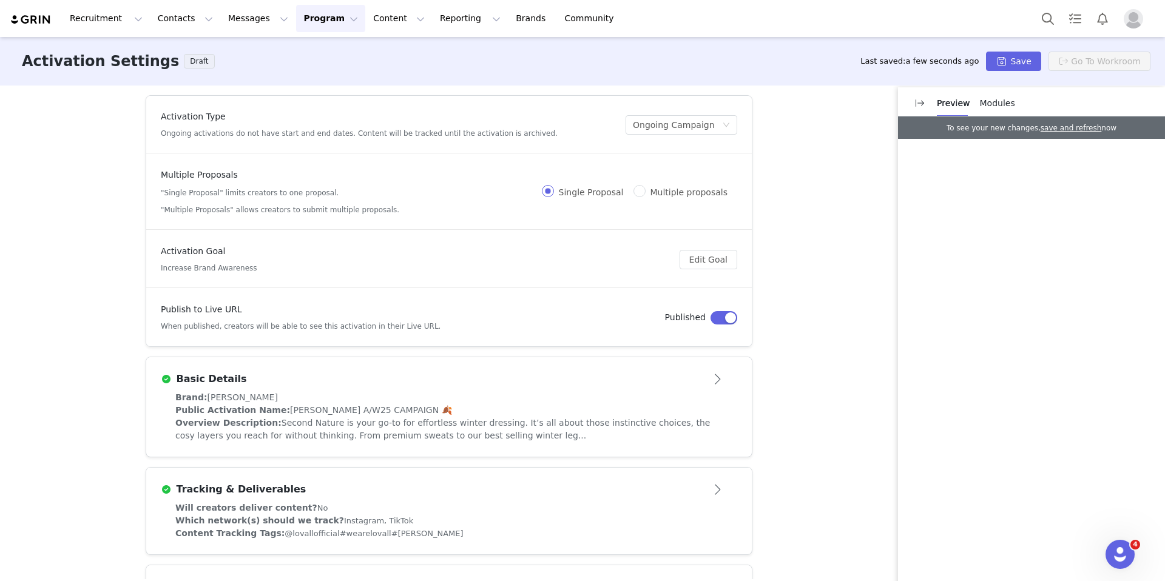
click at [300, 27] on button "Program Program" at bounding box center [330, 18] width 69 height 27
click at [322, 58] on p "Activations" at bounding box center [310, 53] width 47 height 13
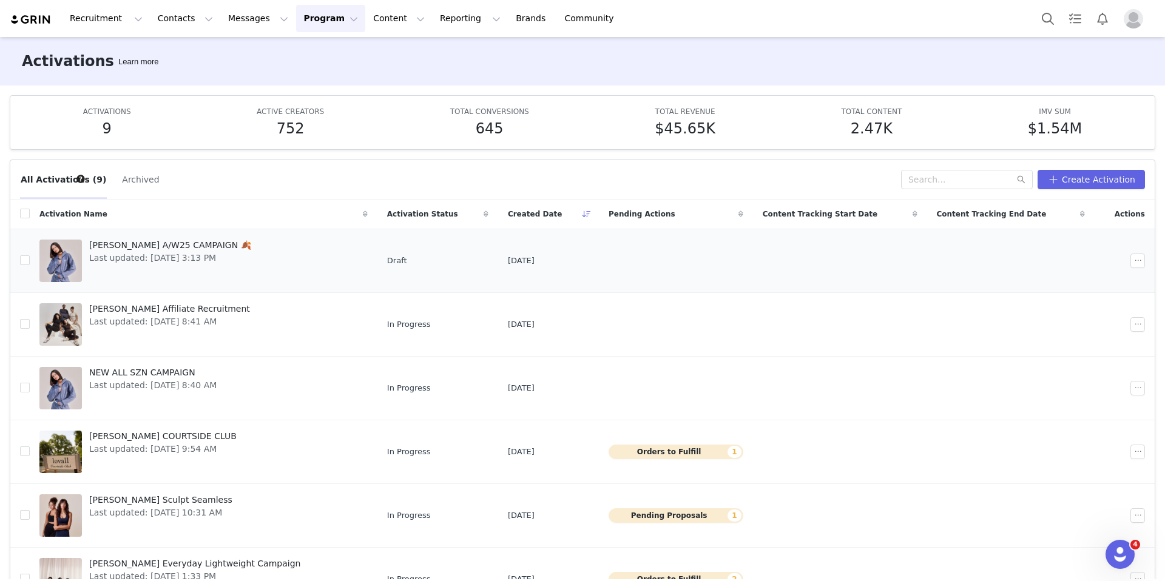
click at [213, 258] on span "Last updated: Sep 30, 2025 3:13 PM" at bounding box center [170, 258] width 162 height 13
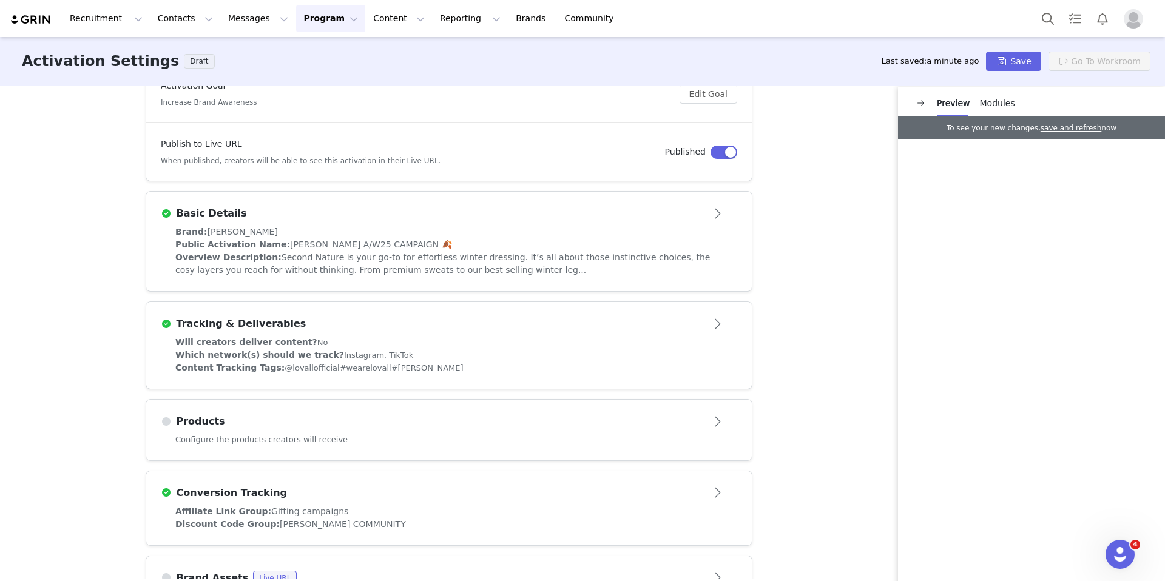
scroll to position [218, 0]
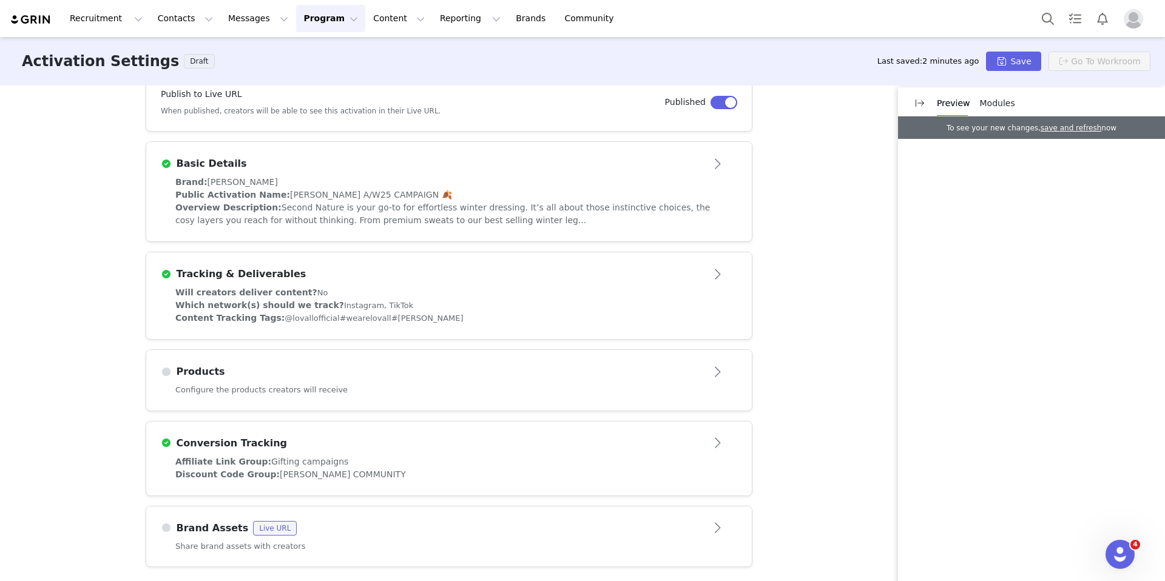
click at [725, 523] on button "Open module" at bounding box center [719, 528] width 38 height 19
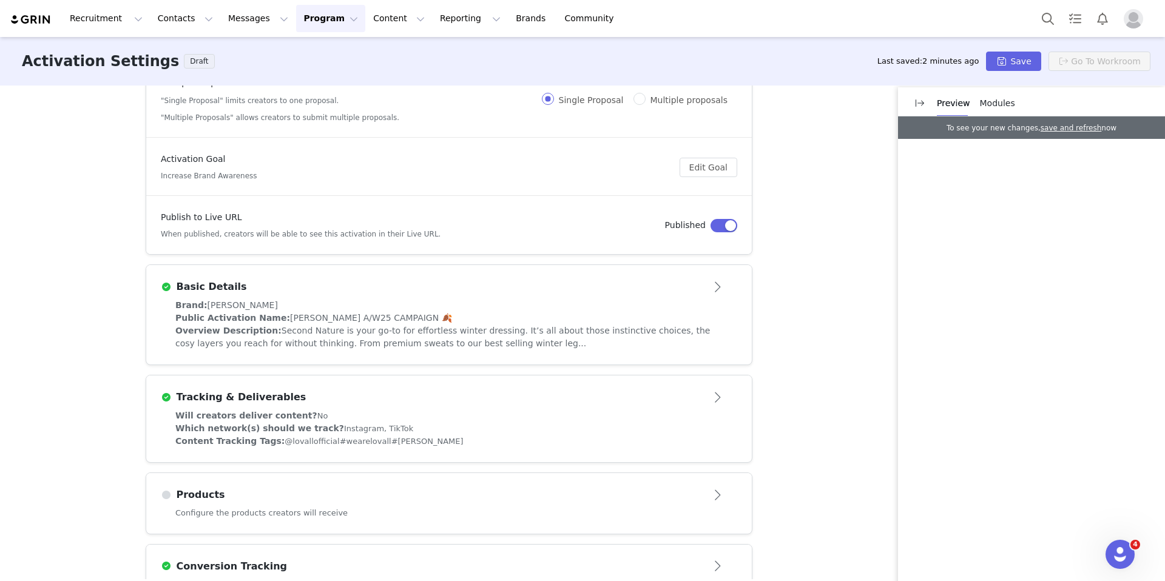
scroll to position [0, 0]
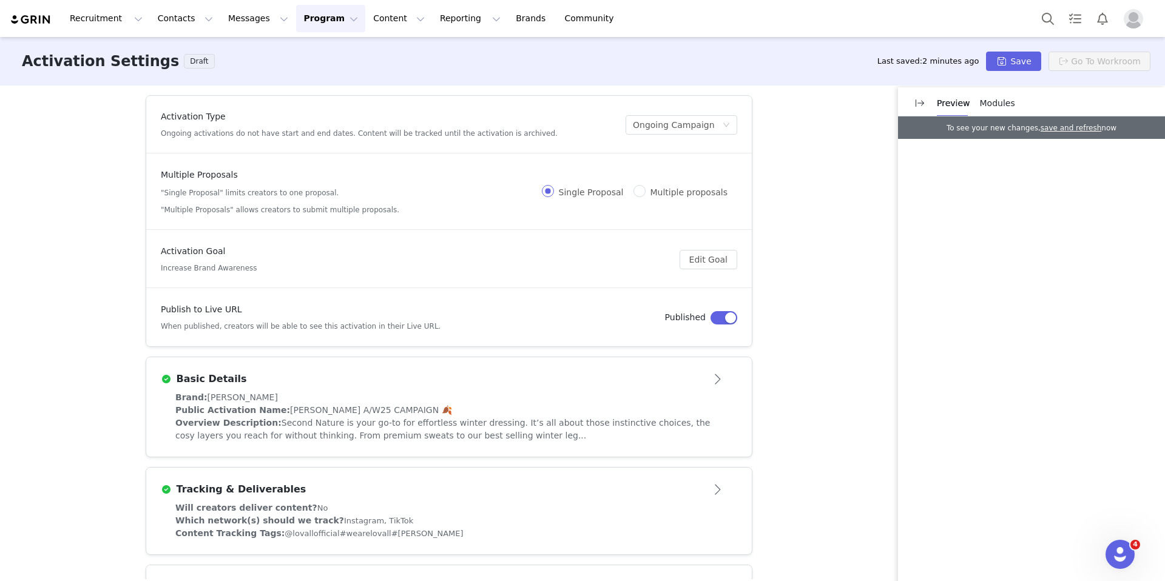
click at [691, 385] on div "Basic Details" at bounding box center [429, 379] width 536 height 15
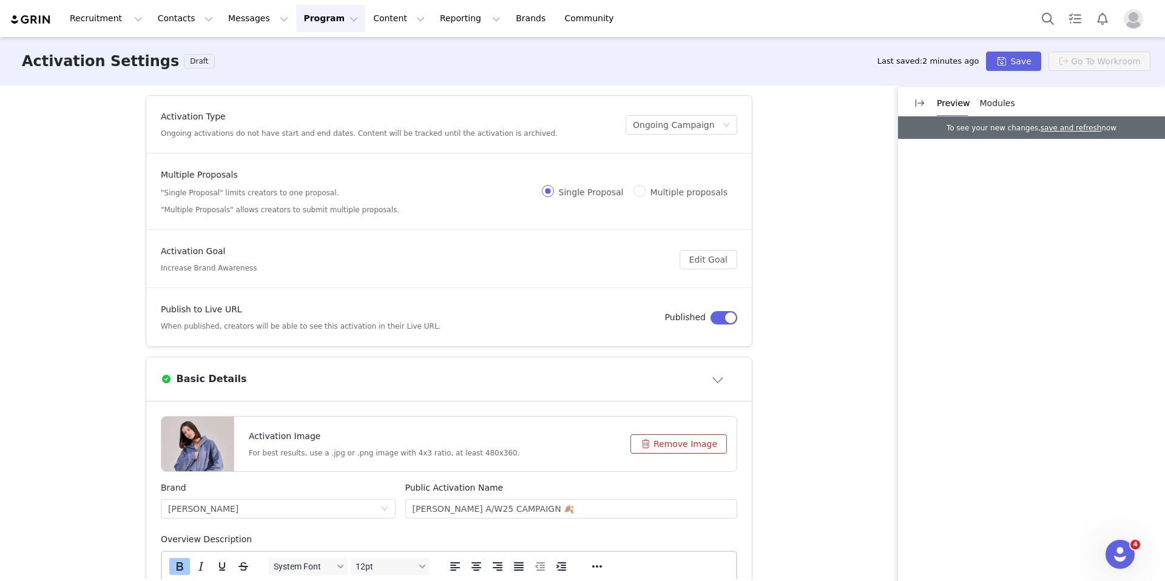
click at [680, 444] on button "Remove Image" at bounding box center [679, 444] width 96 height 19
